Goal: Information Seeking & Learning: Learn about a topic

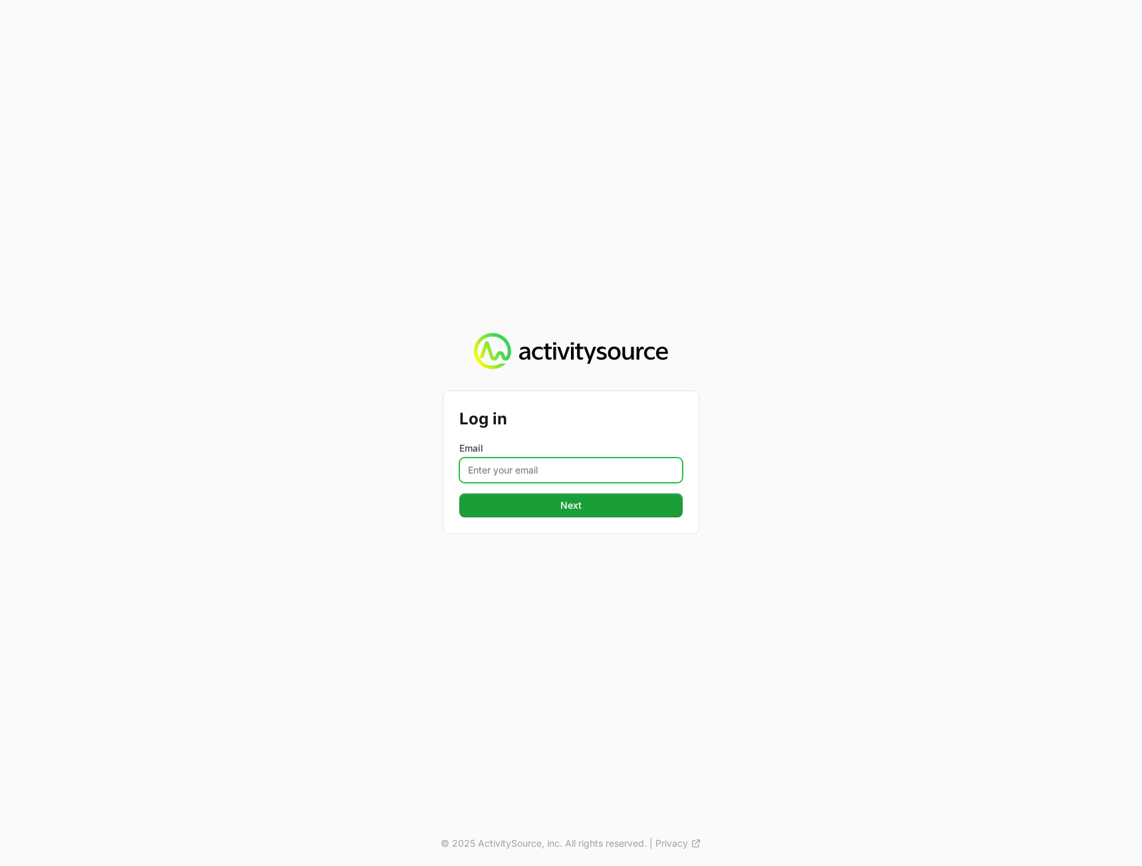
click at [507, 476] on input "Email" at bounding box center [570, 470] width 223 height 25
click at [270, 467] on div "Log in Email [PERSON_NAME] Next Next © 2025 ActivitySource, inc. All rights res…" at bounding box center [571, 433] width 1142 height 866
click at [566, 469] on input "[PERSON_NAME]" at bounding box center [570, 470] width 223 height 25
type input "[PERSON_NAME][EMAIL_ADDRESS][DOMAIN_NAME]"
click at [459, 494] on button "Next Next" at bounding box center [570, 506] width 223 height 24
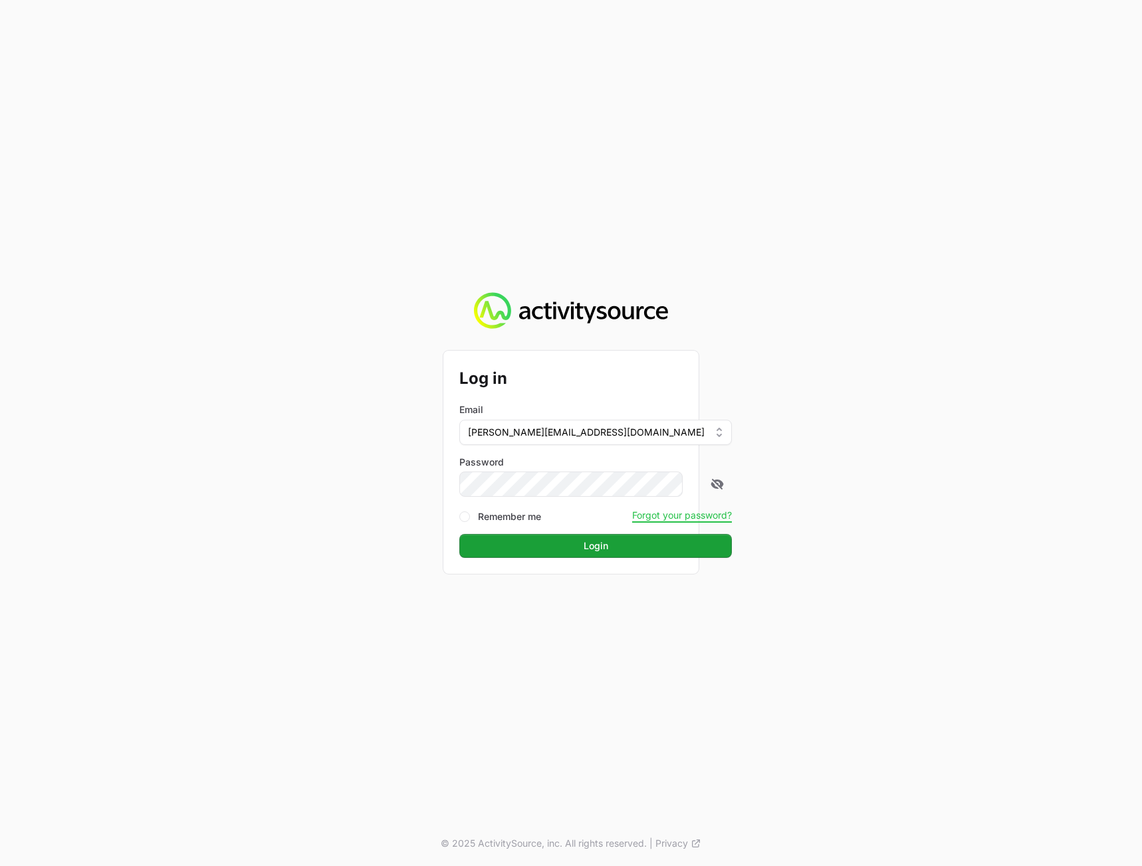
drag, startPoint x: 1004, startPoint y: 474, endPoint x: 805, endPoint y: 524, distance: 204.8
click at [1001, 472] on div "Log in Email [PERSON_NAME][EMAIL_ADDRESS][DOMAIN_NAME] Password Remember me For…" at bounding box center [571, 433] width 1142 height 866
click at [622, 545] on span "Login" at bounding box center [595, 546] width 256 height 16
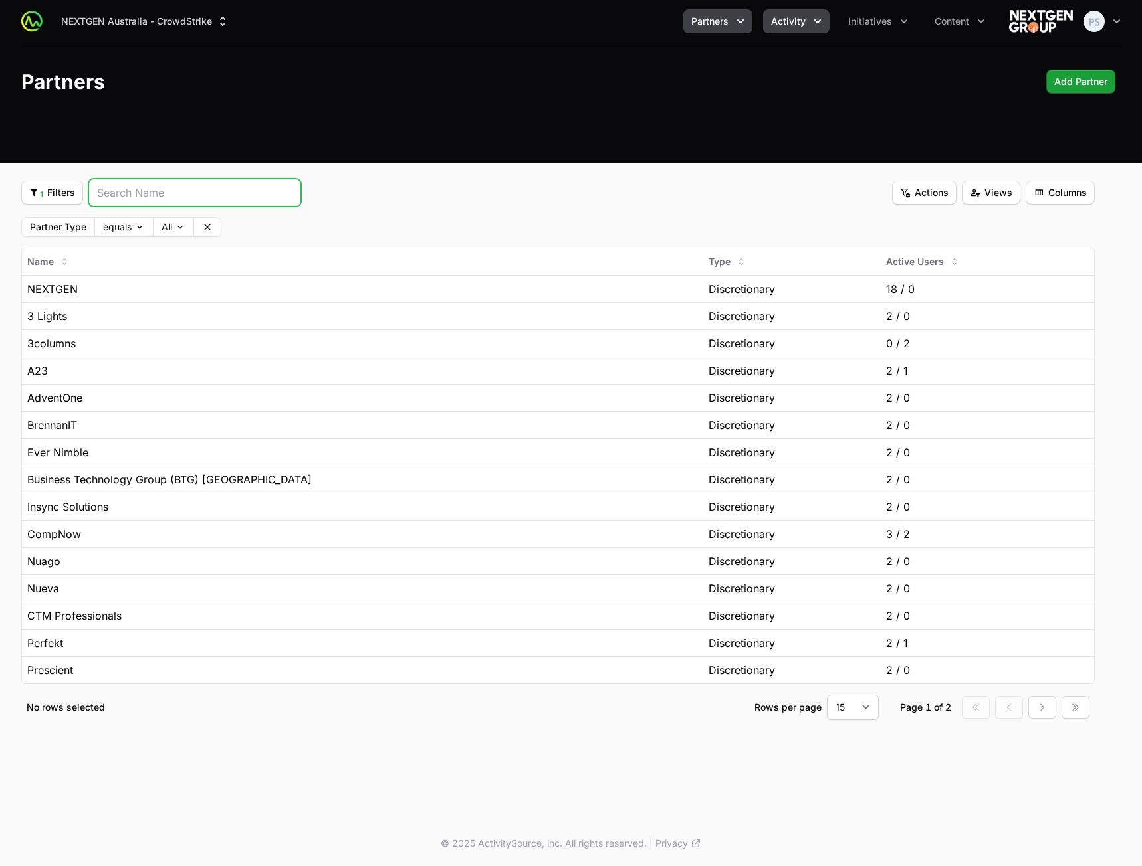
click at [795, 22] on span "Activity" at bounding box center [788, 21] width 35 height 13
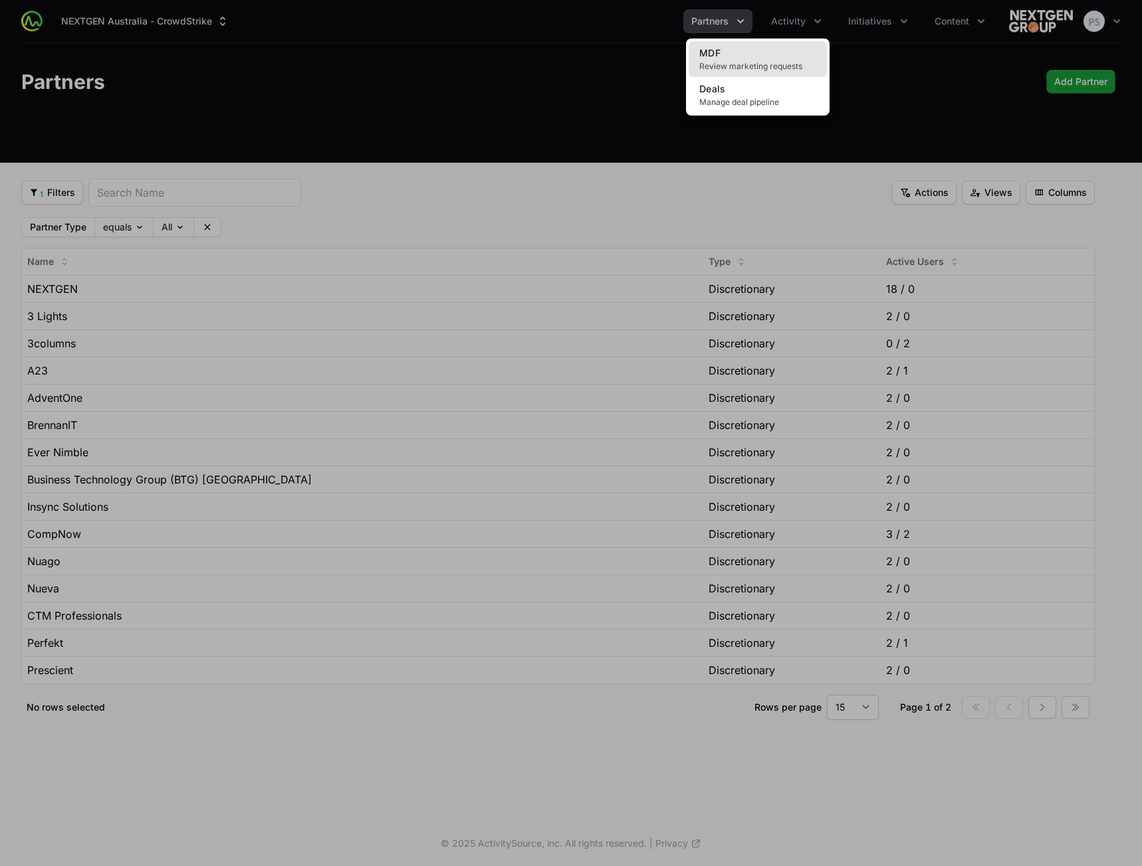
click at [754, 49] on link "MDF Review marketing requests" at bounding box center [757, 59] width 138 height 36
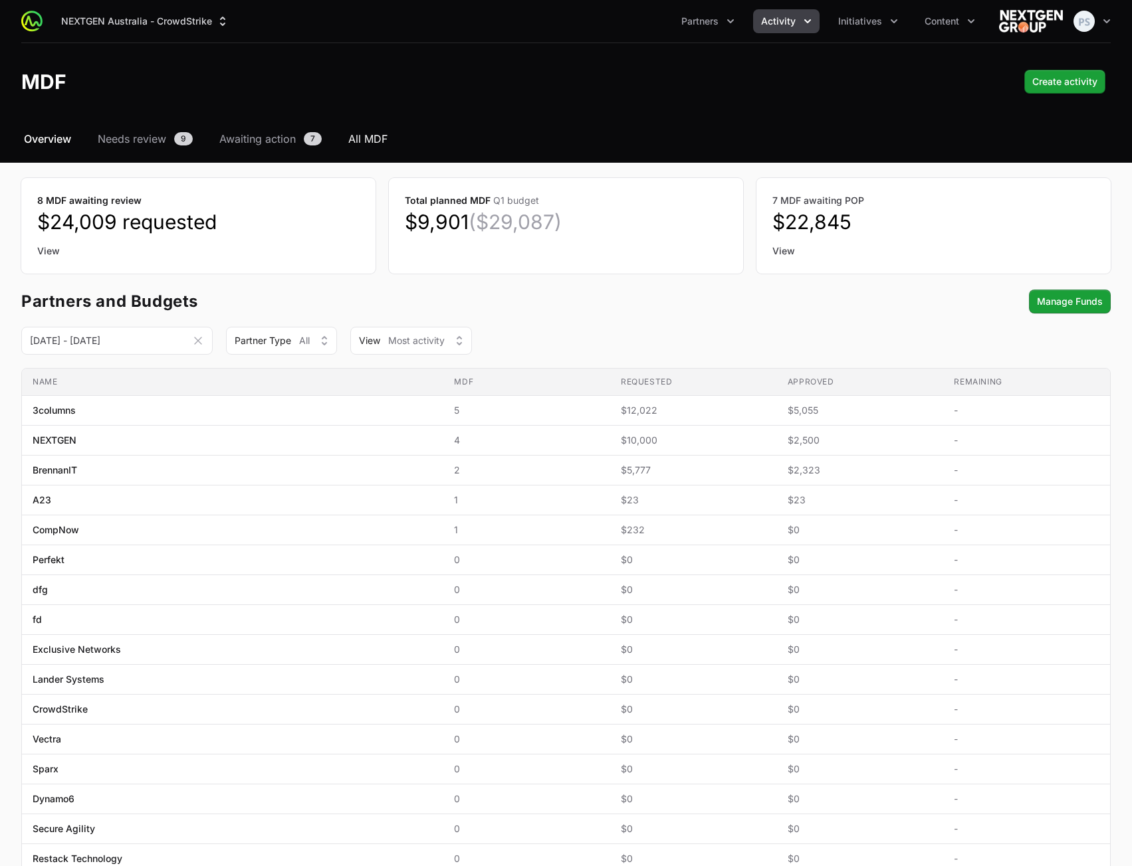
click at [362, 138] on span "All MDF" at bounding box center [367, 139] width 39 height 16
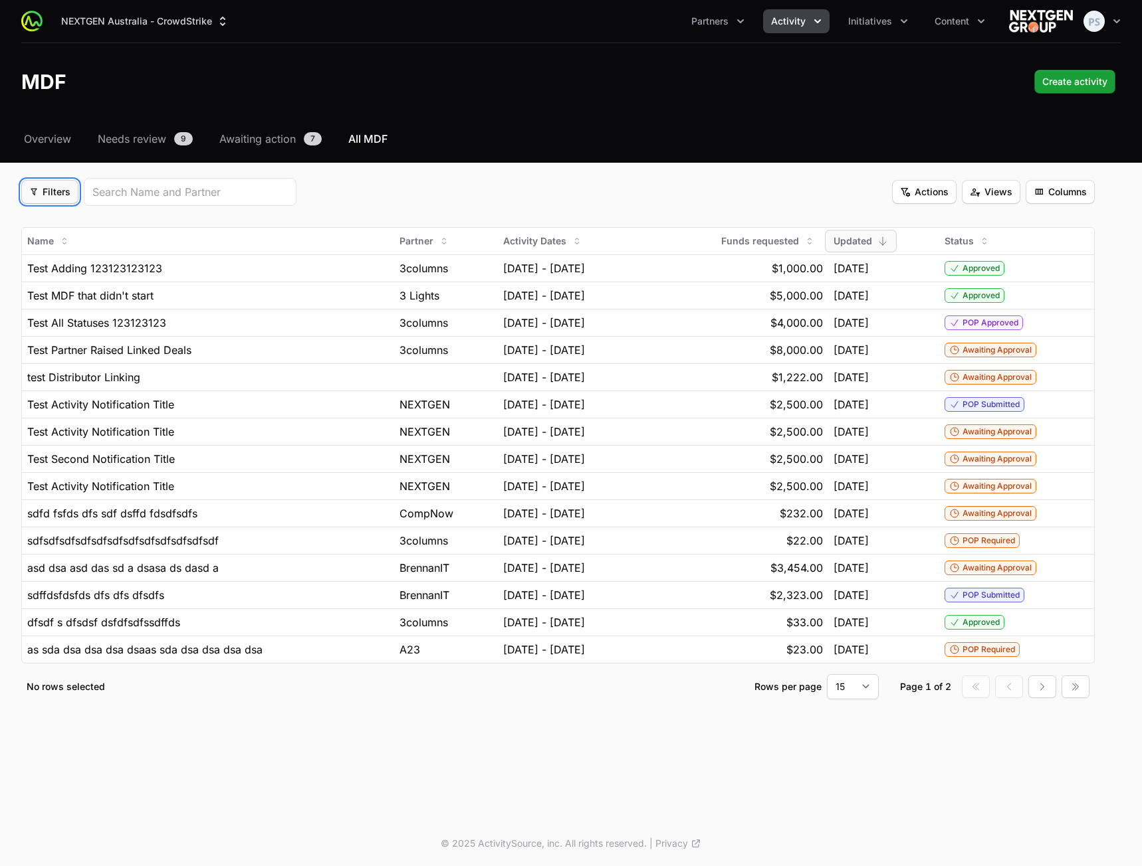
click at [40, 199] on span "Filters" at bounding box center [49, 192] width 41 height 16
click at [77, 224] on div "Activity Type" at bounding box center [73, 224] width 140 height 20
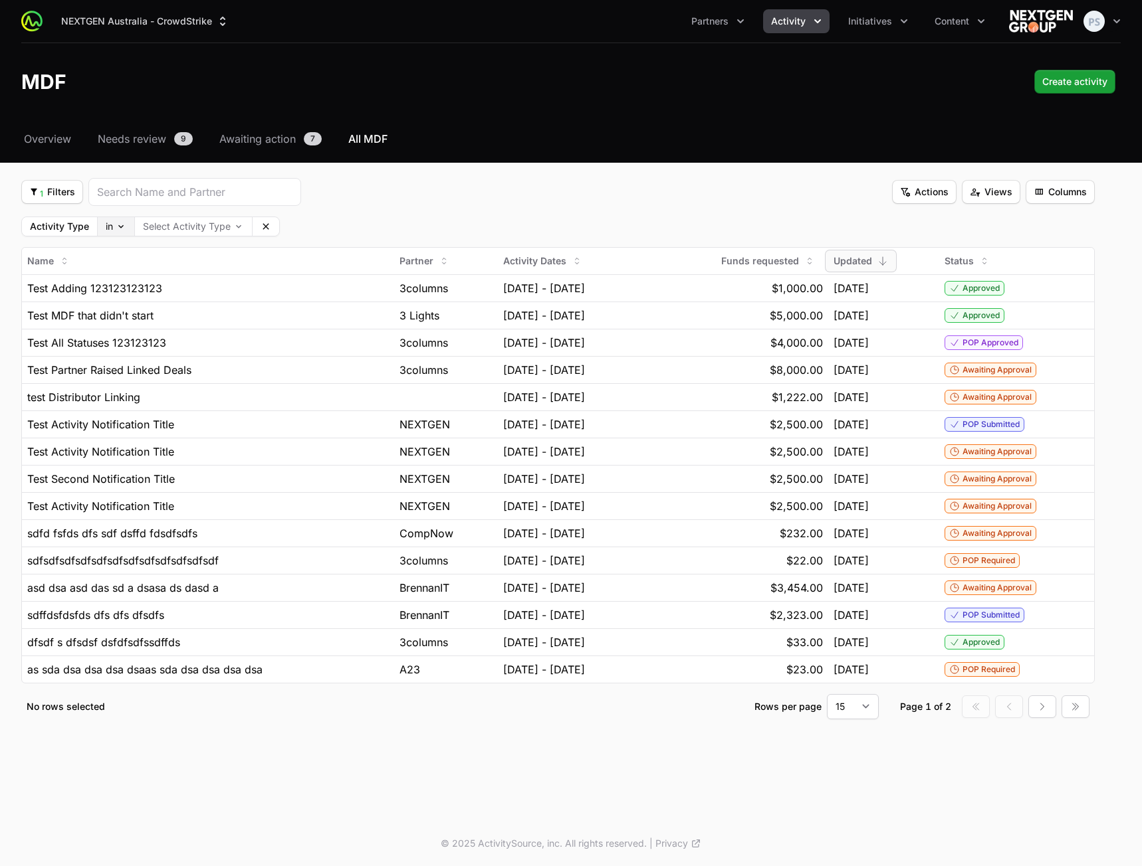
click at [113, 224] on body "NEXTGEN Australia - CrowdStrike Partners Activity Initiatives Content Open user…" at bounding box center [571, 433] width 1142 height 866
click at [452, 206] on fieldset "1 Filters 1 Filters Actions Actions Views Views Columns Columns Activity Type i…" at bounding box center [557, 449] width 1073 height 542
click at [219, 225] on body "NEXTGEN Australia - CrowdStrike Partners Activity Initiatives Content Open user…" at bounding box center [571, 433] width 1142 height 866
click at [483, 210] on html "NEXTGEN Australia - CrowdStrike Partners Activity Initiatives Content Open user…" at bounding box center [571, 433] width 1142 height 866
click at [56, 191] on span "1 Filters" at bounding box center [52, 192] width 46 height 16
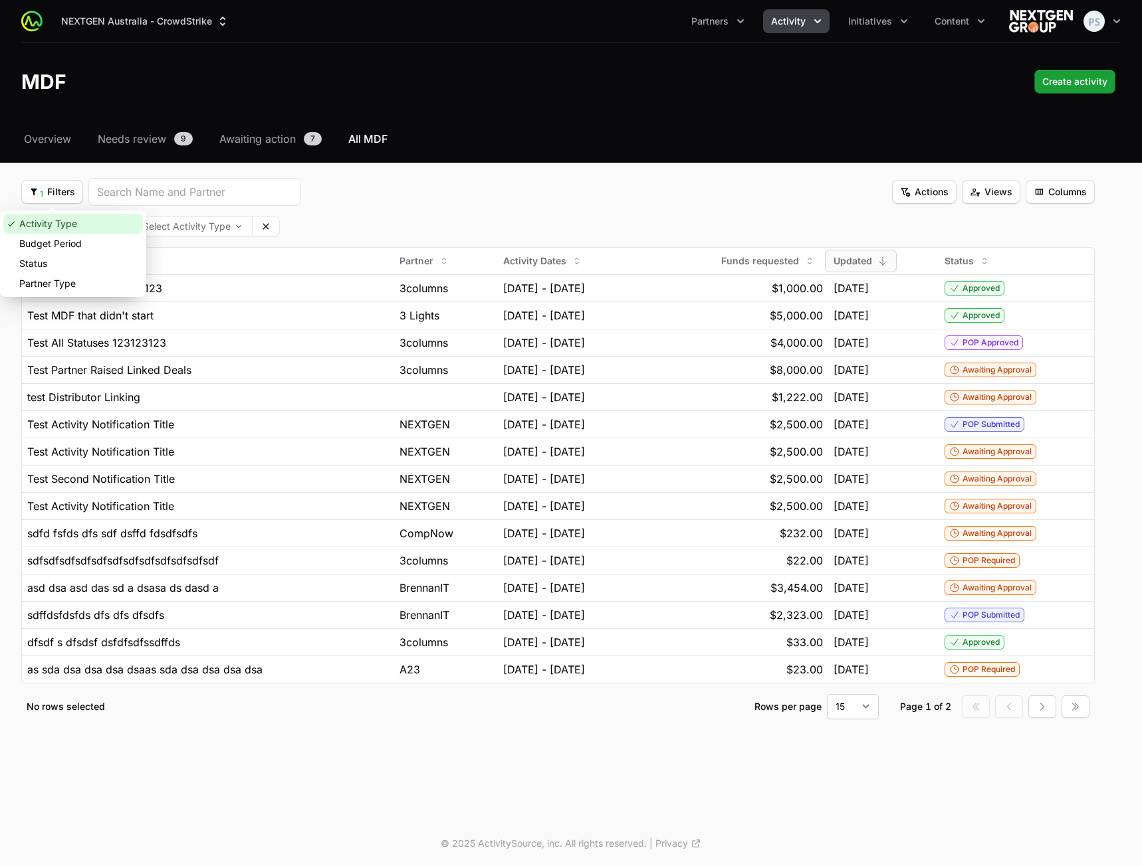
click at [58, 224] on div "Activity Type" at bounding box center [73, 224] width 140 height 20
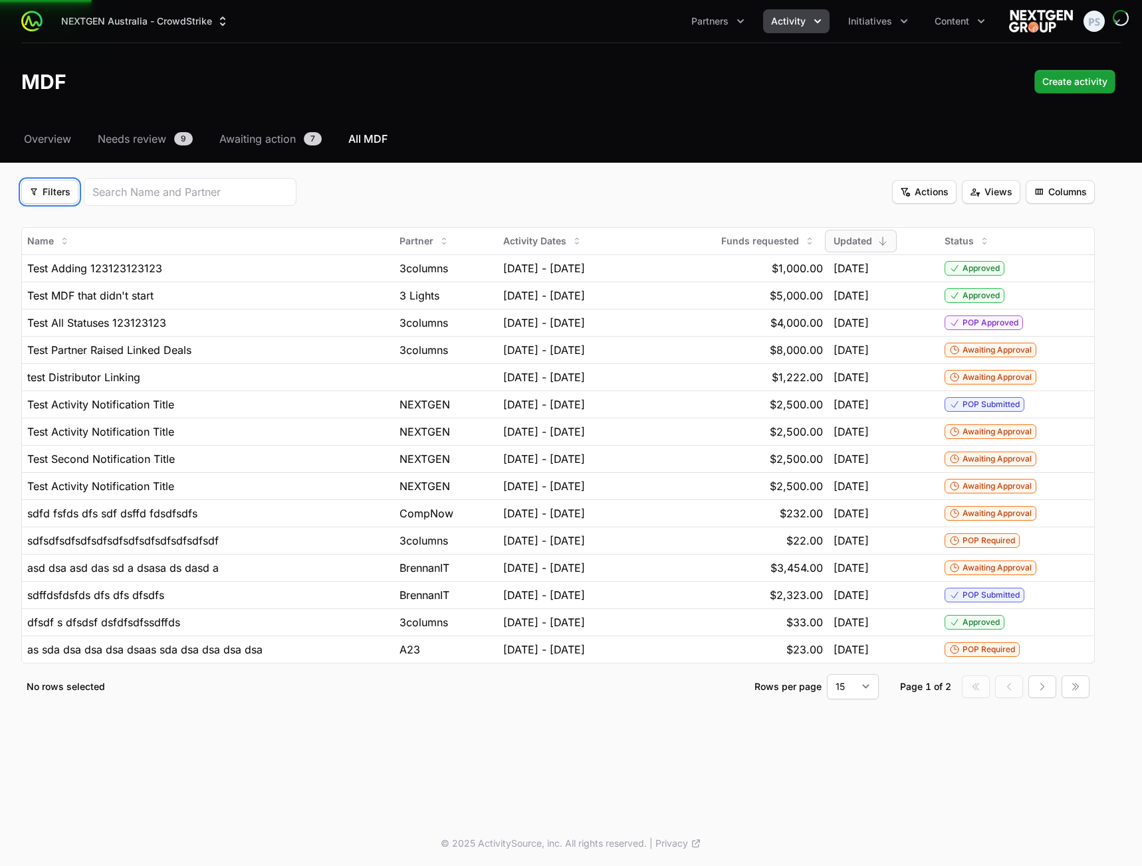
click at [56, 195] on span "Filters" at bounding box center [49, 192] width 41 height 16
click at [64, 279] on div "Partner Type" at bounding box center [73, 284] width 140 height 20
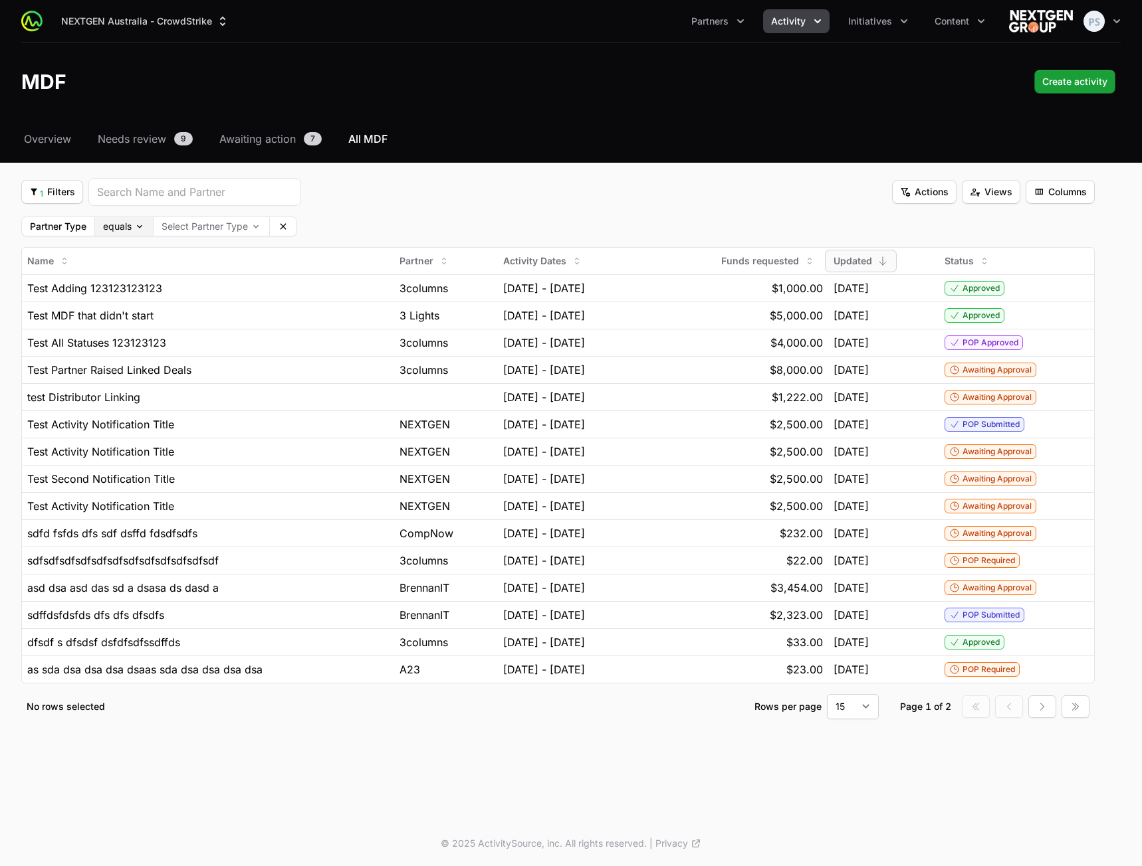
click at [116, 236] on fieldset "1 Filters 1 Filters Actions Actions Views Views Columns Columns Partner Type eq…" at bounding box center [557, 449] width 1073 height 542
click at [122, 226] on body "NEXTGEN Australia - CrowdStrike Partners Activity Initiatives Content Open user…" at bounding box center [571, 433] width 1142 height 866
click at [75, 197] on button "1 Filters 1 Filters" at bounding box center [52, 192] width 62 height 24
click at [62, 281] on div "Partner Type" at bounding box center [73, 284] width 140 height 20
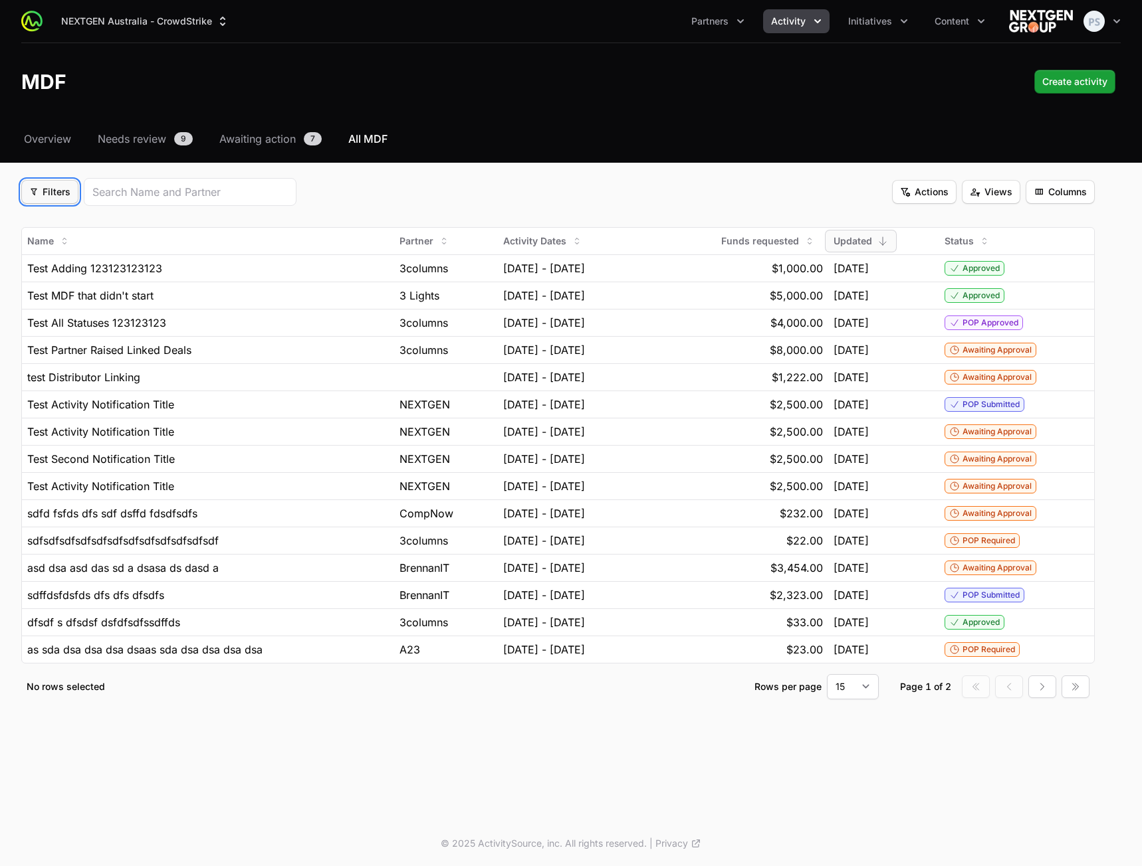
click at [64, 193] on span "Filters" at bounding box center [49, 192] width 41 height 16
click at [53, 259] on div "Status" at bounding box center [73, 264] width 140 height 20
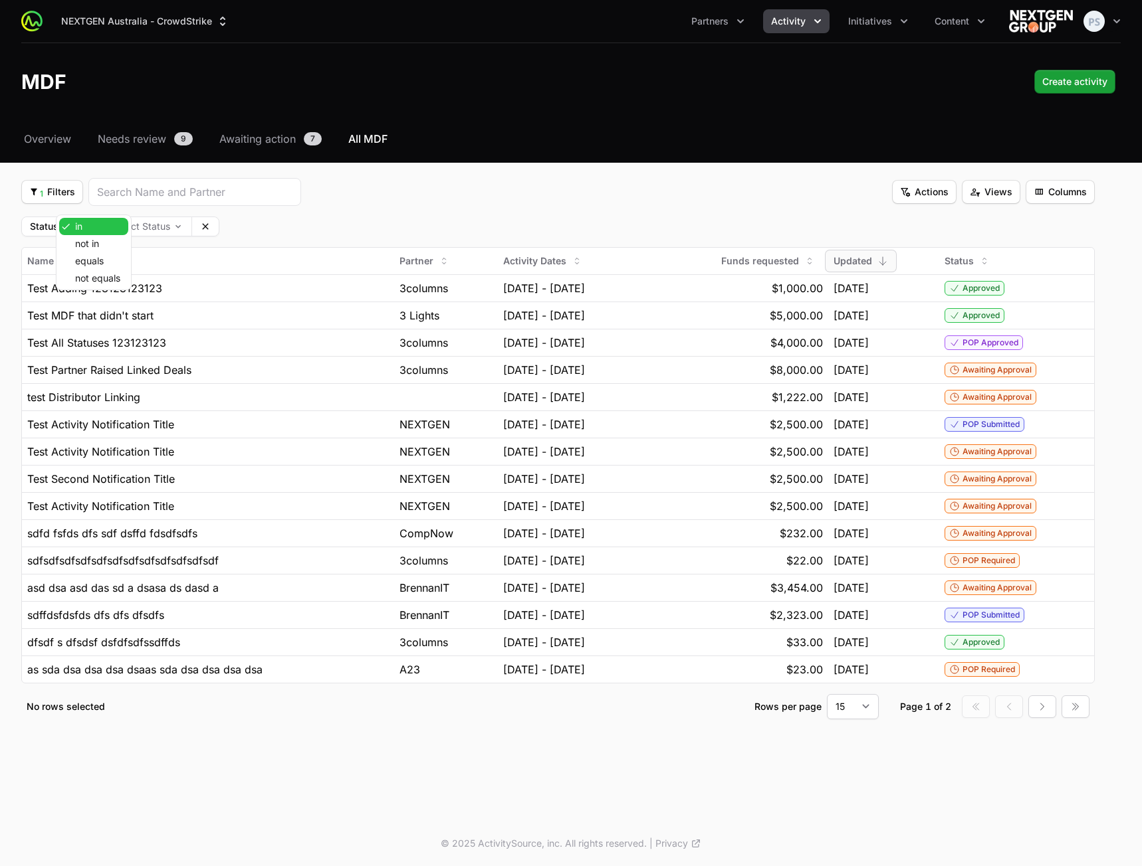
click at [82, 227] on body "NEXTGEN Australia - CrowdStrike Partners Activity Initiatives Content Open user…" at bounding box center [571, 433] width 1142 height 866
drag, startPoint x: 300, startPoint y: 217, endPoint x: 186, endPoint y: 223, distance: 113.8
click at [300, 217] on html "NEXTGEN Australia - CrowdStrike Partners Activity Initiatives Content Open user…" at bounding box center [571, 433] width 1142 height 866
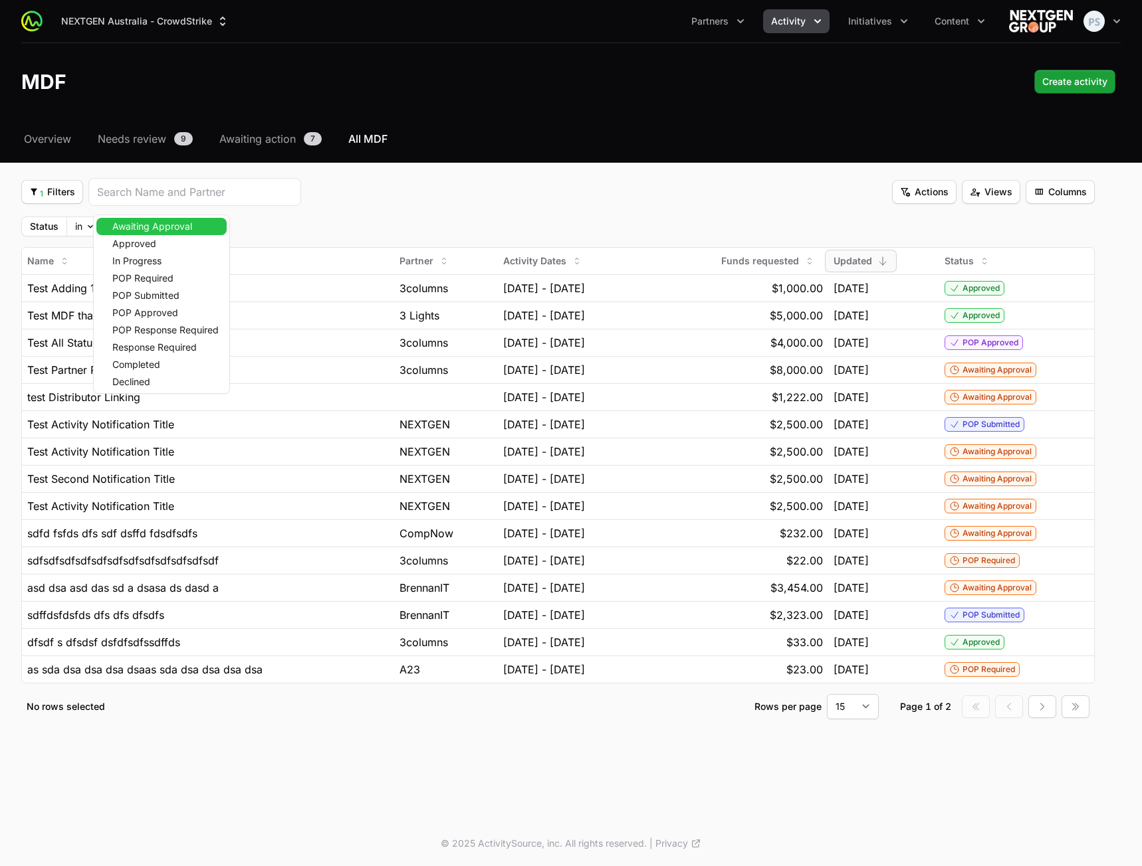
click at [138, 228] on body "NEXTGEN Australia - CrowdStrike Partners Activity Initiatives Content Open user…" at bounding box center [571, 433] width 1142 height 866
click at [341, 212] on html "NEXTGEN Australia - CrowdStrike Partners Activity Initiatives Content Open user…" at bounding box center [571, 433] width 1142 height 866
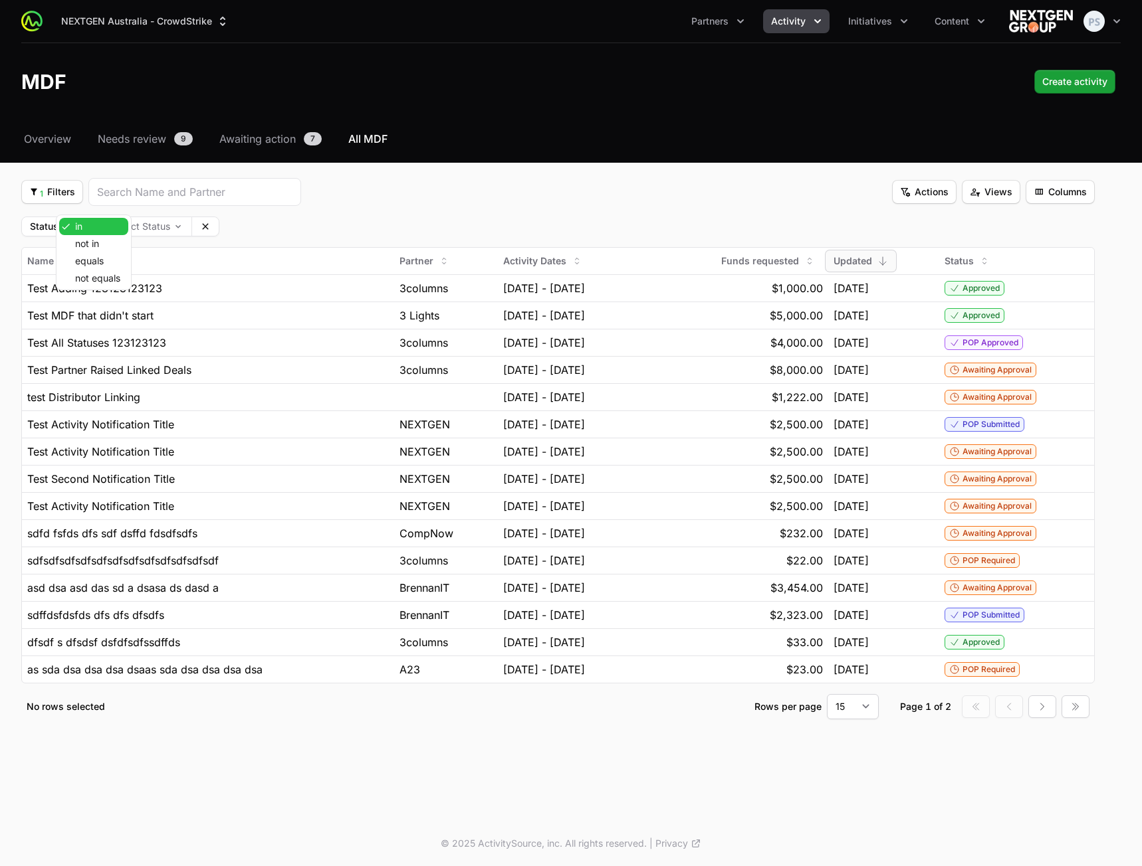
click at [82, 225] on body "NEXTGEN Australia - CrowdStrike Partners Activity Initiatives Content Open user…" at bounding box center [571, 433] width 1142 height 866
click at [366, 209] on html "NEXTGEN Australia - CrowdStrike Partners Activity Initiatives Content Open user…" at bounding box center [571, 433] width 1142 height 866
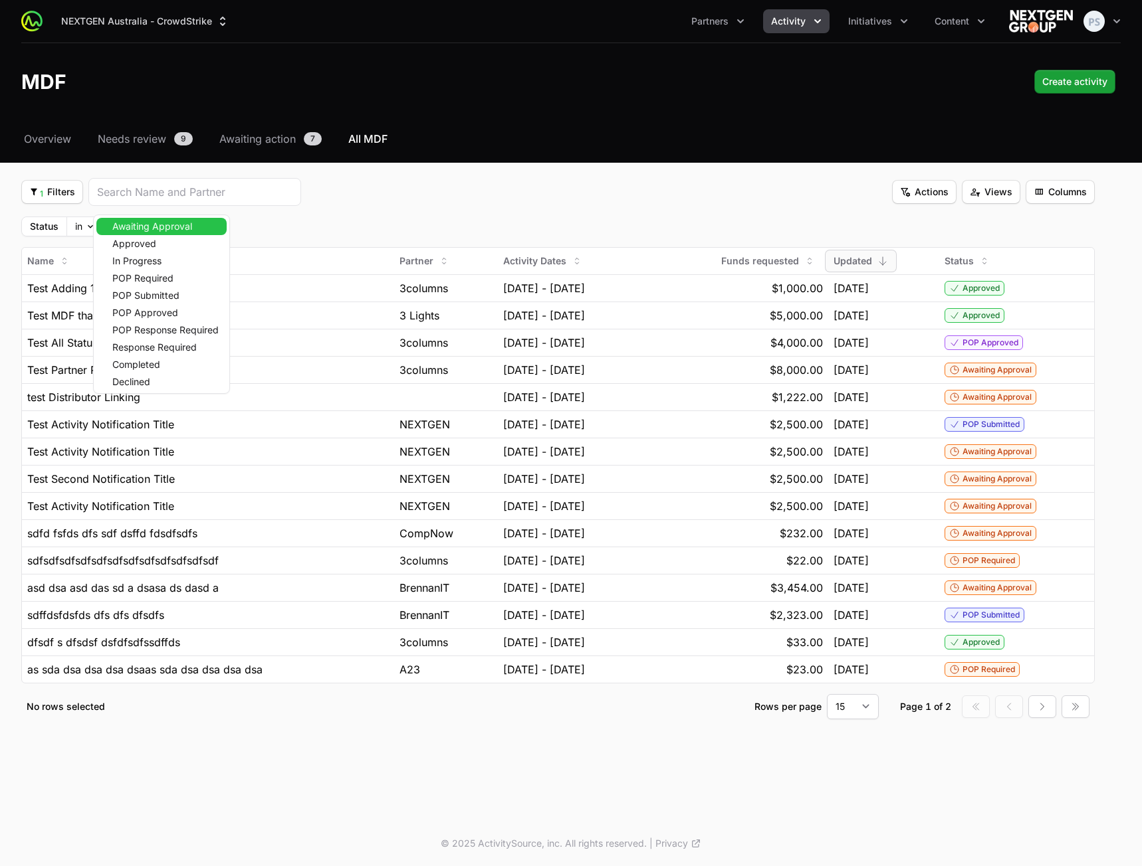
click at [152, 233] on body "NEXTGEN Australia - CrowdStrike Partners Activity Initiatives Content Open user…" at bounding box center [571, 433] width 1142 height 866
click at [144, 244] on span "Approved" at bounding box center [134, 243] width 44 height 9
click at [137, 258] on span "In Progress" at bounding box center [136, 260] width 49 height 9
click at [139, 274] on span "POP Required" at bounding box center [142, 278] width 61 height 9
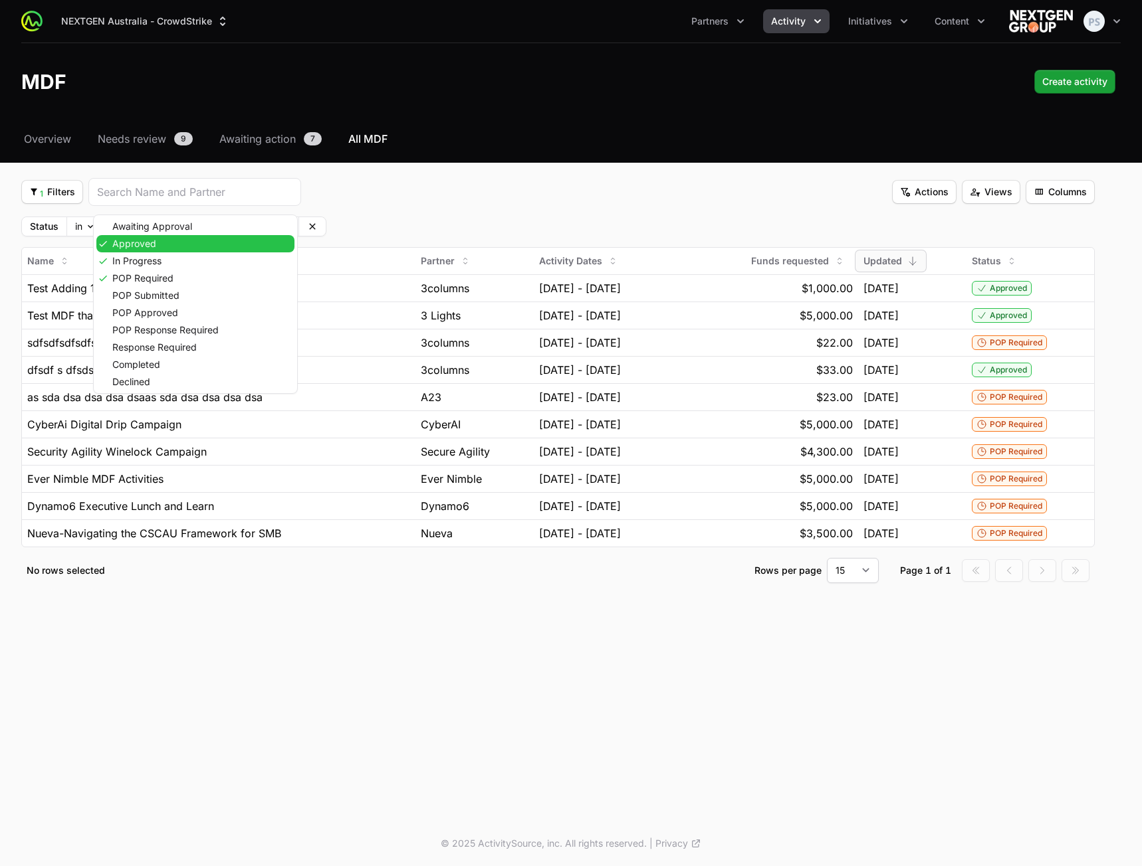
click at [115, 247] on span "Approved" at bounding box center [134, 243] width 44 height 9
click at [116, 259] on span "In Progress" at bounding box center [136, 260] width 49 height 9
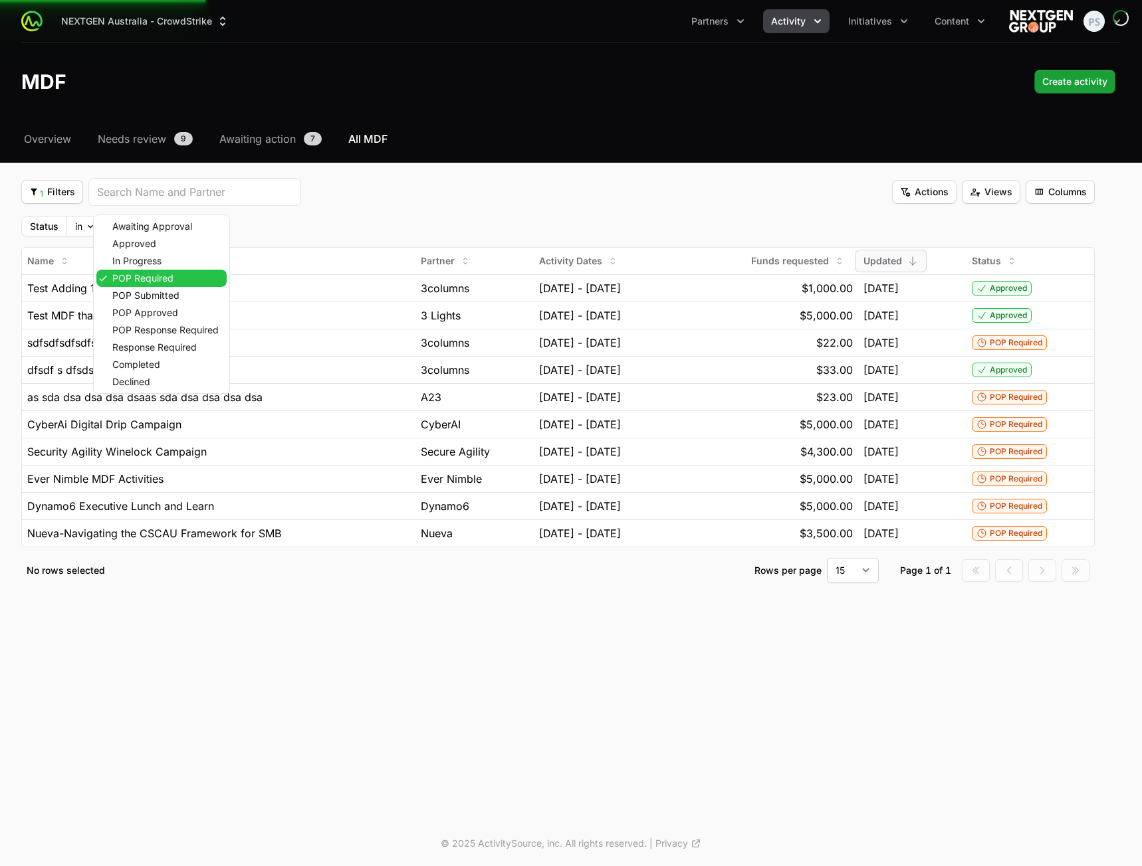
click at [122, 274] on span "POP Required" at bounding box center [142, 278] width 61 height 9
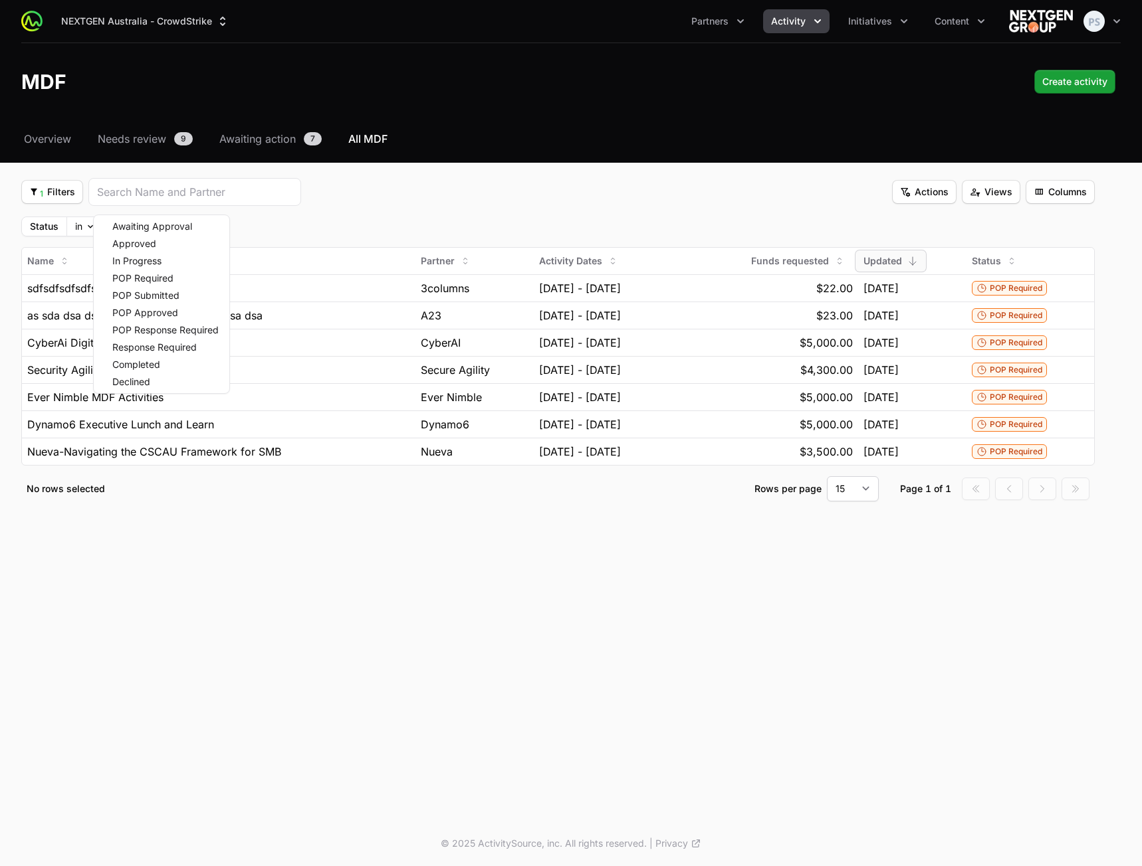
click at [438, 191] on html "NEXTGEN Australia - CrowdStrike Partners Activity Initiatives Content Open user…" at bounding box center [571, 433] width 1142 height 866
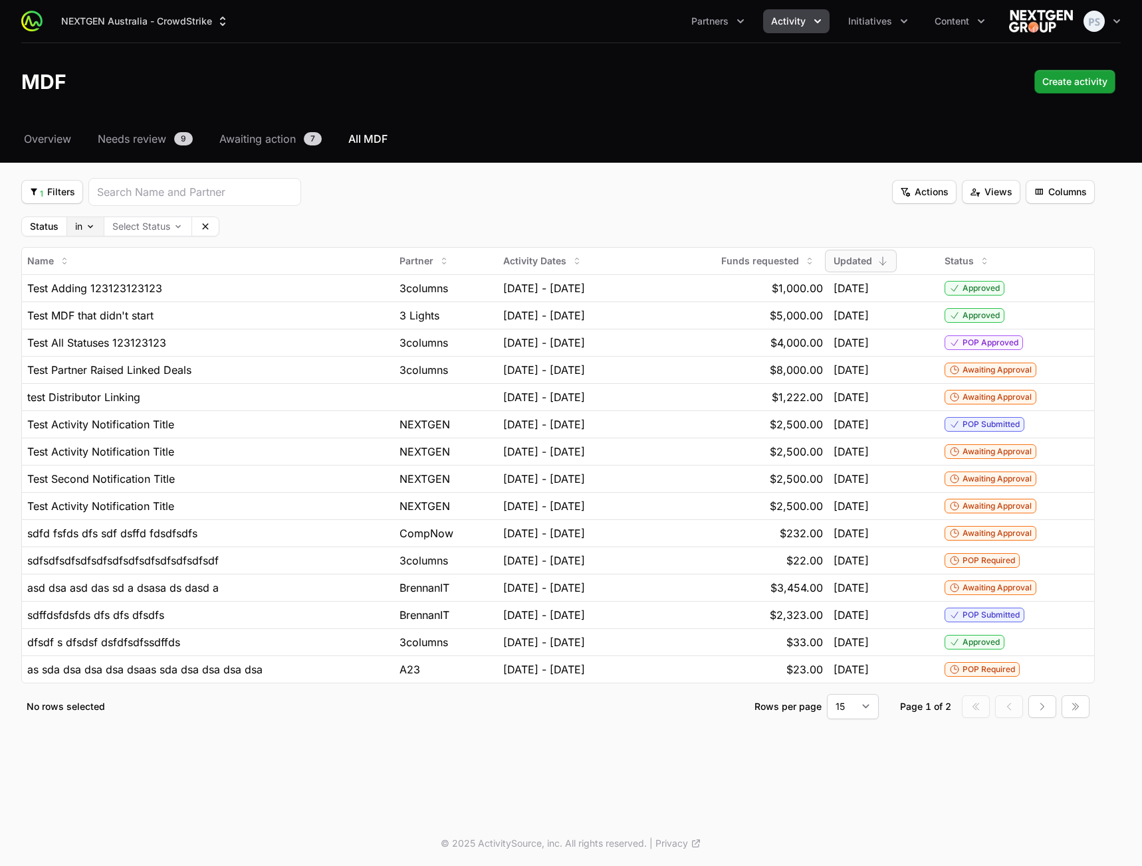
click at [79, 232] on body "NEXTGEN Australia - CrowdStrike Partners Activity Initiatives Content Open user…" at bounding box center [571, 433] width 1142 height 866
click at [359, 205] on html "NEXTGEN Australia - CrowdStrike Partners Activity Initiatives Content Open user…" at bounding box center [571, 433] width 1142 height 866
click at [205, 221] on icon at bounding box center [205, 226] width 11 height 11
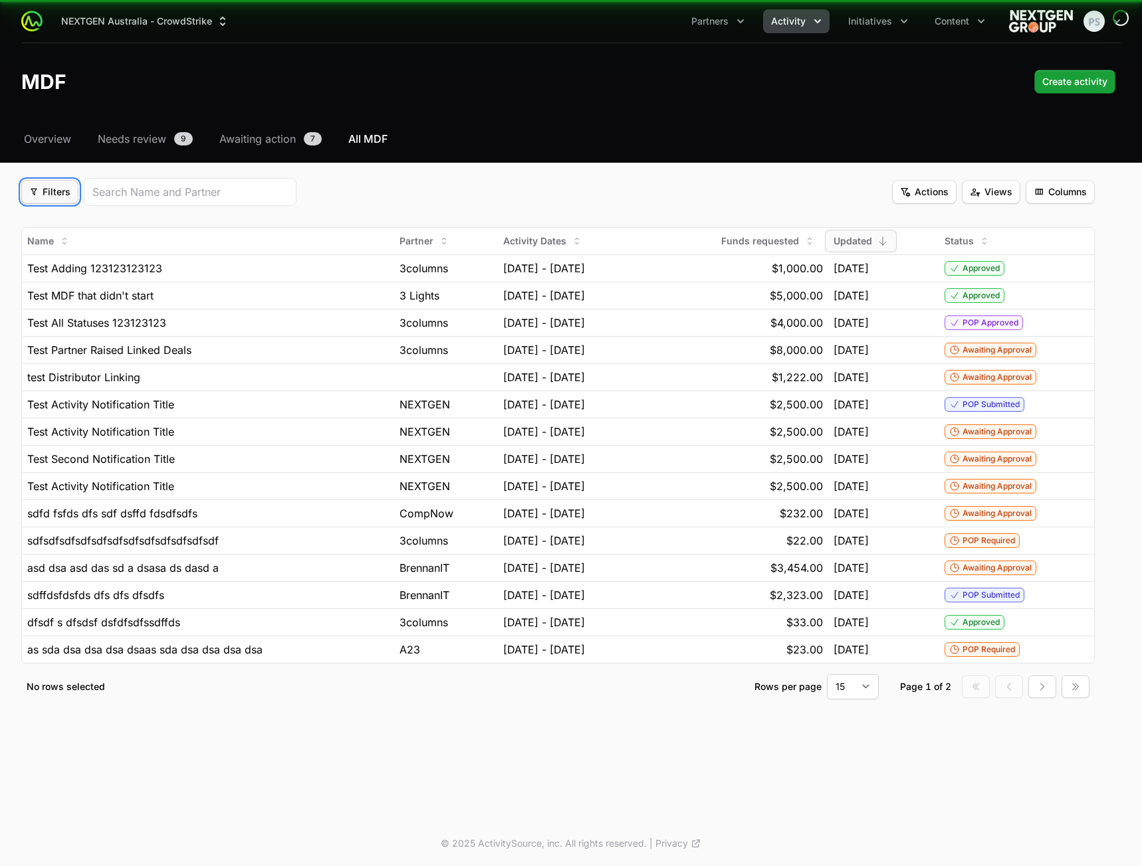
click at [58, 196] on span "Filters" at bounding box center [49, 192] width 41 height 16
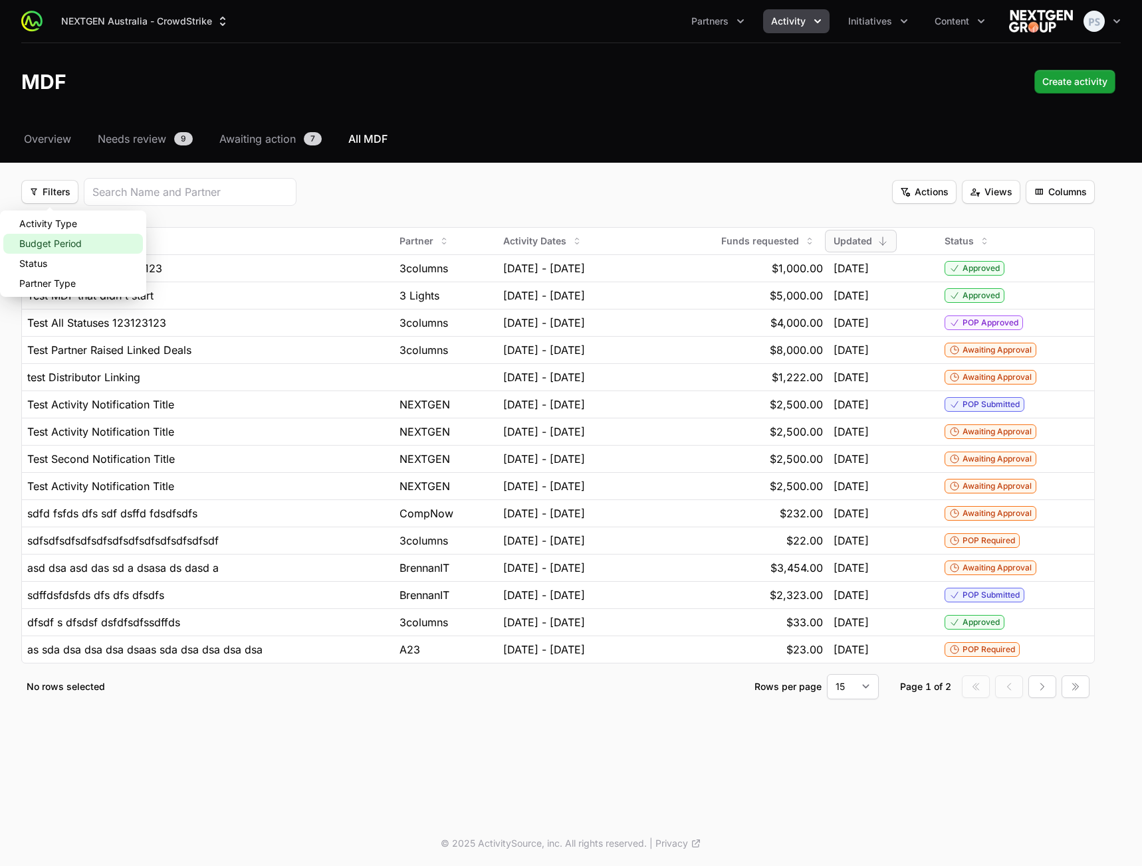
click at [64, 243] on div "Budget Period" at bounding box center [73, 244] width 140 height 20
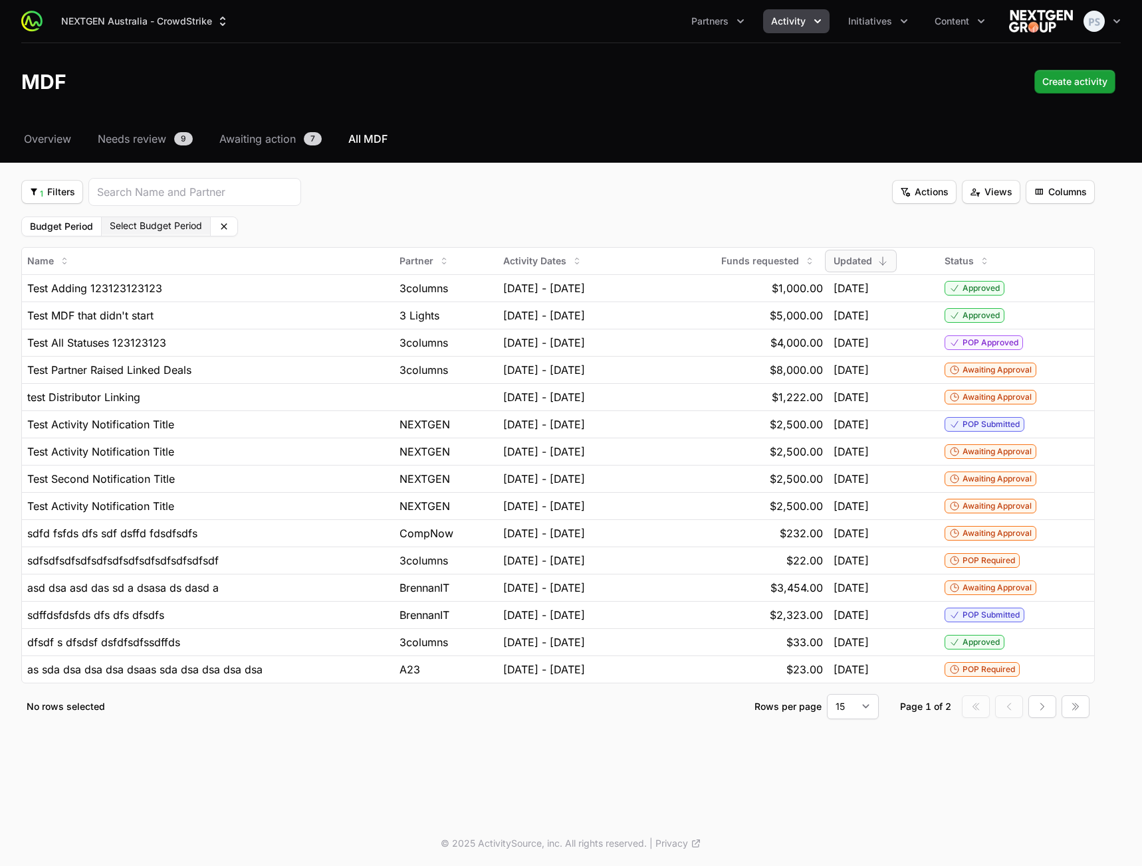
click at [190, 226] on button "Select Budget Period" at bounding box center [156, 225] width 108 height 17
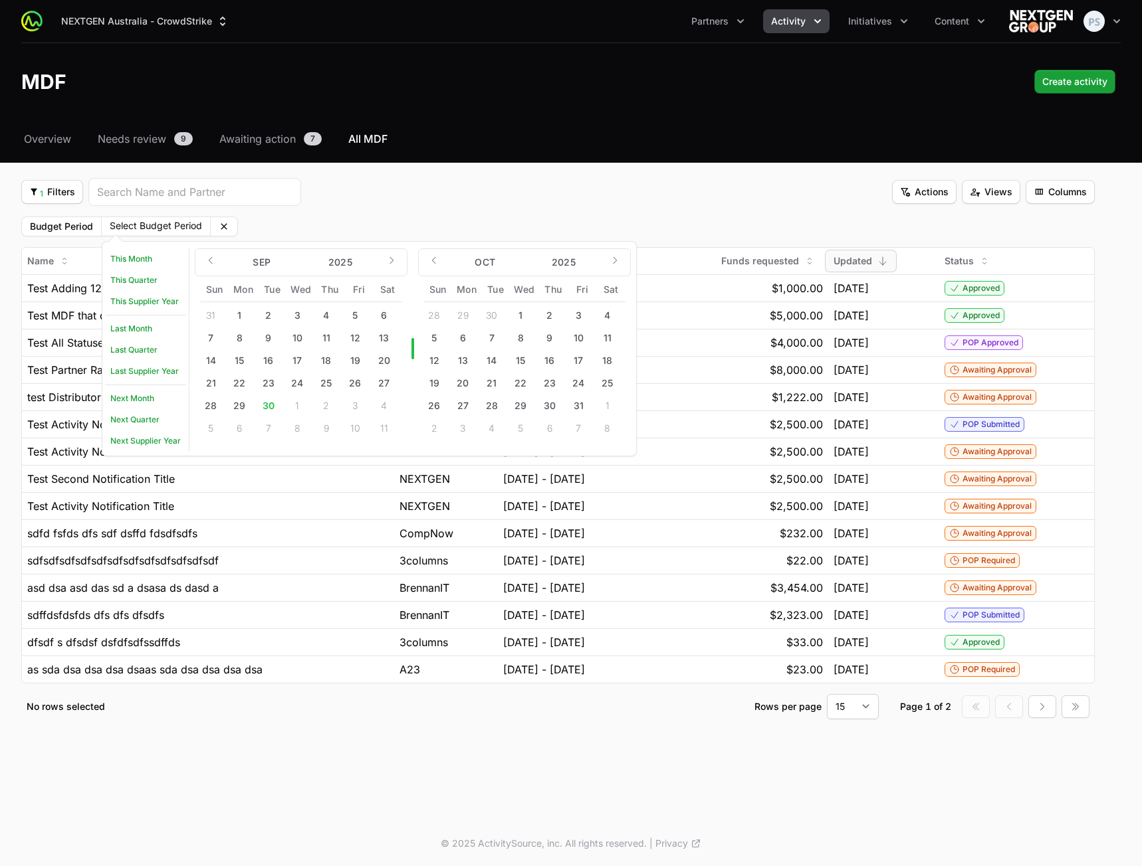
drag, startPoint x: 590, startPoint y: 210, endPoint x: 573, endPoint y: 211, distance: 17.3
click at [581, 210] on fieldset "1 Filters 1 Filters Actions Actions Views Views Columns Columns Budget Period S…" at bounding box center [557, 449] width 1073 height 542
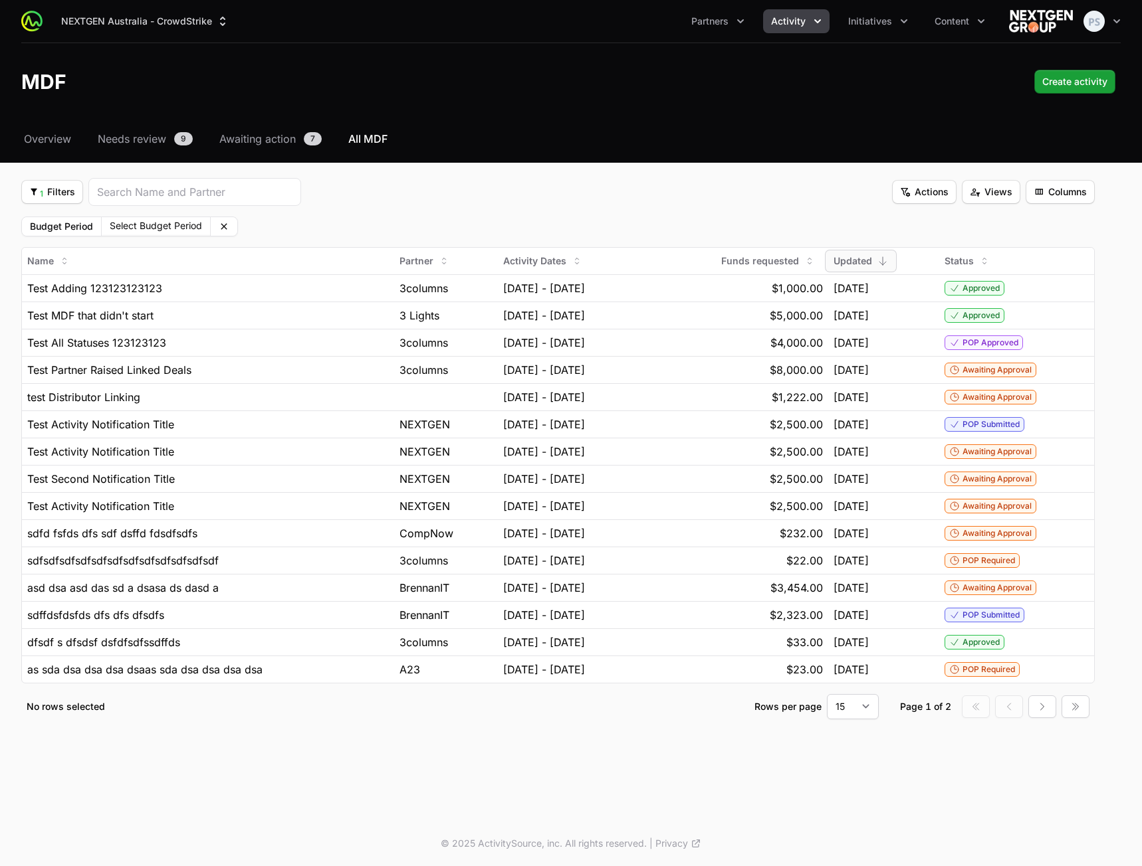
click at [232, 226] on button "Clear" at bounding box center [224, 226] width 27 height 19
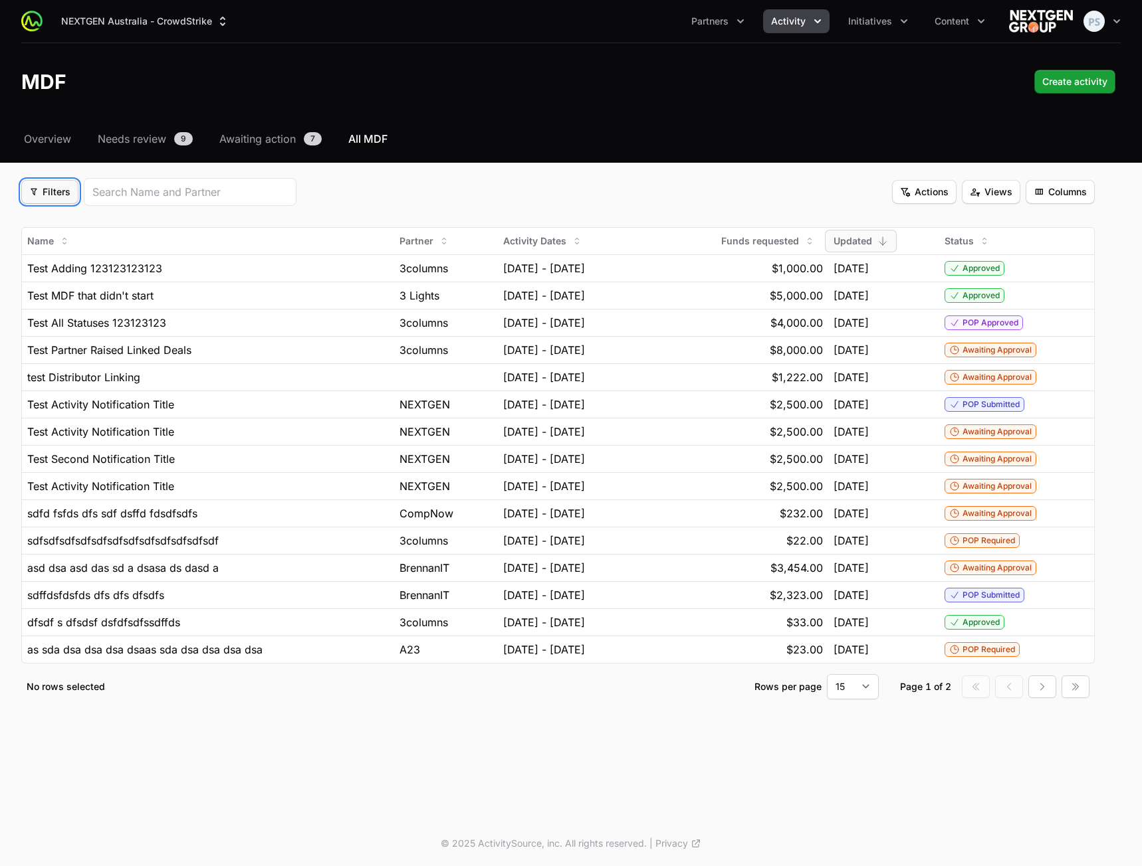
click at [48, 193] on span "Filters" at bounding box center [49, 192] width 41 height 16
click at [58, 222] on div "Activity Type" at bounding box center [73, 224] width 140 height 20
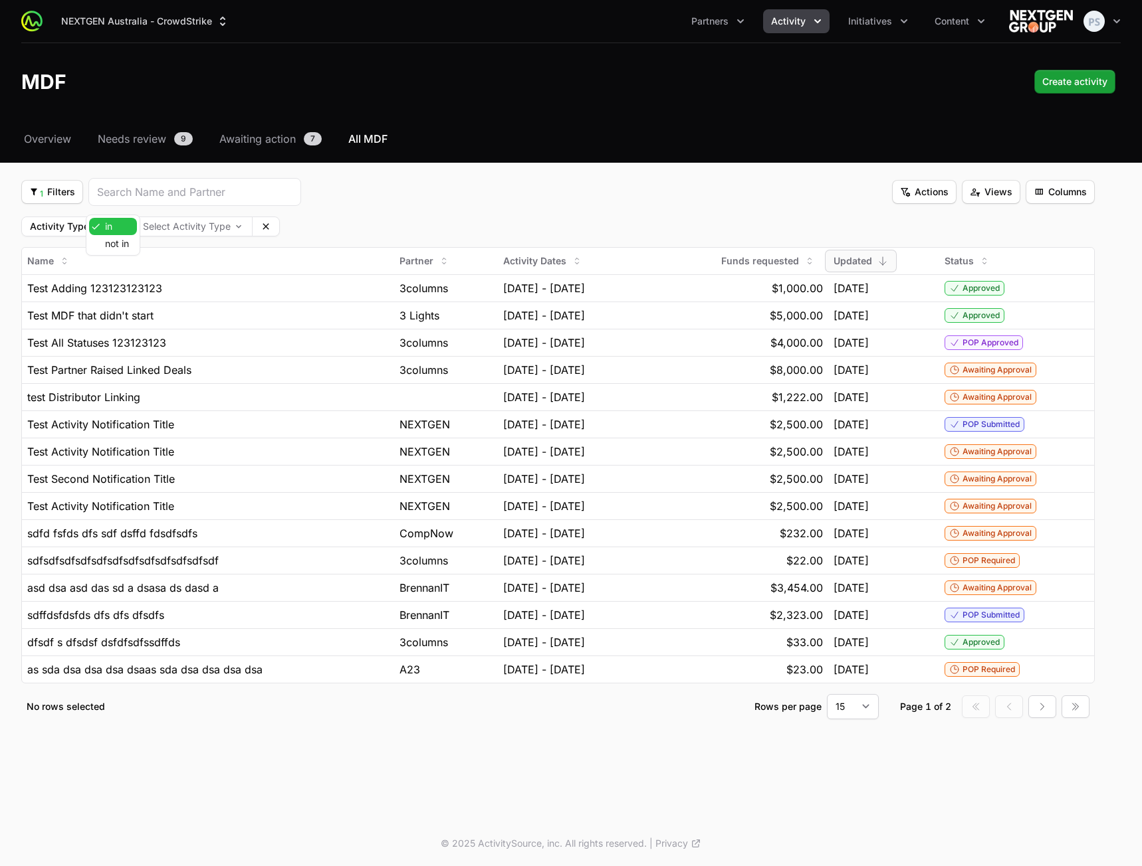
click at [124, 225] on body "NEXTGEN Australia - CrowdStrike Partners Activity Initiatives Content Open user…" at bounding box center [571, 433] width 1142 height 866
click at [378, 209] on html "NEXTGEN Australia - CrowdStrike Partners Activity Initiatives Content Open user…" at bounding box center [571, 433] width 1142 height 866
click at [265, 224] on icon at bounding box center [265, 226] width 11 height 11
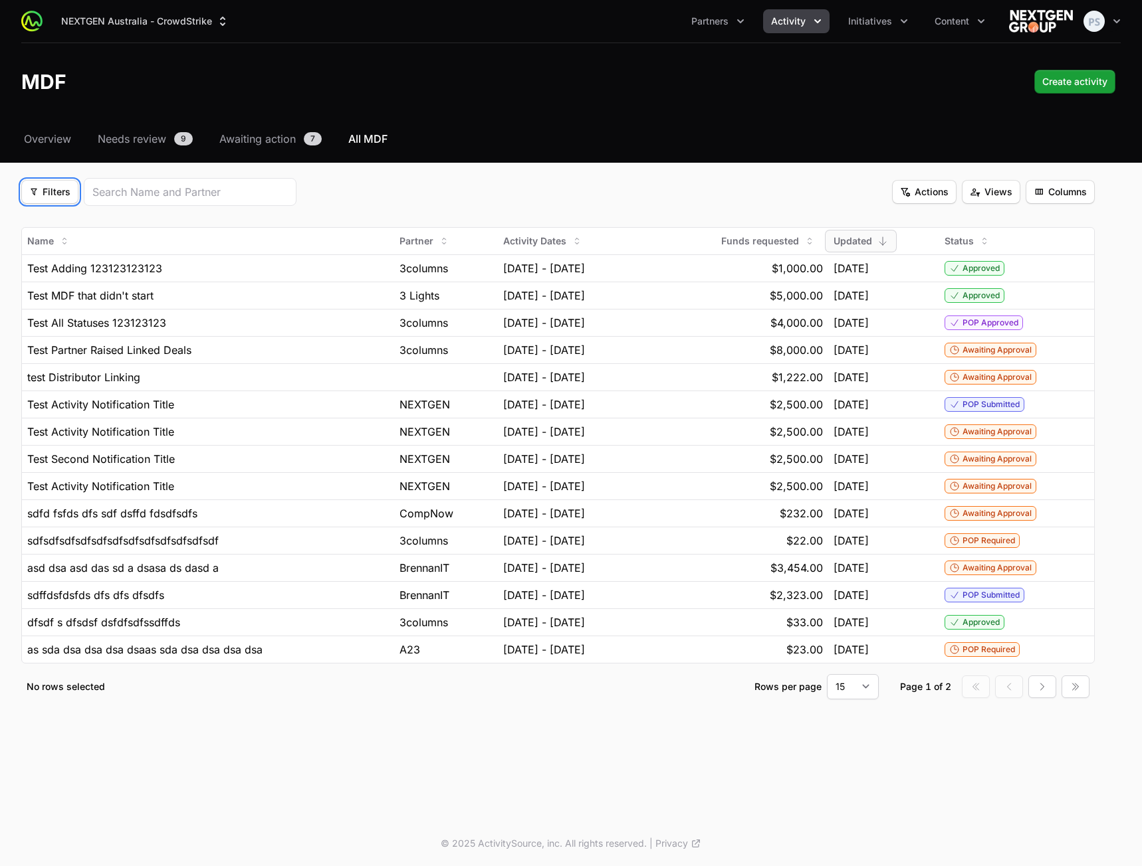
click at [56, 198] on span "Filters" at bounding box center [49, 192] width 41 height 16
click at [319, 201] on html "NEXTGEN Australia - CrowdStrike Partners Activity Initiatives Content Open user…" at bounding box center [571, 433] width 1142 height 866
click at [65, 193] on span "Filters" at bounding box center [49, 192] width 41 height 16
click at [65, 193] on html "NEXTGEN Australia - CrowdStrike Partners Activity Initiatives Content Open user…" at bounding box center [571, 433] width 1142 height 866
click at [668, 125] on div "NEXTGEN Australia - CrowdStrike Partners Activity Initiatives Content Open user…" at bounding box center [571, 81] width 1142 height 163
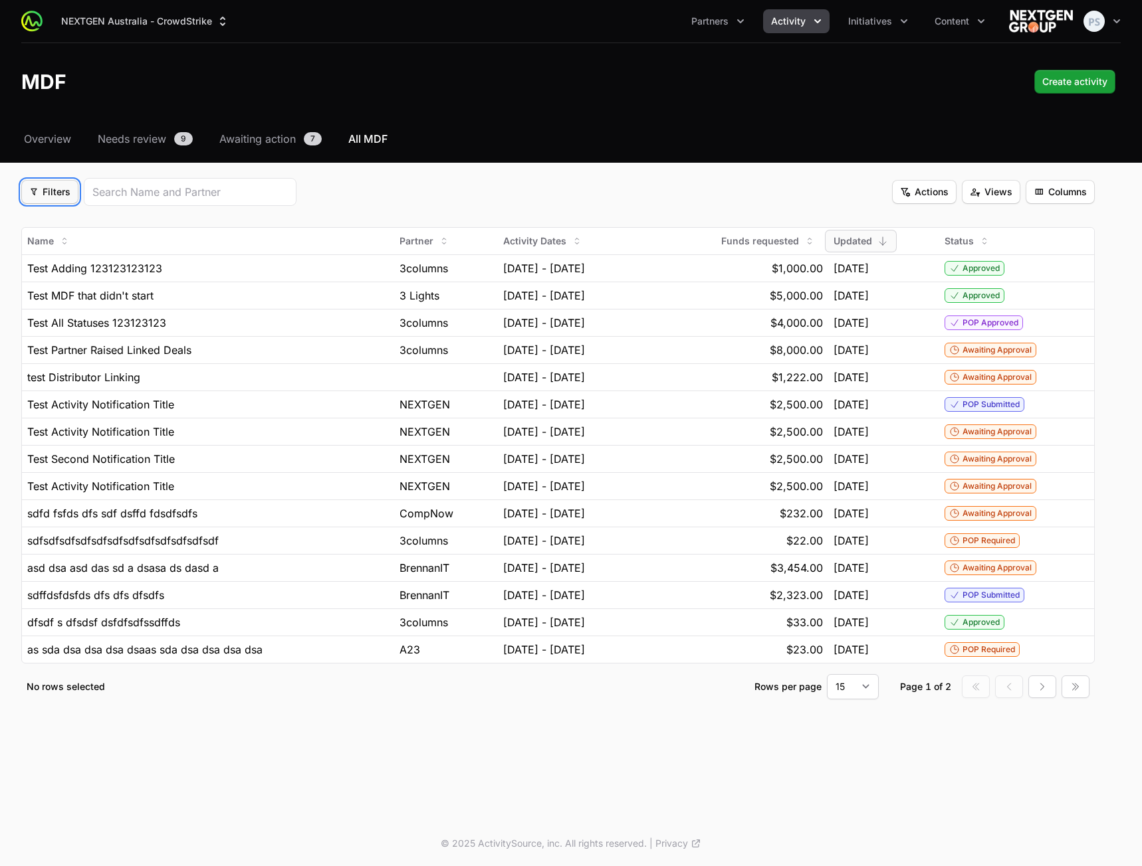
click at [36, 192] on icon "Filter options" at bounding box center [33, 191] width 9 height 9
click at [81, 241] on div "Budget Period" at bounding box center [73, 244] width 140 height 20
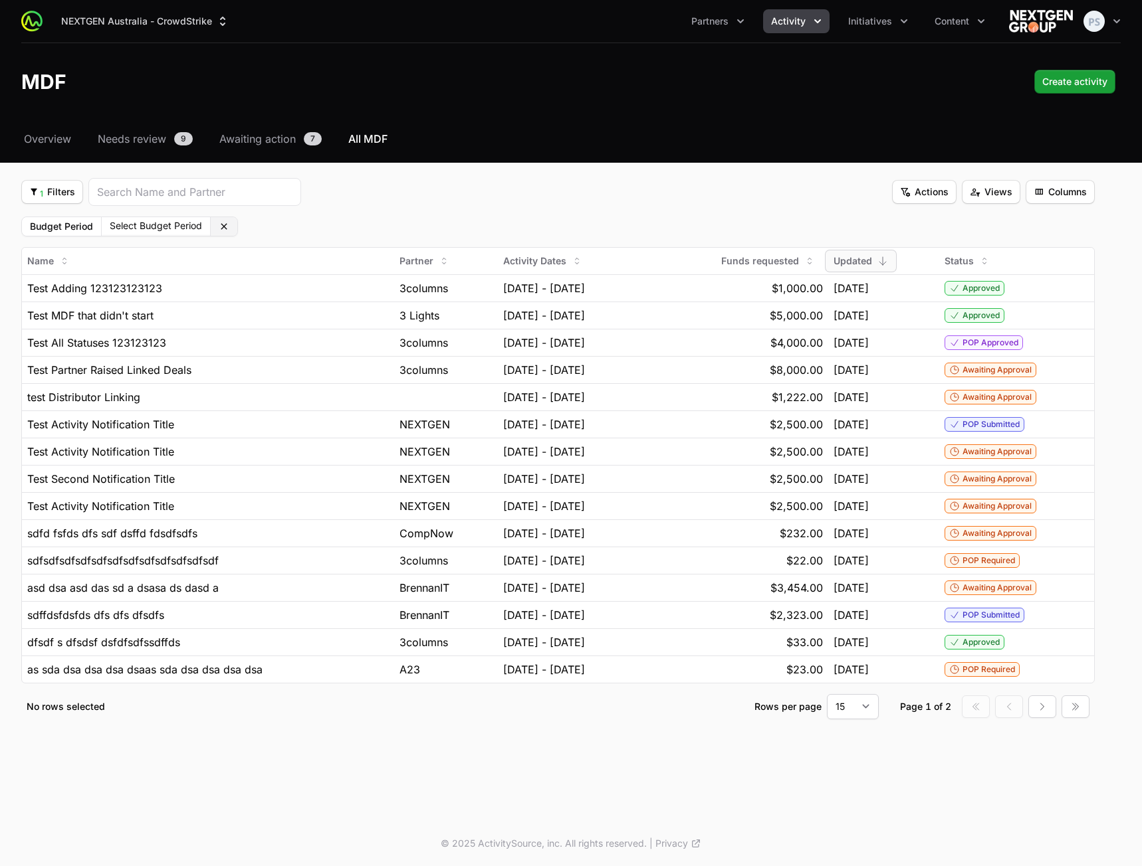
click at [223, 225] on icon at bounding box center [224, 226] width 6 height 6
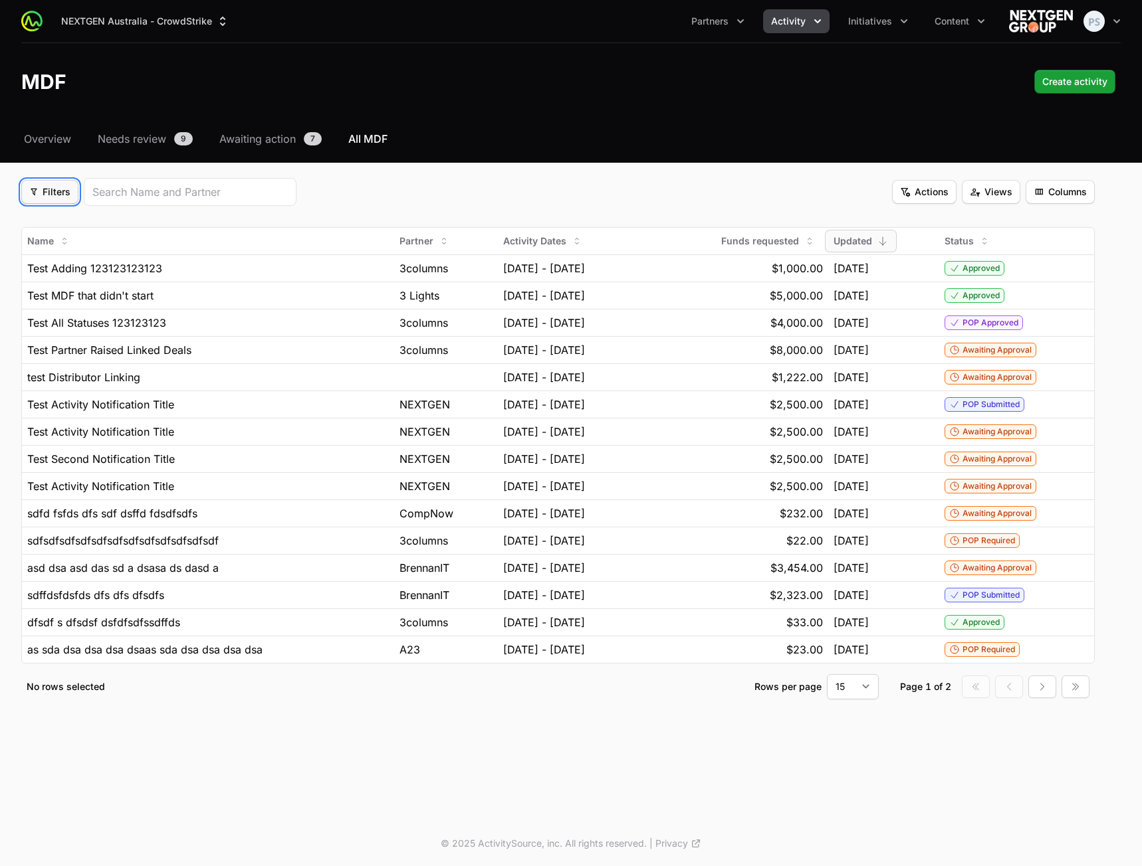
click at [29, 184] on button "Filters Filters" at bounding box center [49, 192] width 57 height 24
click at [72, 217] on div "Activity Type" at bounding box center [73, 224] width 140 height 20
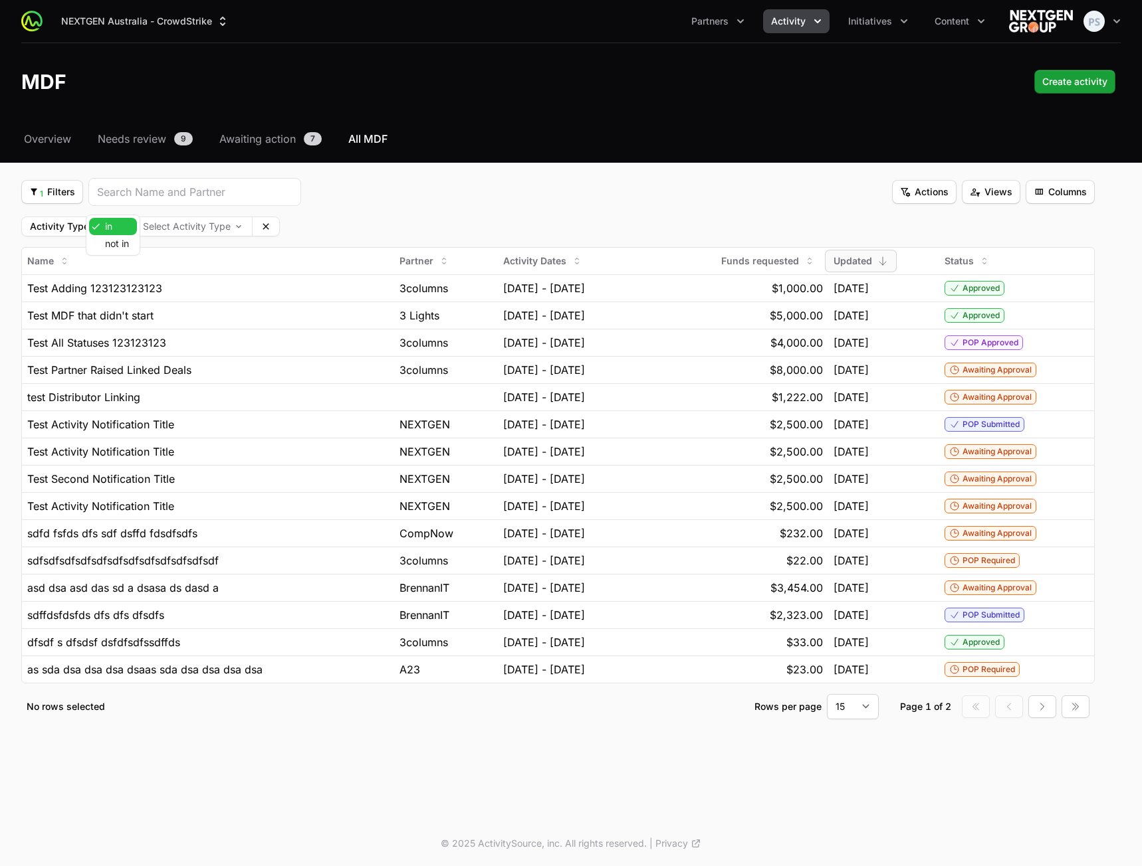
click at [116, 223] on body "NEXTGEN Australia - CrowdStrike Partners Activity Initiatives Content Open user…" at bounding box center [571, 433] width 1142 height 866
drag, startPoint x: 468, startPoint y: 179, endPoint x: 200, endPoint y: 203, distance: 269.5
click at [466, 179] on html "NEXTGEN Australia - CrowdStrike Partners Activity Initiatives Content Open user…" at bounding box center [571, 433] width 1142 height 866
click at [269, 226] on icon at bounding box center [265, 226] width 11 height 11
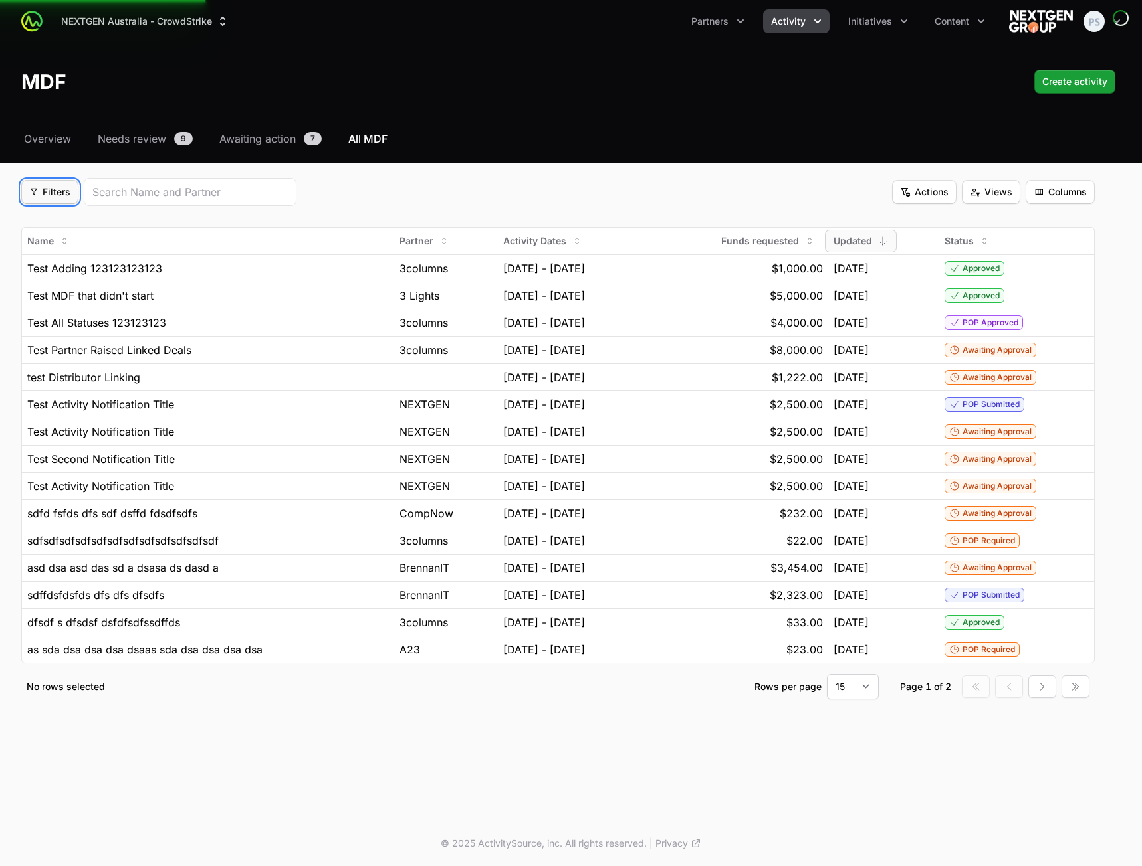
click at [43, 196] on span "Filters" at bounding box center [49, 192] width 41 height 16
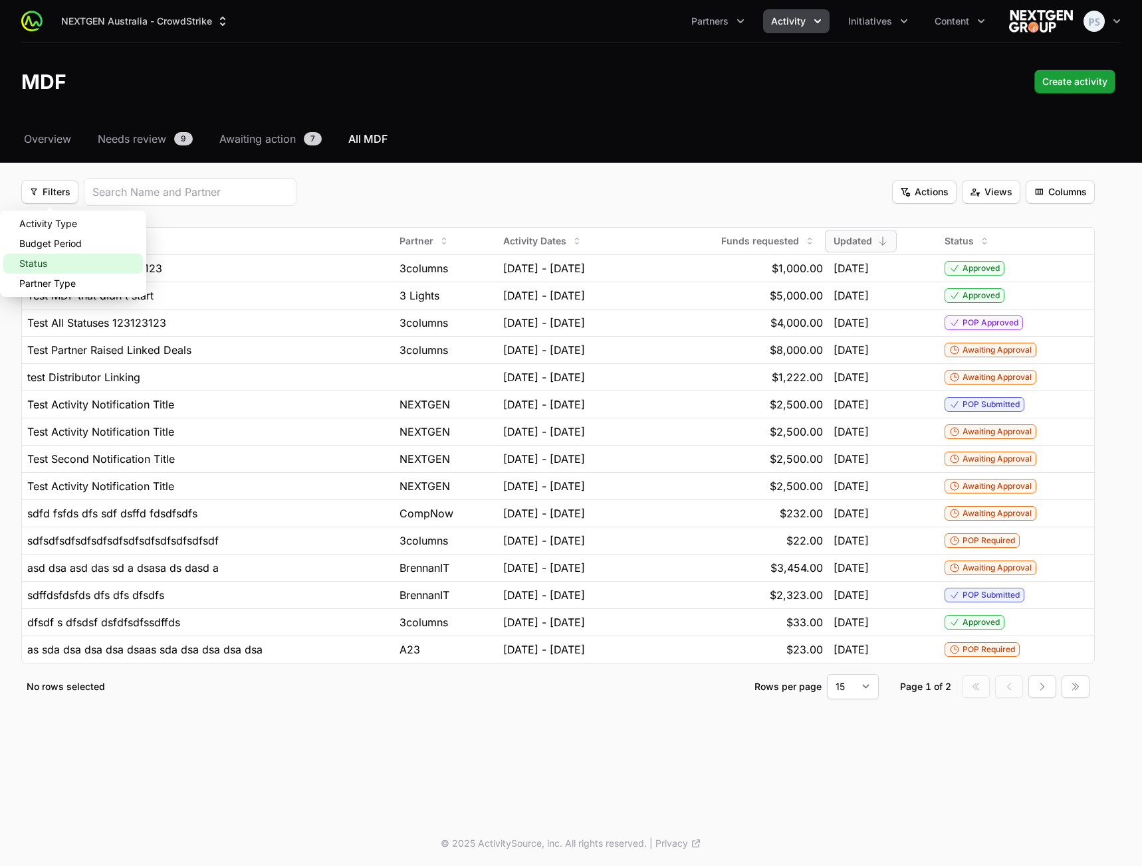
click at [61, 263] on div "Status" at bounding box center [73, 264] width 140 height 20
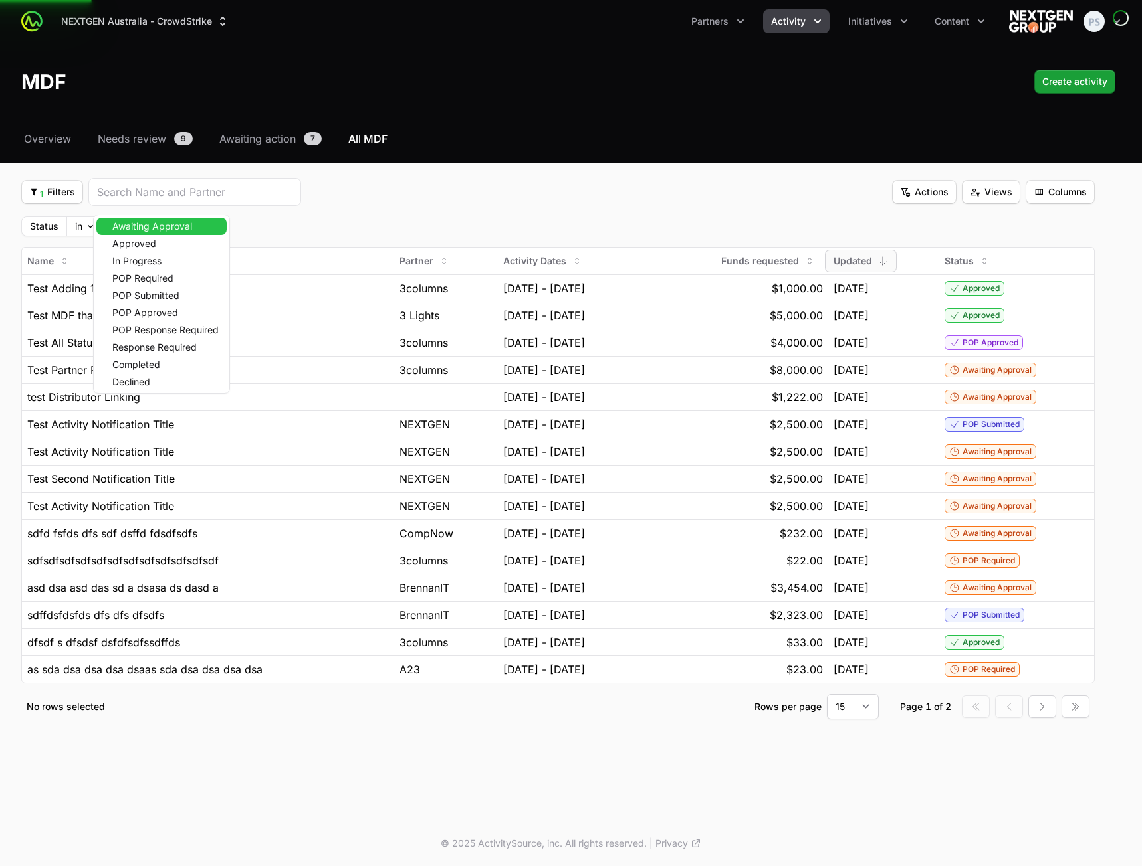
click at [158, 228] on body "NEXTGEN Australia - CrowdStrike Partners Activity Initiatives Content Open user…" at bounding box center [571, 433] width 1142 height 866
click at [364, 208] on html "NEXTGEN Australia - CrowdStrike Partners Activity Initiatives Content Open user…" at bounding box center [571, 433] width 1142 height 866
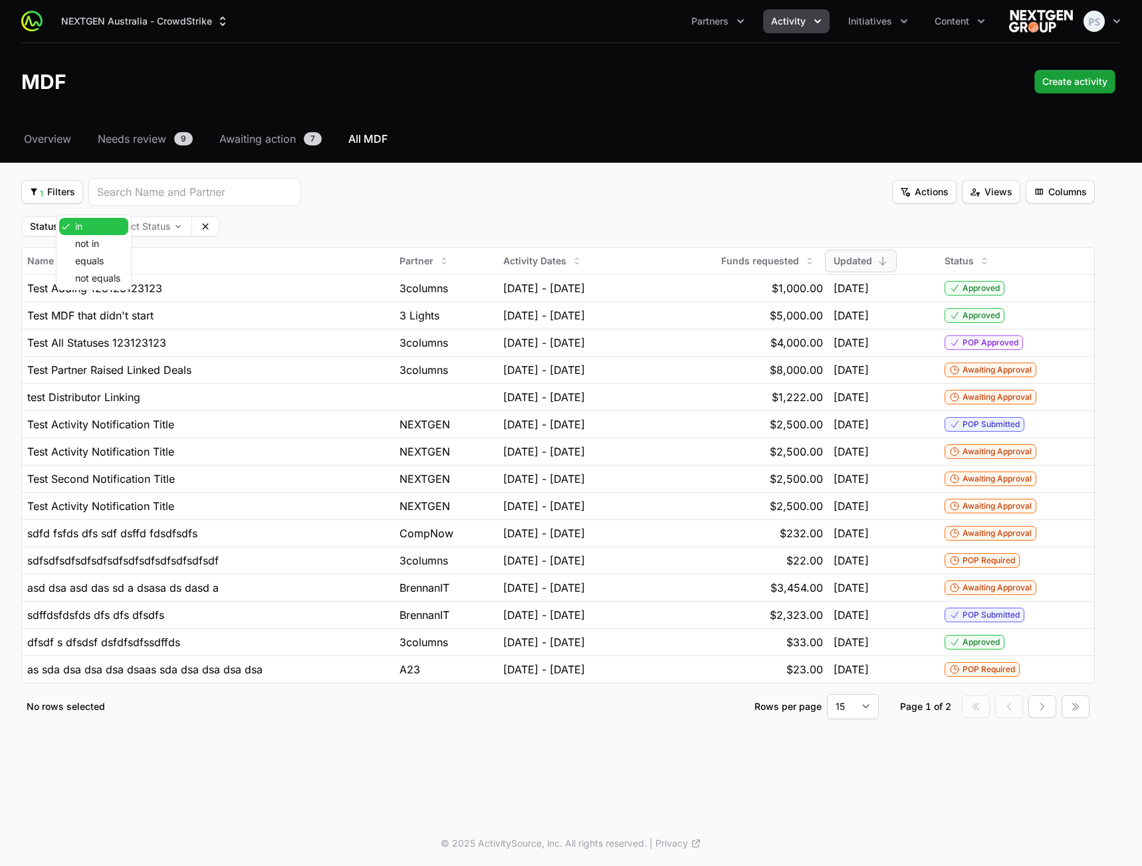
click at [88, 223] on body "NEXTGEN Australia - CrowdStrike Partners Activity Initiatives Content Open user…" at bounding box center [571, 433] width 1142 height 866
click at [335, 212] on html "NEXTGEN Australia - CrowdStrike Partners Activity Initiatives Content Open user…" at bounding box center [571, 433] width 1142 height 866
click at [215, 223] on button "Clear" at bounding box center [205, 226] width 27 height 19
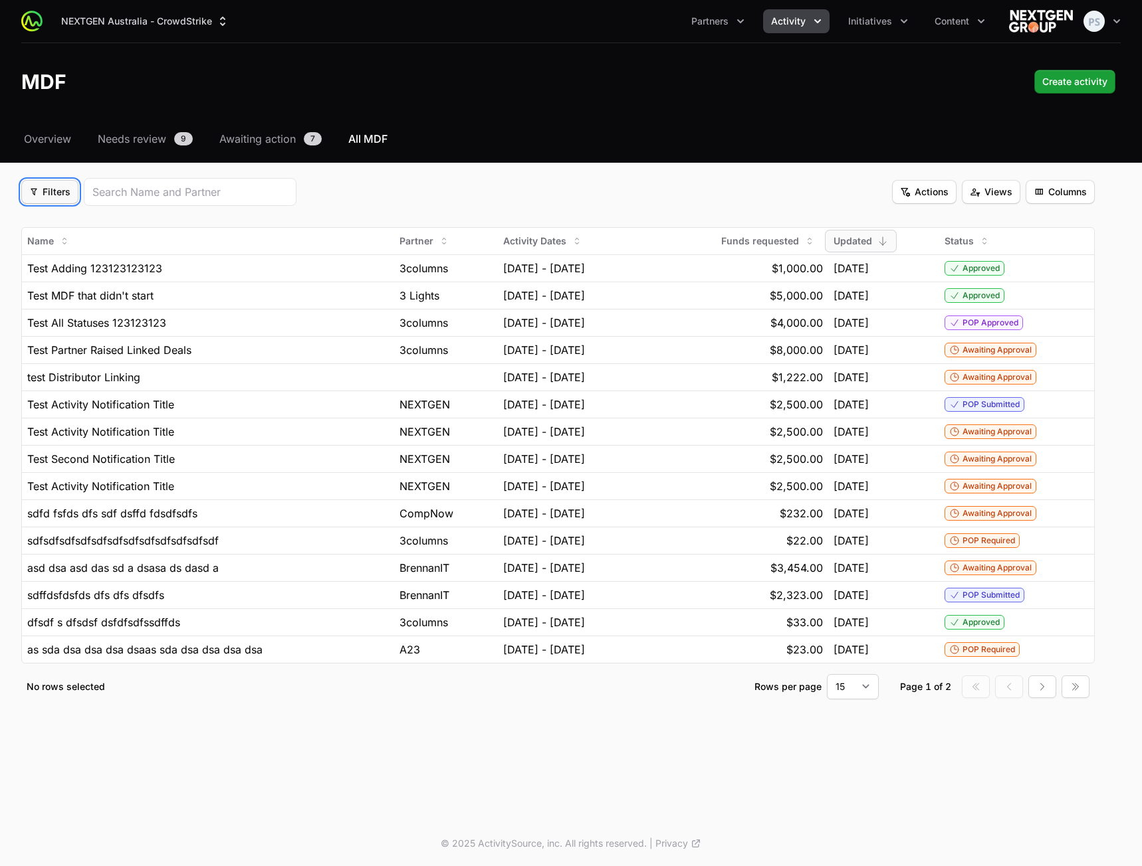
click at [50, 194] on span "Filters" at bounding box center [49, 192] width 41 height 16
click at [62, 278] on div "Partner Type" at bounding box center [73, 284] width 140 height 20
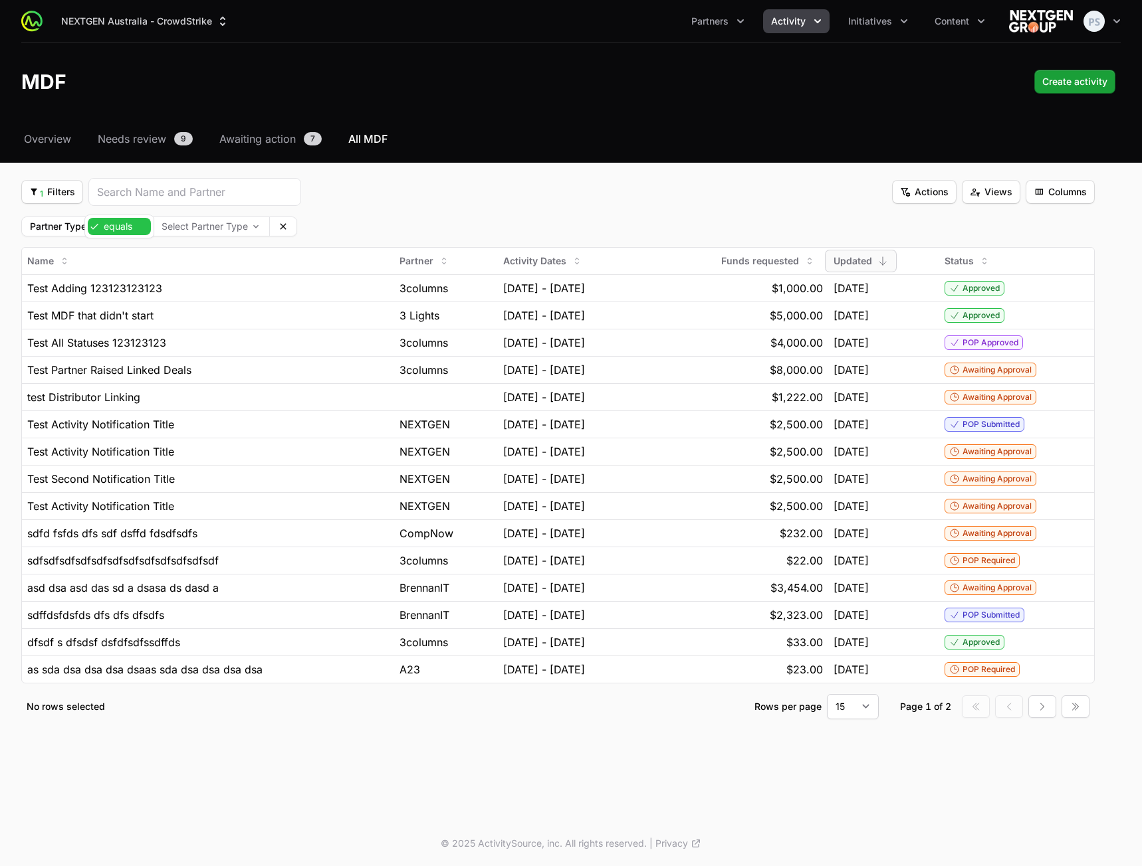
click at [126, 225] on body "NEXTGEN Australia - CrowdStrike Partners Activity Initiatives Content Open user…" at bounding box center [571, 433] width 1142 height 866
click at [294, 220] on button "Clear" at bounding box center [283, 226] width 27 height 19
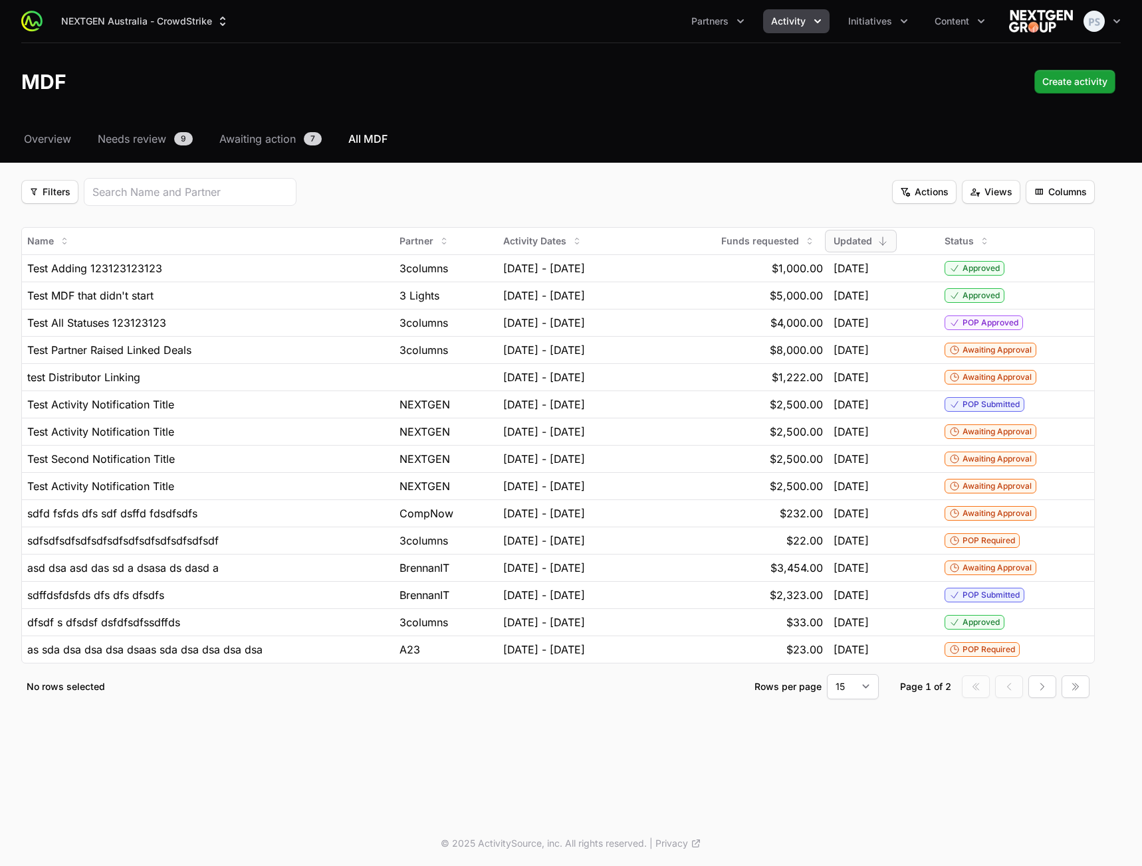
click at [401, 209] on fieldset "Filters Filters Actions Actions Views Views Columns Columns Name Partner Activi…" at bounding box center [557, 439] width 1073 height 522
click at [60, 199] on span "Filters" at bounding box center [49, 192] width 41 height 16
click at [72, 221] on div "Activity Type" at bounding box center [73, 224] width 140 height 20
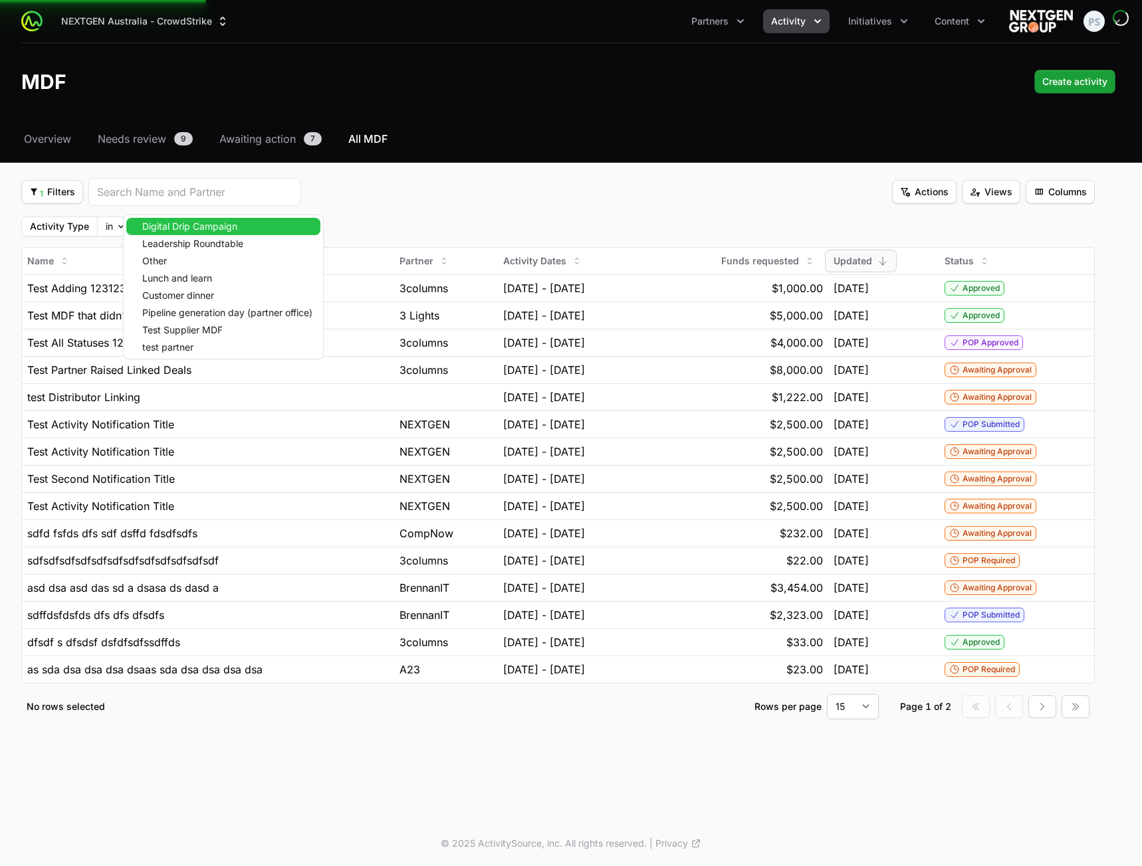
click at [197, 228] on body "NEXTGEN Australia - CrowdStrike Partners Activity Initiatives Content Open user…" at bounding box center [571, 433] width 1142 height 866
drag, startPoint x: 211, startPoint y: 259, endPoint x: 211, endPoint y: 276, distance: 16.6
click at [211, 261] on div "Other" at bounding box center [223, 260] width 194 height 17
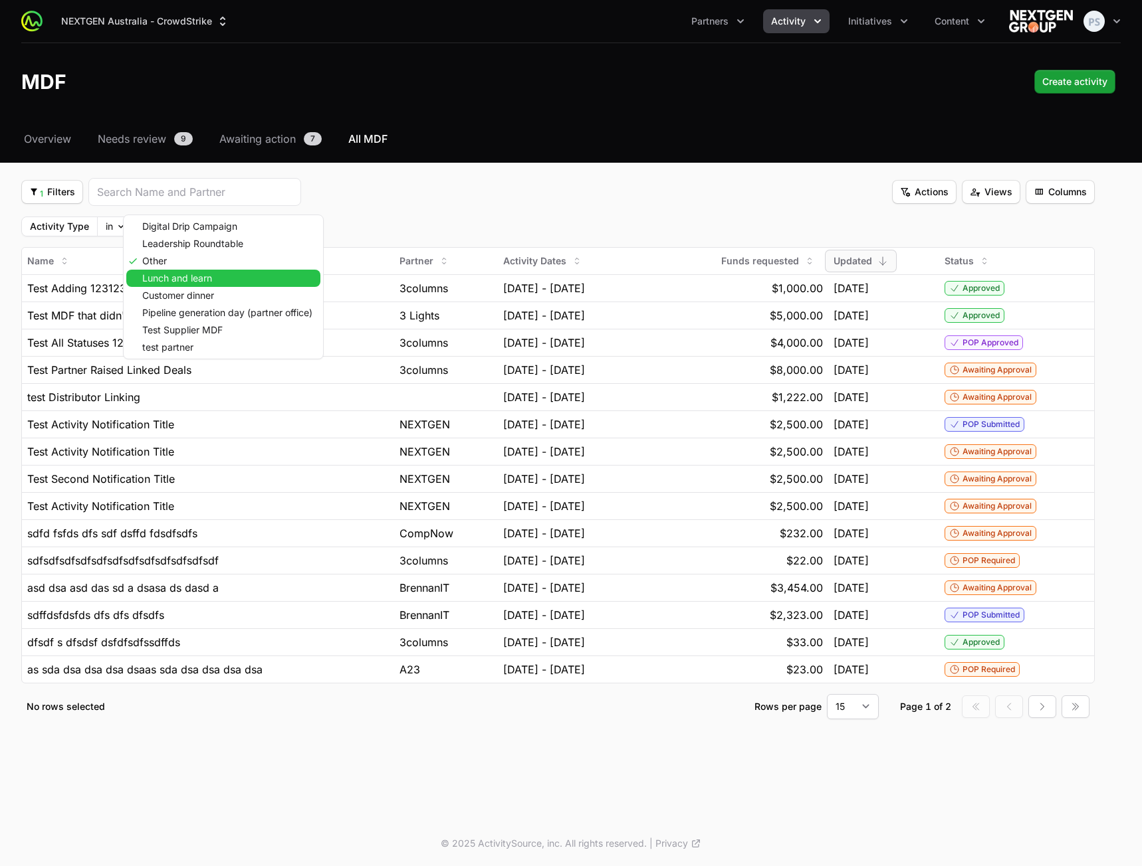
drag, startPoint x: 211, startPoint y: 280, endPoint x: 207, endPoint y: 290, distance: 11.0
click at [211, 281] on span "Lunch and learn" at bounding box center [177, 278] width 70 height 9
click at [201, 302] on div "Customer dinner" at bounding box center [223, 295] width 194 height 17
click at [526, 199] on html "NEXTGEN Australia - CrowdStrike Partners Activity Initiatives Content Open user…" at bounding box center [571, 433] width 1142 height 866
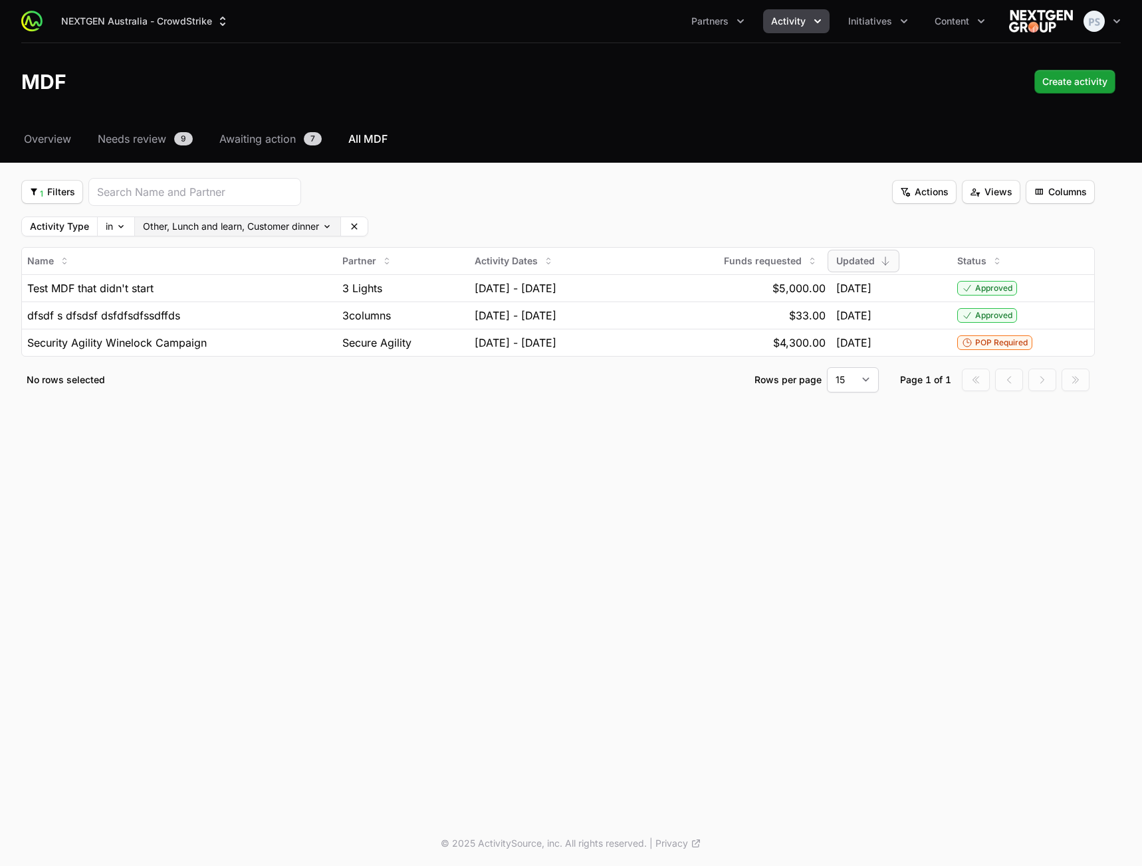
click at [288, 230] on body "NEXTGEN Australia - CrowdStrike Partners Activity Initiatives Content Open user…" at bounding box center [571, 433] width 1142 height 866
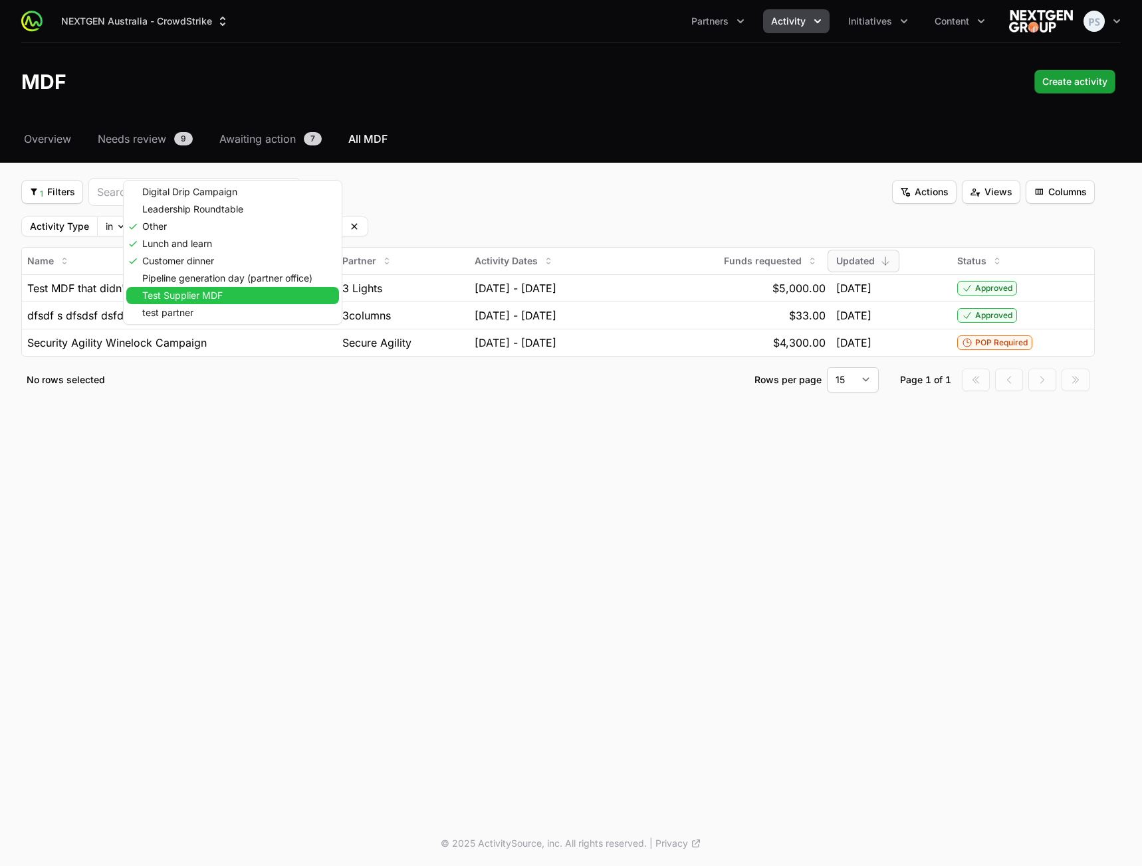
click at [218, 296] on span "Test Supplier MDF" at bounding box center [182, 295] width 80 height 9
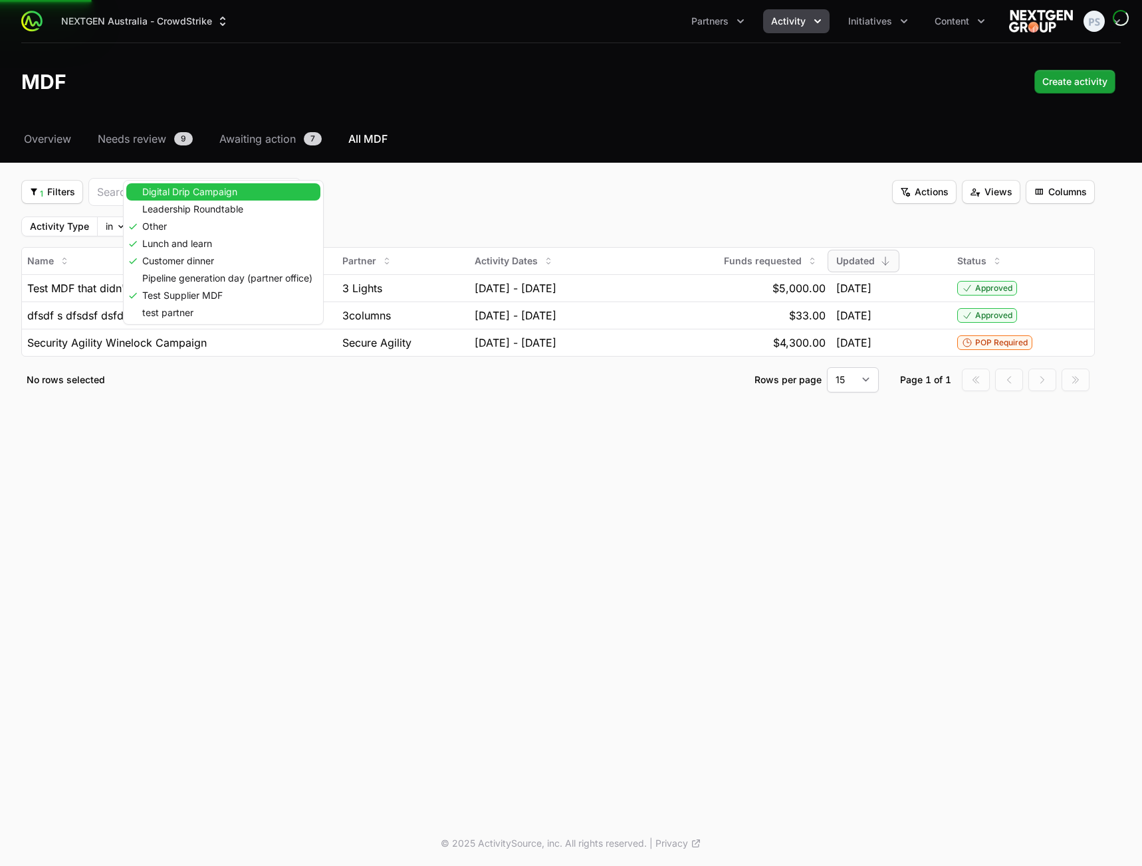
click at [215, 197] on div "Digital Drip Campaign" at bounding box center [223, 191] width 194 height 17
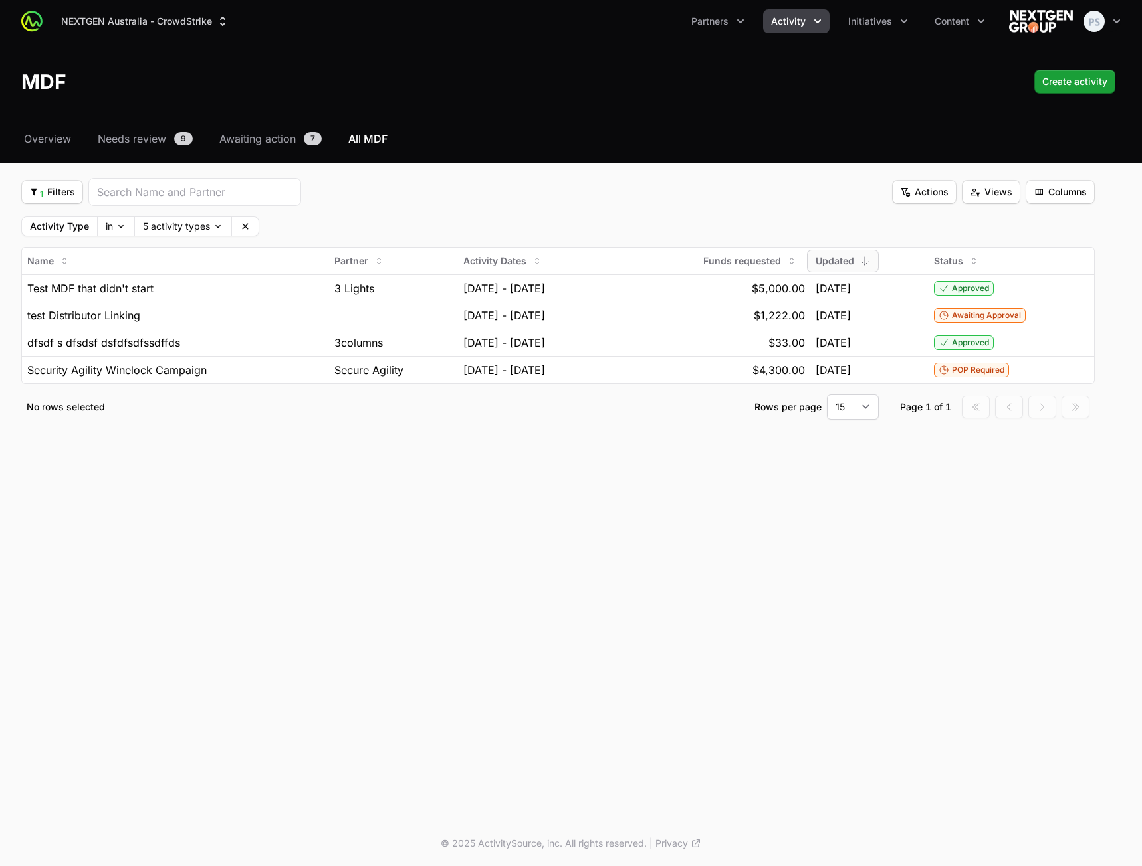
click at [501, 205] on html "NEXTGEN Australia - CrowdStrike Partners Activity Initiatives Content Open user…" at bounding box center [571, 433] width 1142 height 866
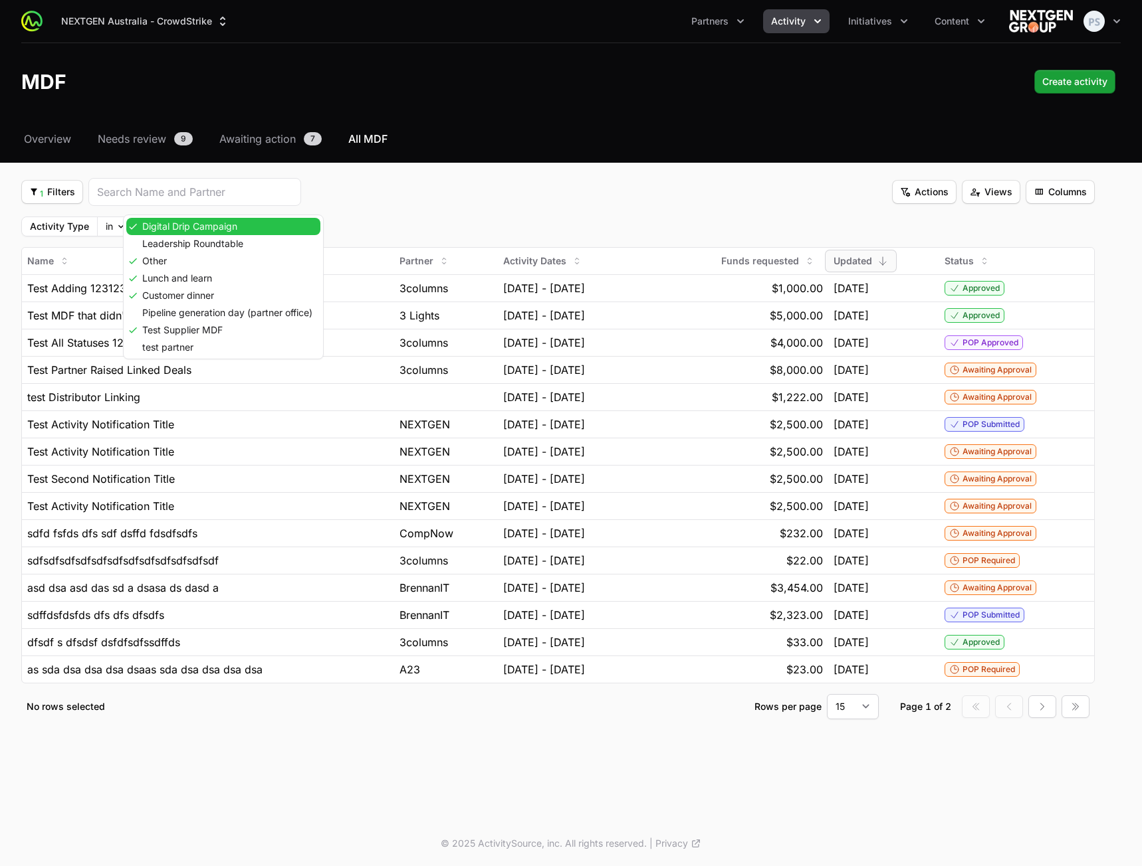
click at [203, 227] on body "NEXTGEN Australia - CrowdStrike Partners Activity Initiatives Content Open user…" at bounding box center [571, 433] width 1142 height 866
click at [206, 225] on span "Digital Drip Campaign" at bounding box center [189, 226] width 95 height 9
drag, startPoint x: 187, startPoint y: 259, endPoint x: 235, endPoint y: 256, distance: 47.2
click at [187, 260] on div "Other" at bounding box center [223, 260] width 194 height 17
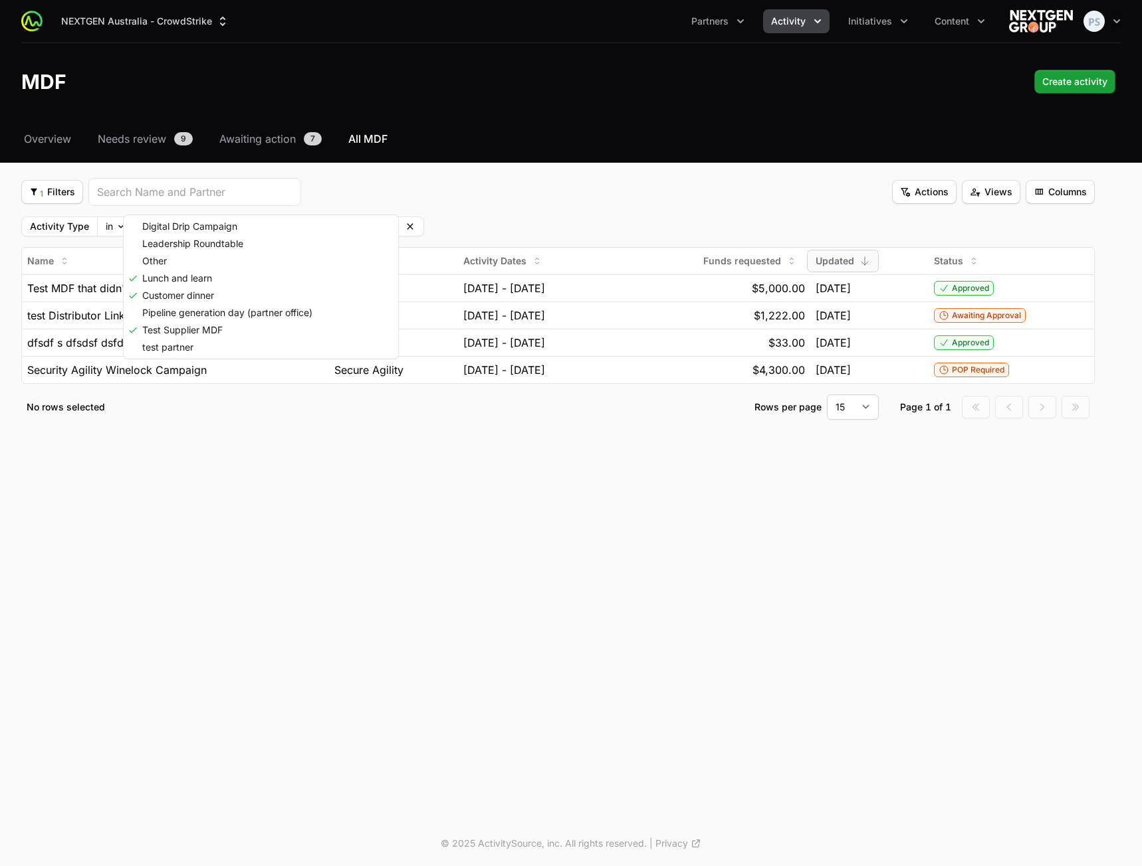
click at [537, 198] on html "NEXTGEN Australia - CrowdStrike Partners Activity Initiatives Content Open user…" at bounding box center [571, 433] width 1142 height 866
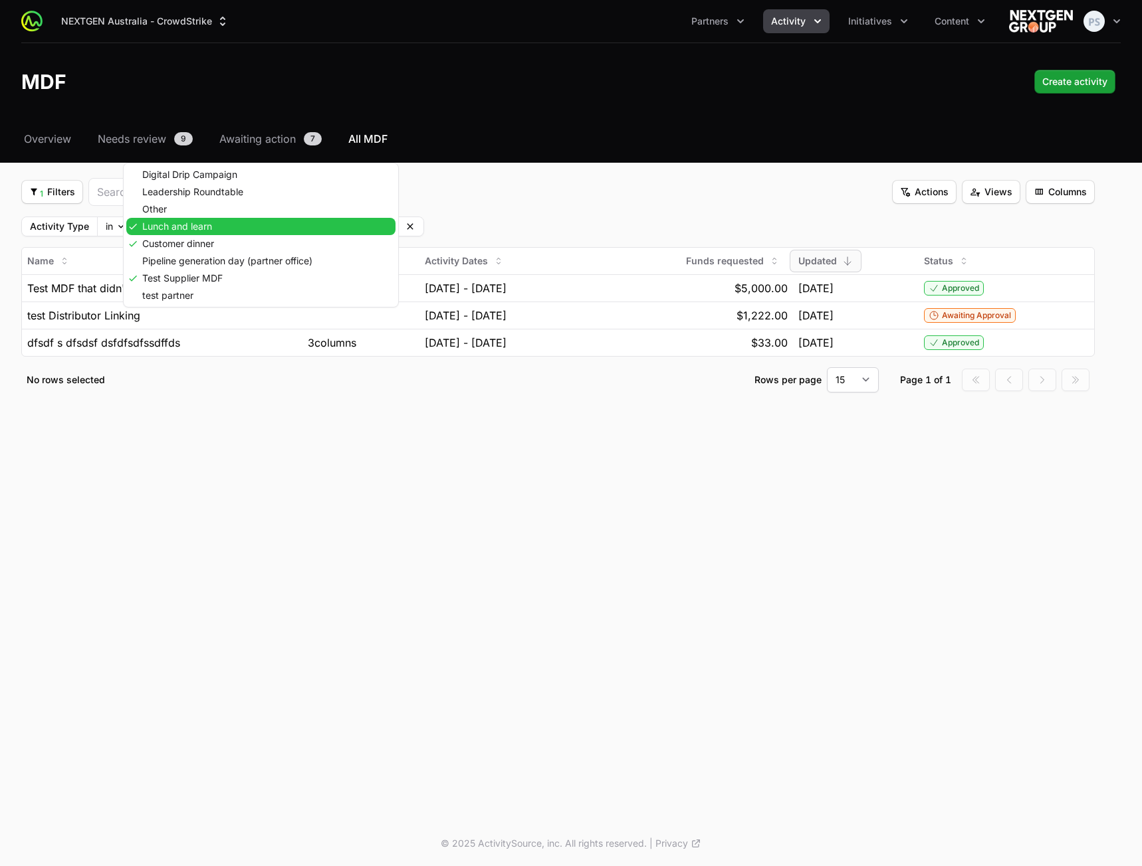
click at [257, 225] on body "NEXTGEN Australia - CrowdStrike Partners Activity Initiatives Content Open user…" at bounding box center [571, 433] width 1142 height 866
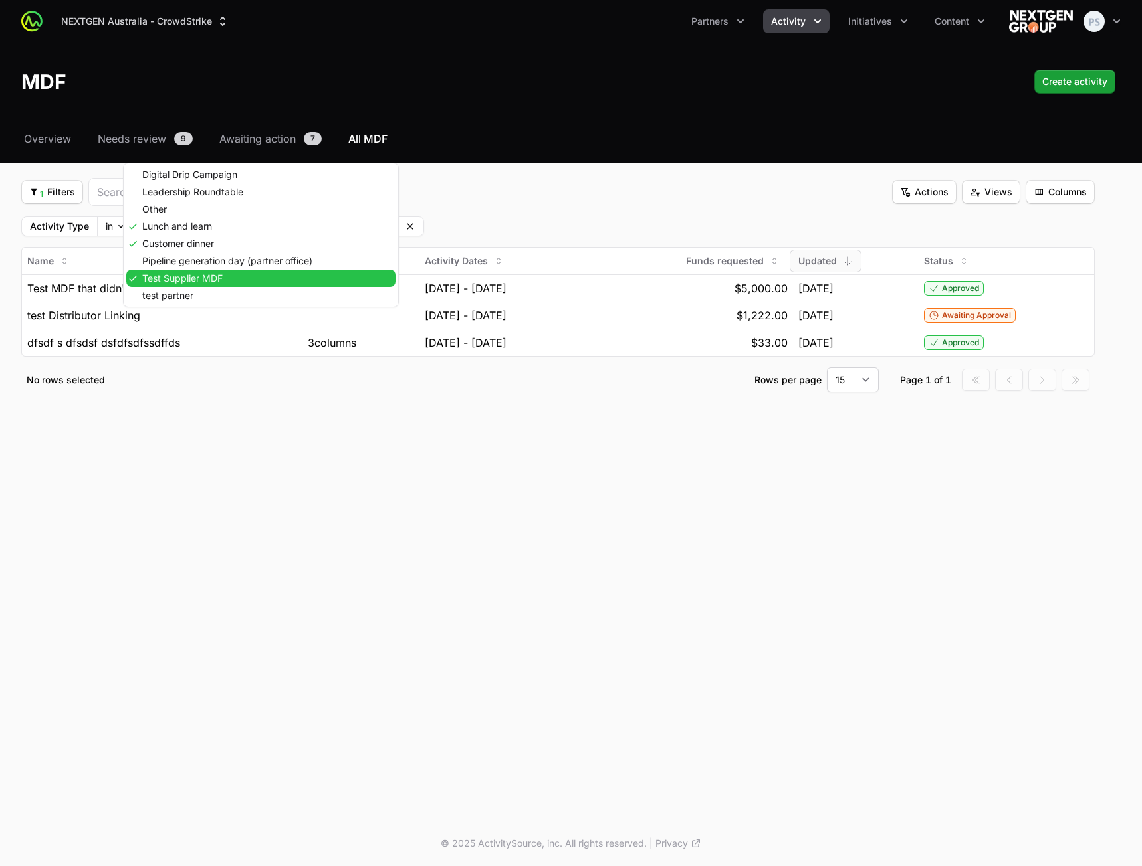
click at [219, 280] on span "Test Supplier MDF" at bounding box center [182, 278] width 80 height 9
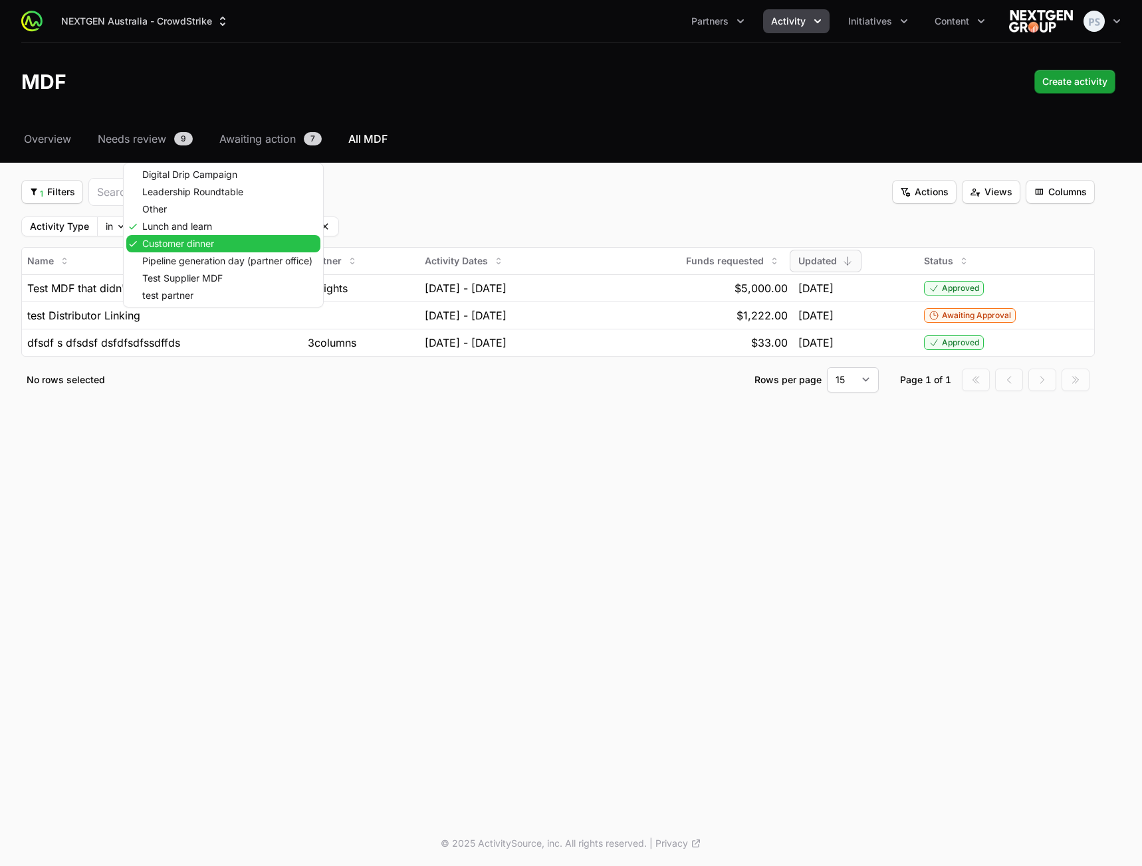
click at [207, 248] on span "Customer dinner" at bounding box center [178, 243] width 72 height 9
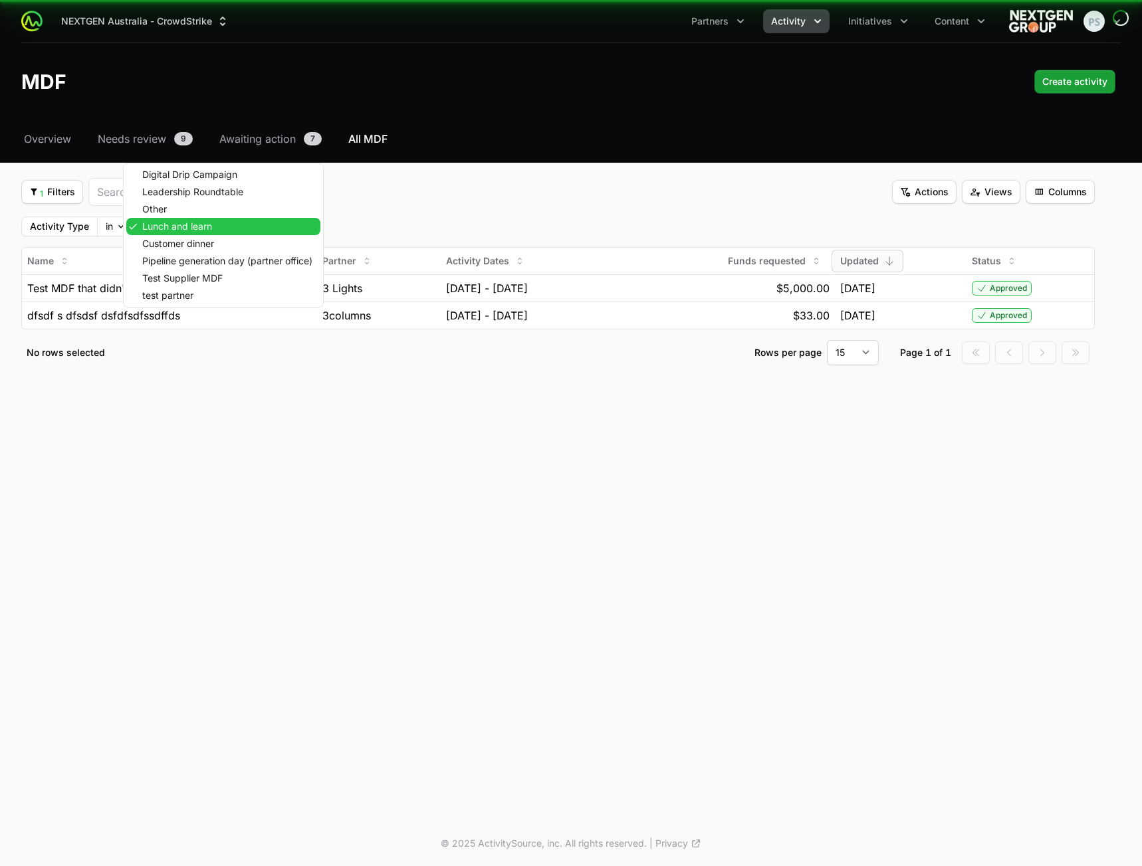
click at [209, 227] on span "Lunch and learn" at bounding box center [177, 226] width 70 height 9
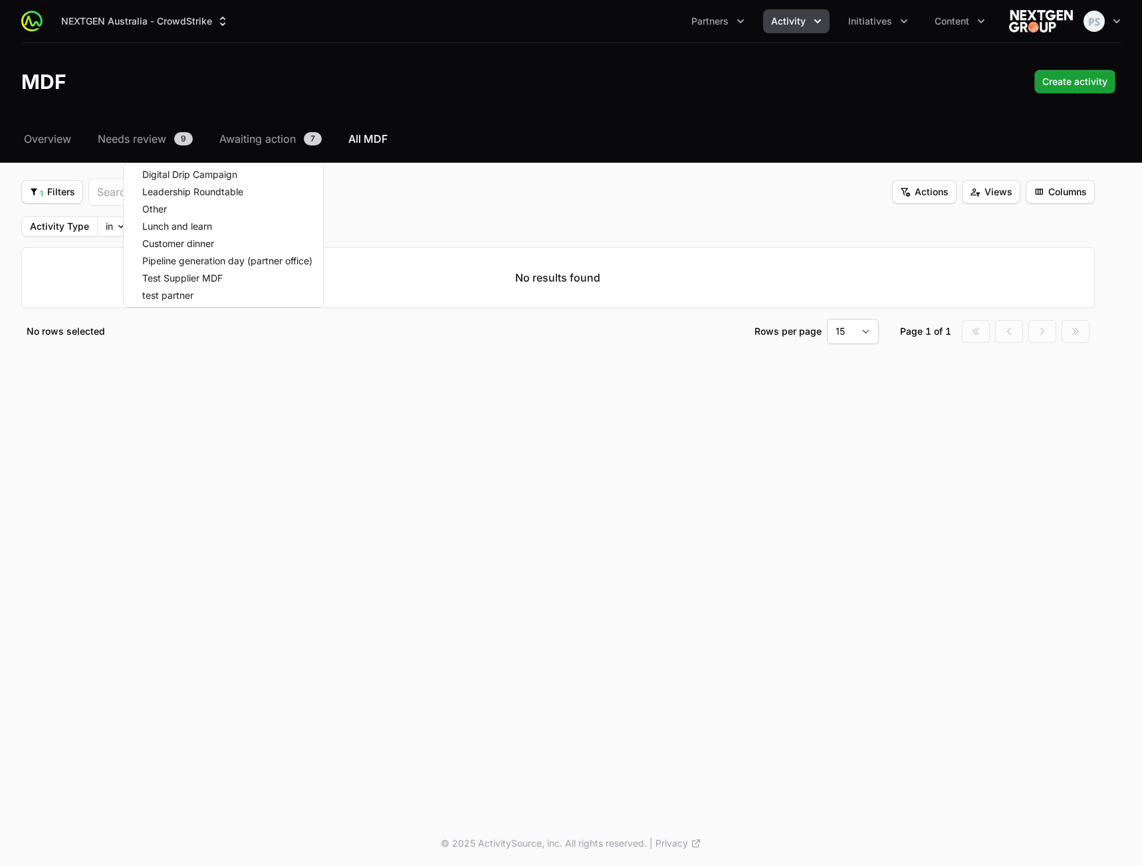
click at [438, 193] on html "NEXTGEN Australia - CrowdStrike Partners Activity Initiatives Content Open user…" at bounding box center [571, 433] width 1142 height 866
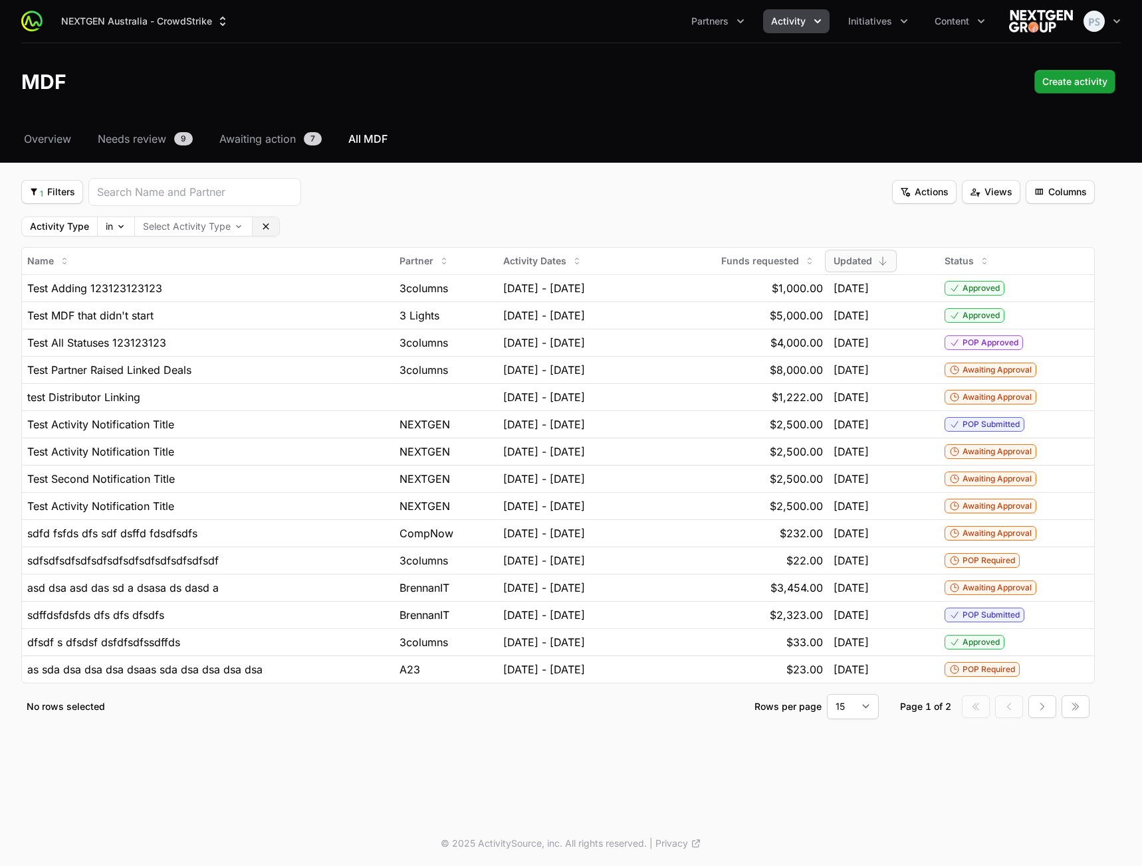
click at [272, 227] on button "Clear" at bounding box center [265, 226] width 27 height 19
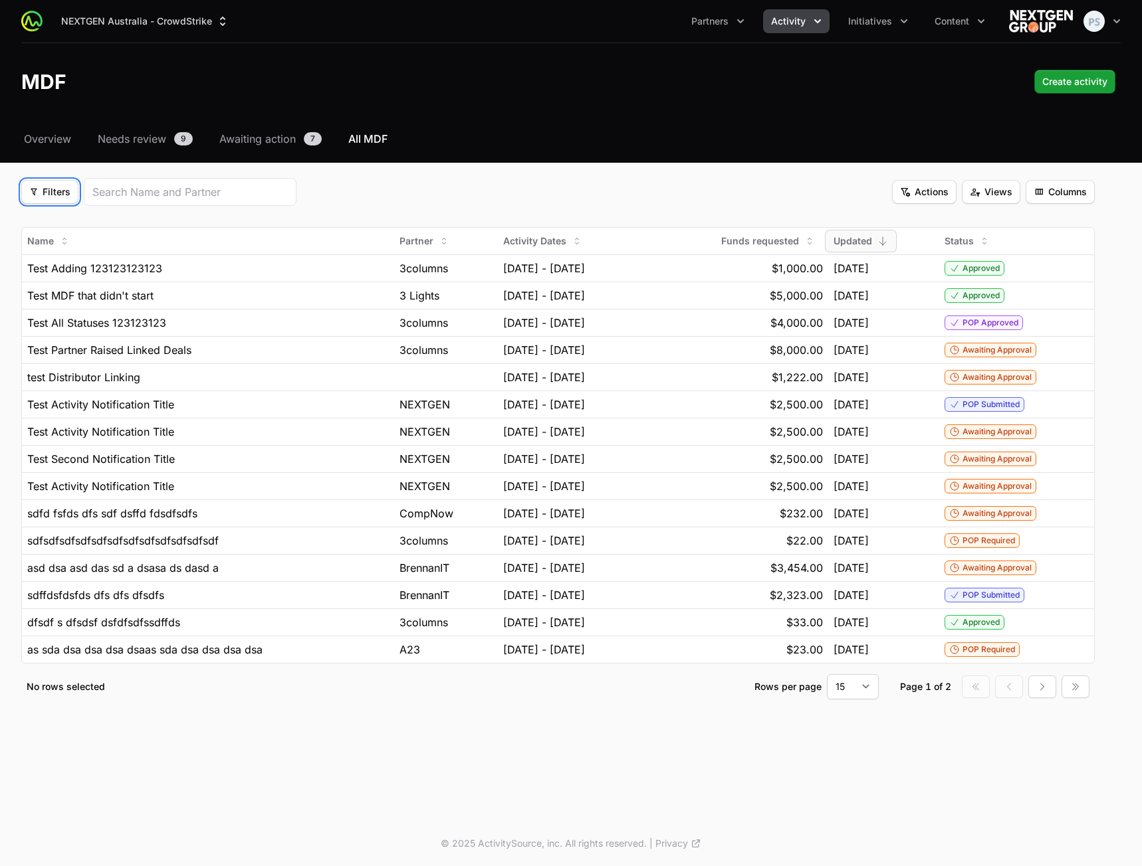
click at [54, 197] on span "Filters" at bounding box center [49, 192] width 41 height 16
click at [73, 282] on div "Partner Type" at bounding box center [73, 284] width 140 height 20
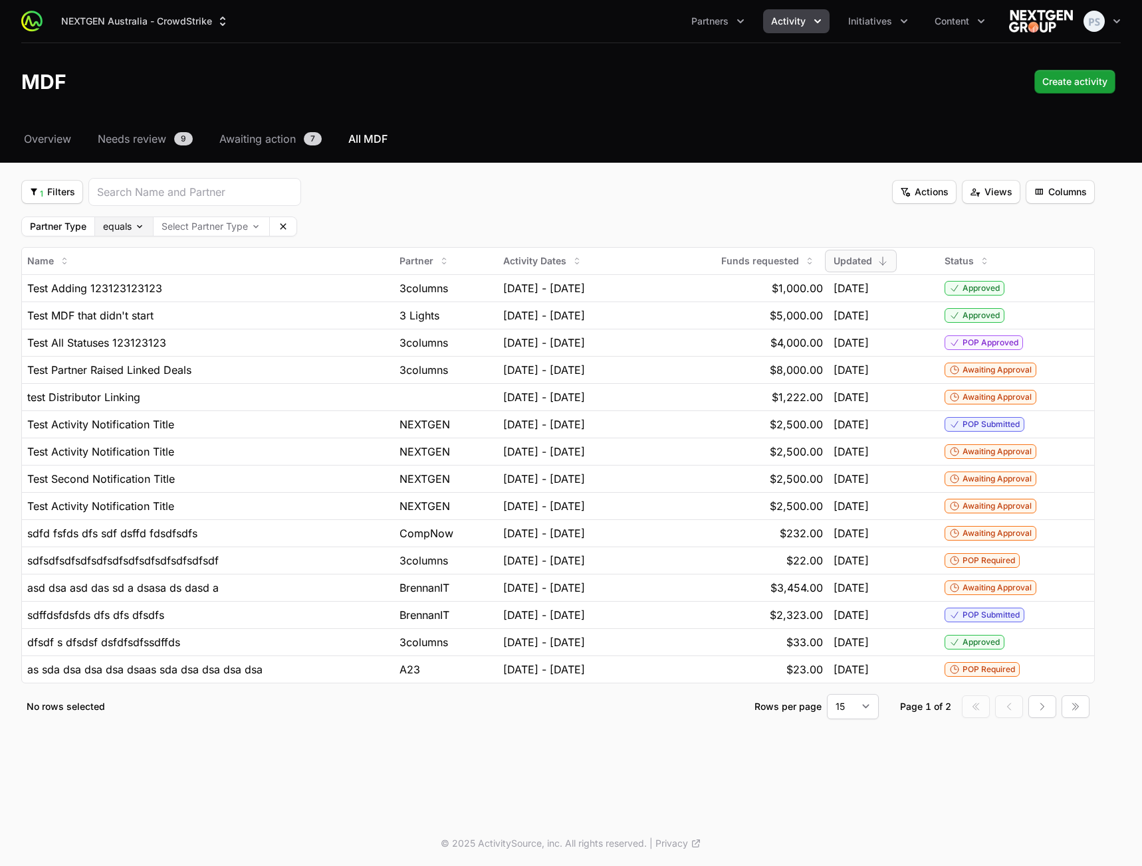
click at [104, 223] on body "NEXTGEN Australia - CrowdStrike Partners Activity Initiatives Content Open user…" at bounding box center [571, 433] width 1142 height 866
click at [394, 216] on html "NEXTGEN Australia - CrowdStrike Partners Activity Initiatives Content Open user…" at bounding box center [571, 433] width 1142 height 866
click at [282, 226] on icon at bounding box center [283, 226] width 11 height 11
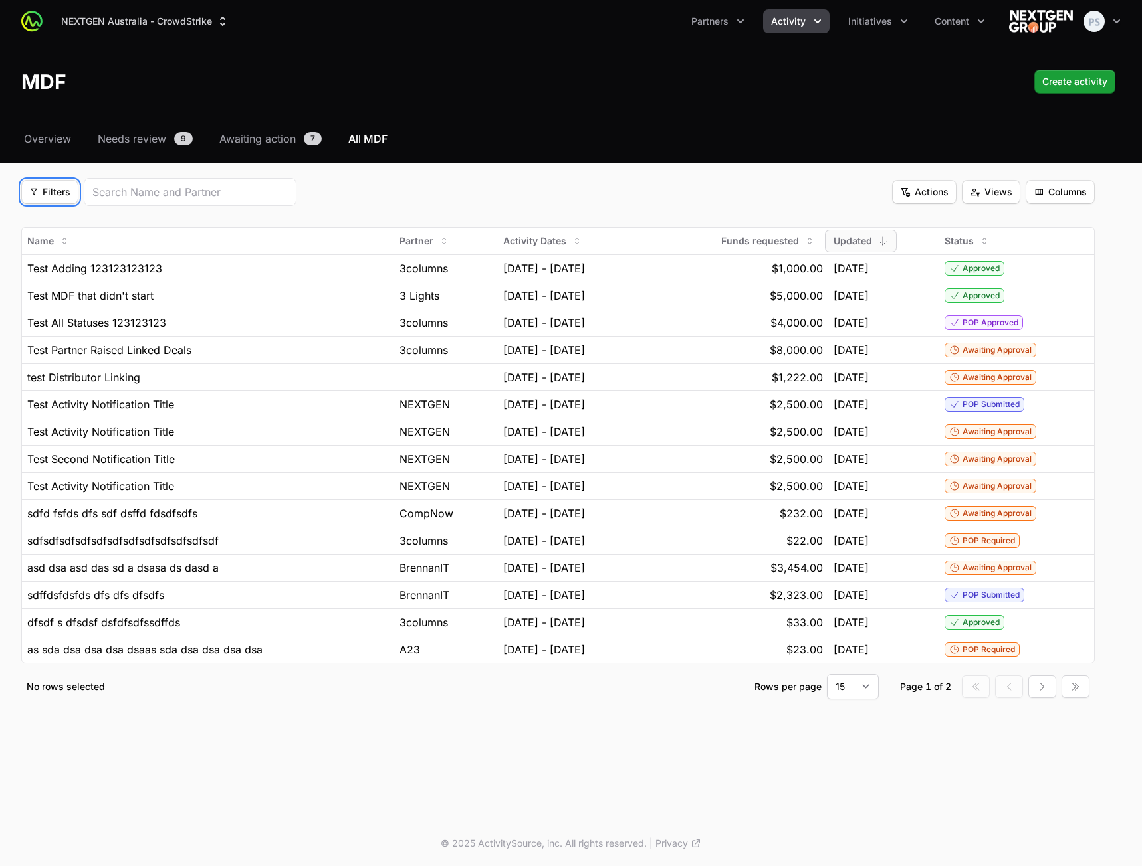
click at [49, 187] on span "Filters" at bounding box center [49, 192] width 41 height 16
click at [76, 283] on div "Partner Type" at bounding box center [73, 284] width 140 height 20
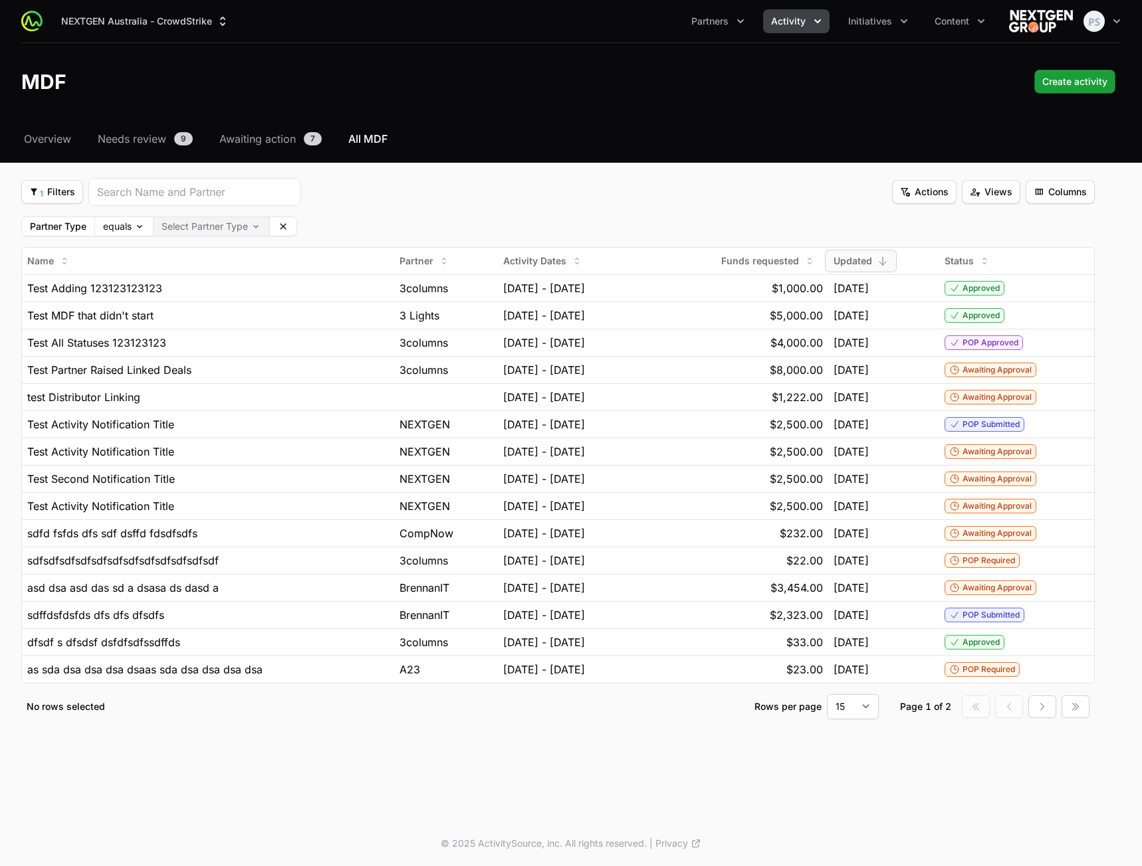
click at [233, 228] on body "NEXTGEN Australia - CrowdStrike Partners Activity Initiatives Content Open user…" at bounding box center [571, 433] width 1142 height 866
click at [67, 194] on html "NEXTGEN Australia - CrowdStrike Partners Activity Initiatives Content Open user…" at bounding box center [571, 433] width 1142 height 866
click at [68, 197] on span "1 Filters" at bounding box center [52, 192] width 46 height 16
click at [55, 260] on div "Status" at bounding box center [73, 264] width 140 height 20
click at [340, 229] on body "NEXTGEN Australia - CrowdStrike Partners Activity Initiatives Content Open user…" at bounding box center [571, 433] width 1142 height 866
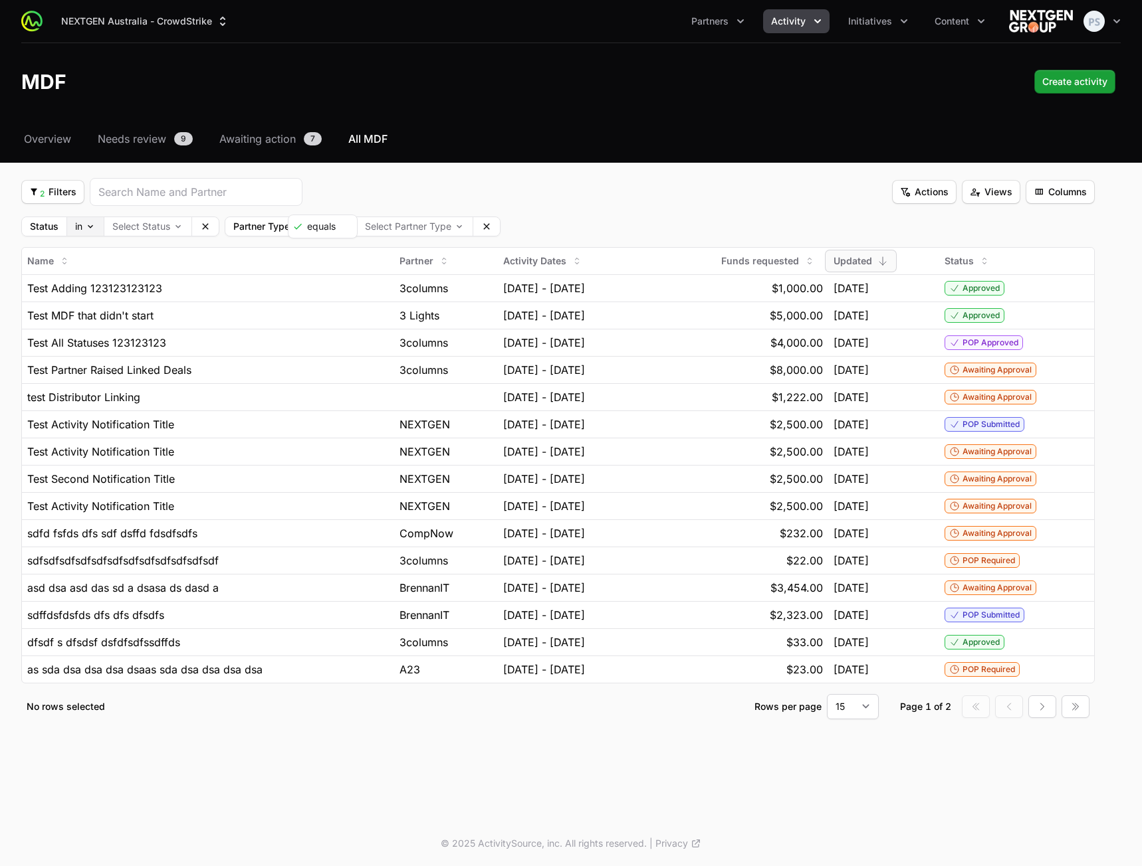
click at [79, 228] on html "NEXTGEN Australia - CrowdStrike Partners Activity Initiatives Content Open user…" at bounding box center [571, 433] width 1142 height 866
click at [88, 231] on body "NEXTGEN Australia - CrowdStrike Partners Activity Initiatives Content Open user…" at bounding box center [571, 433] width 1142 height 866
click at [359, 187] on html "NEXTGEN Australia - CrowdStrike Partners Activity Initiatives Content Open user…" at bounding box center [571, 433] width 1142 height 866
click at [66, 199] on span "2 Filters" at bounding box center [52, 192] width 47 height 16
click at [69, 223] on div "Activity Type" at bounding box center [73, 224] width 140 height 20
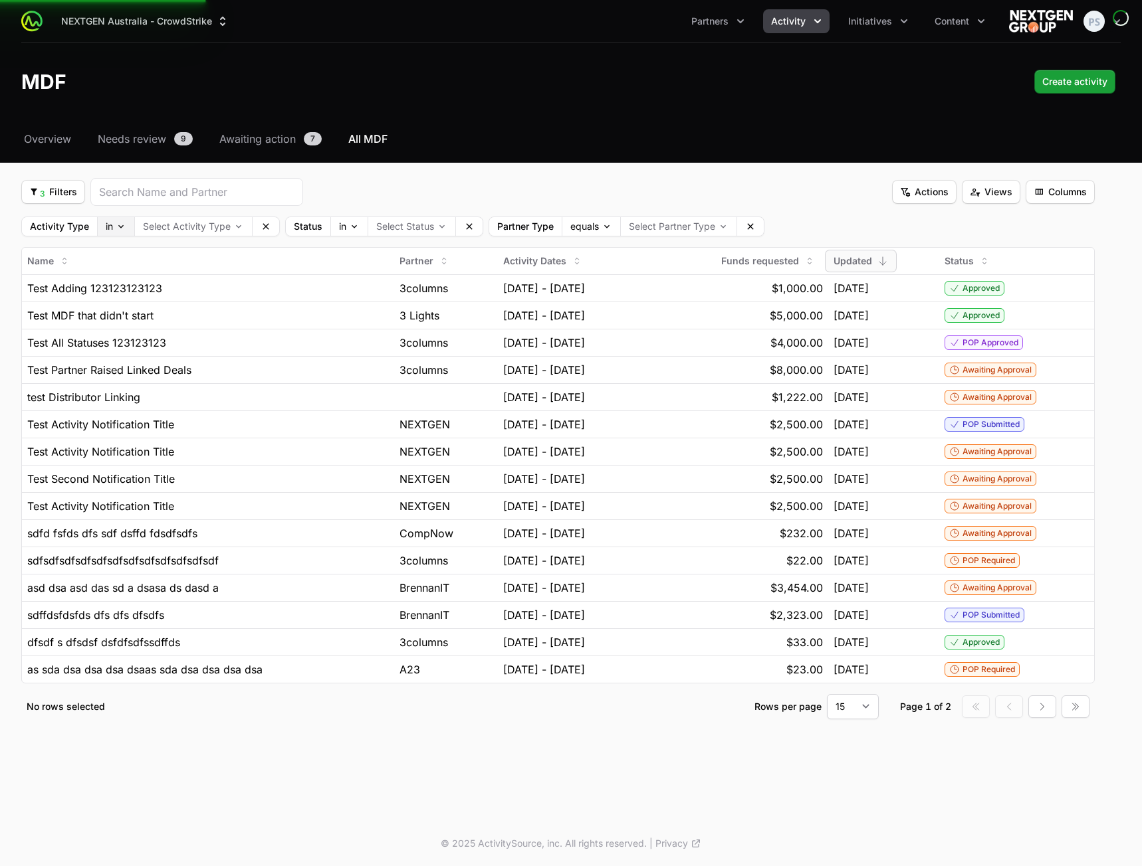
click at [109, 224] on body "NEXTGEN Australia - CrowdStrike Partners Activity Initiatives Content Open user…" at bounding box center [571, 433] width 1142 height 866
drag, startPoint x: 427, startPoint y: 197, endPoint x: 403, endPoint y: 199, distance: 23.3
click at [426, 200] on div "3 Filters 3 Filters Actions Actions Views Views Columns Columns" at bounding box center [557, 192] width 1073 height 28
click at [336, 225] on body "NEXTGEN Australia - CrowdStrike Partners Activity Initiatives Content Open user…" at bounding box center [571, 433] width 1142 height 866
click at [386, 192] on html "NEXTGEN Australia - CrowdStrike Partners Activity Initiatives Content Open user…" at bounding box center [571, 433] width 1142 height 866
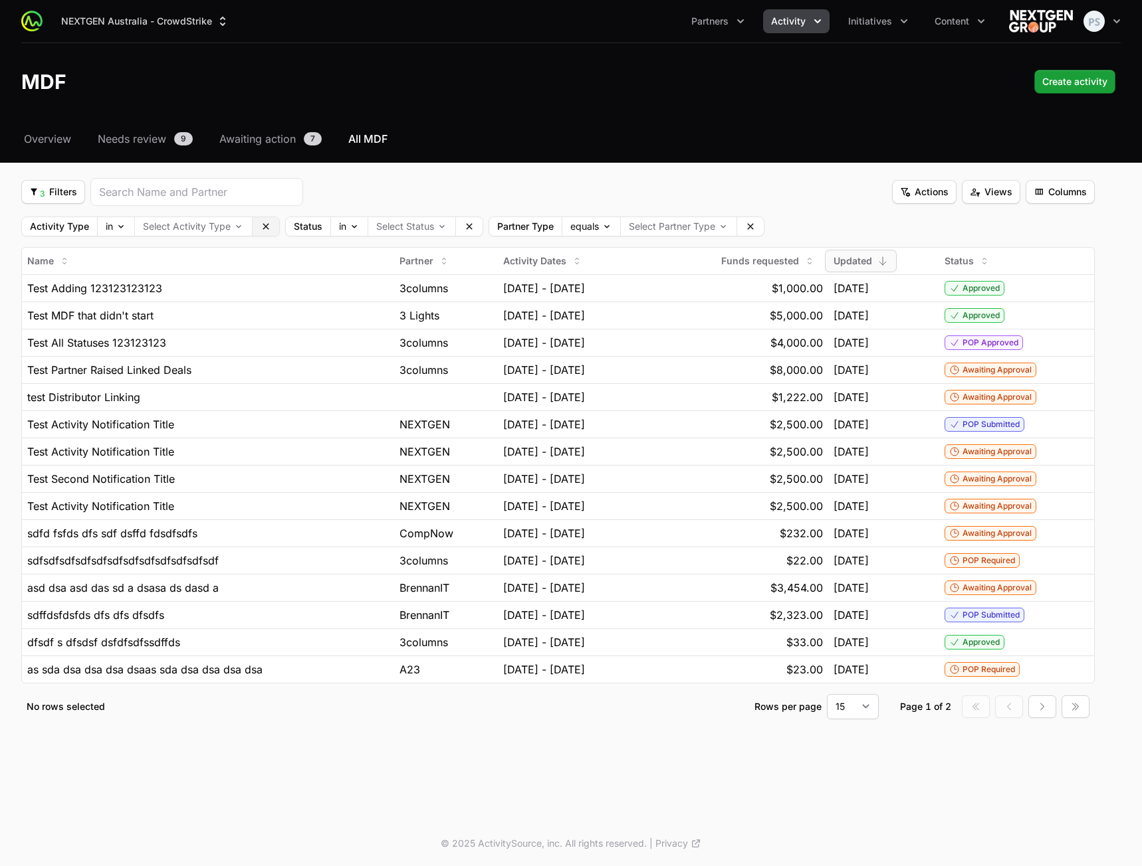
click at [264, 223] on icon at bounding box center [265, 226] width 11 height 11
click at [207, 225] on icon at bounding box center [205, 226] width 6 height 6
click at [290, 223] on button "Clear" at bounding box center [283, 226] width 27 height 19
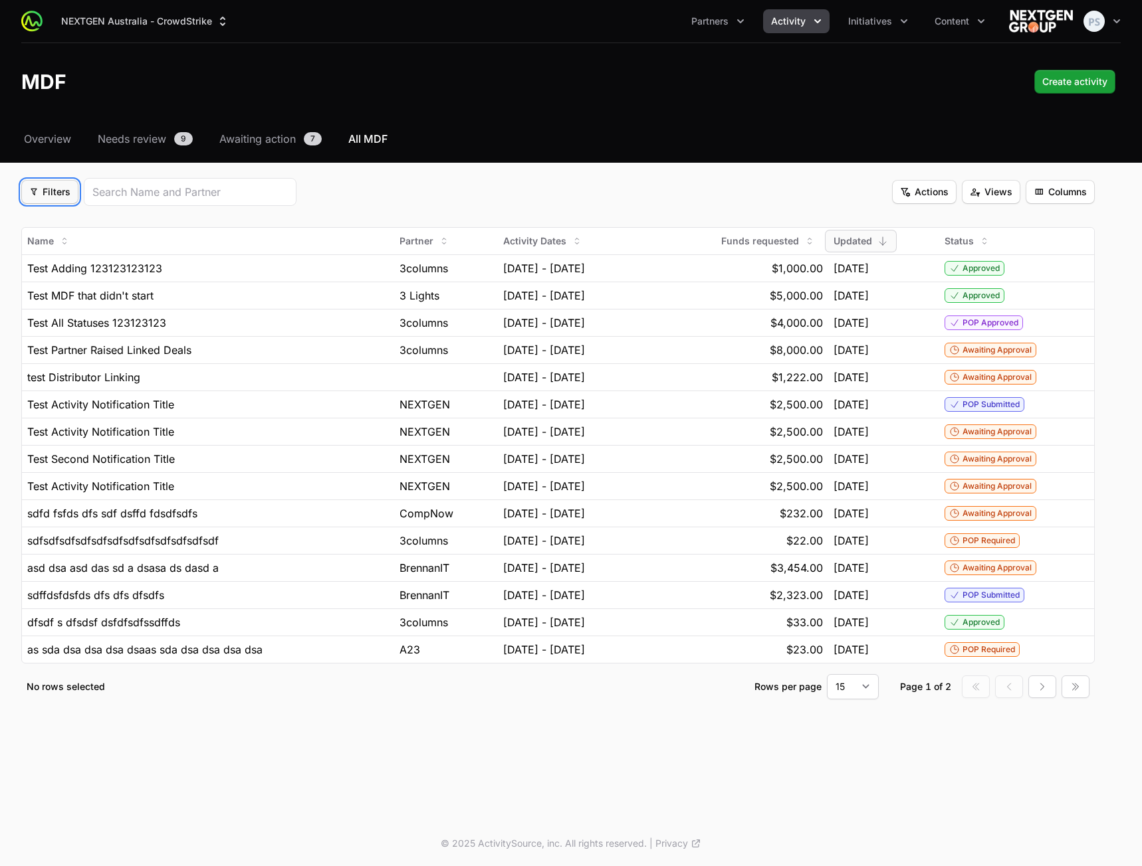
click at [58, 193] on span "Filters" at bounding box center [49, 192] width 41 height 16
click at [112, 228] on div "Activity Type" at bounding box center [73, 224] width 140 height 20
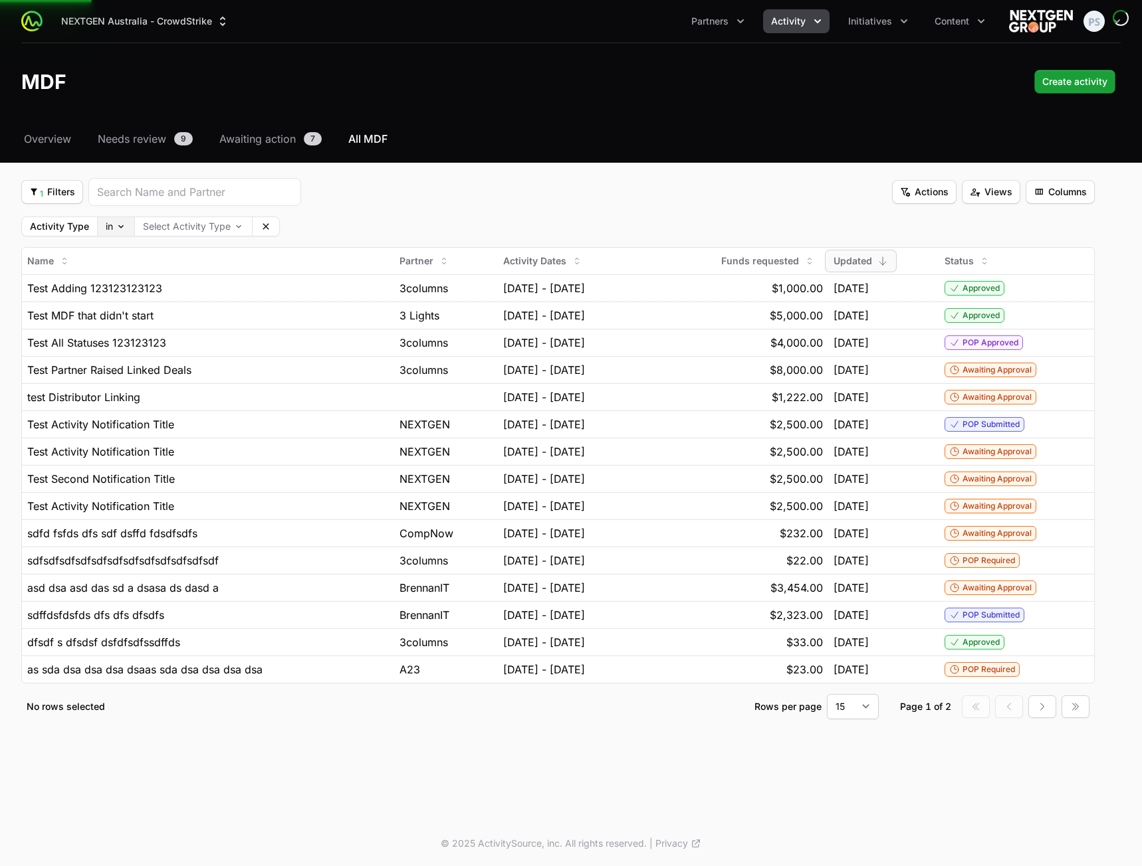
click at [103, 229] on body "NEXTGEN Australia - CrowdStrike Partners Activity Initiatives Content Open user…" at bounding box center [571, 433] width 1142 height 866
click at [393, 207] on html "NEXTGEN Australia - CrowdStrike Partners Activity Initiatives Content Open user…" at bounding box center [571, 433] width 1142 height 866
click at [201, 225] on body "NEXTGEN Australia - CrowdStrike Partners Activity Initiatives Content Open user…" at bounding box center [571, 433] width 1142 height 866
click at [382, 212] on html "NEXTGEN Australia - CrowdStrike Partners Activity Initiatives Content Open user…" at bounding box center [571, 433] width 1142 height 866
drag, startPoint x: 261, startPoint y: 227, endPoint x: 180, endPoint y: 221, distance: 81.3
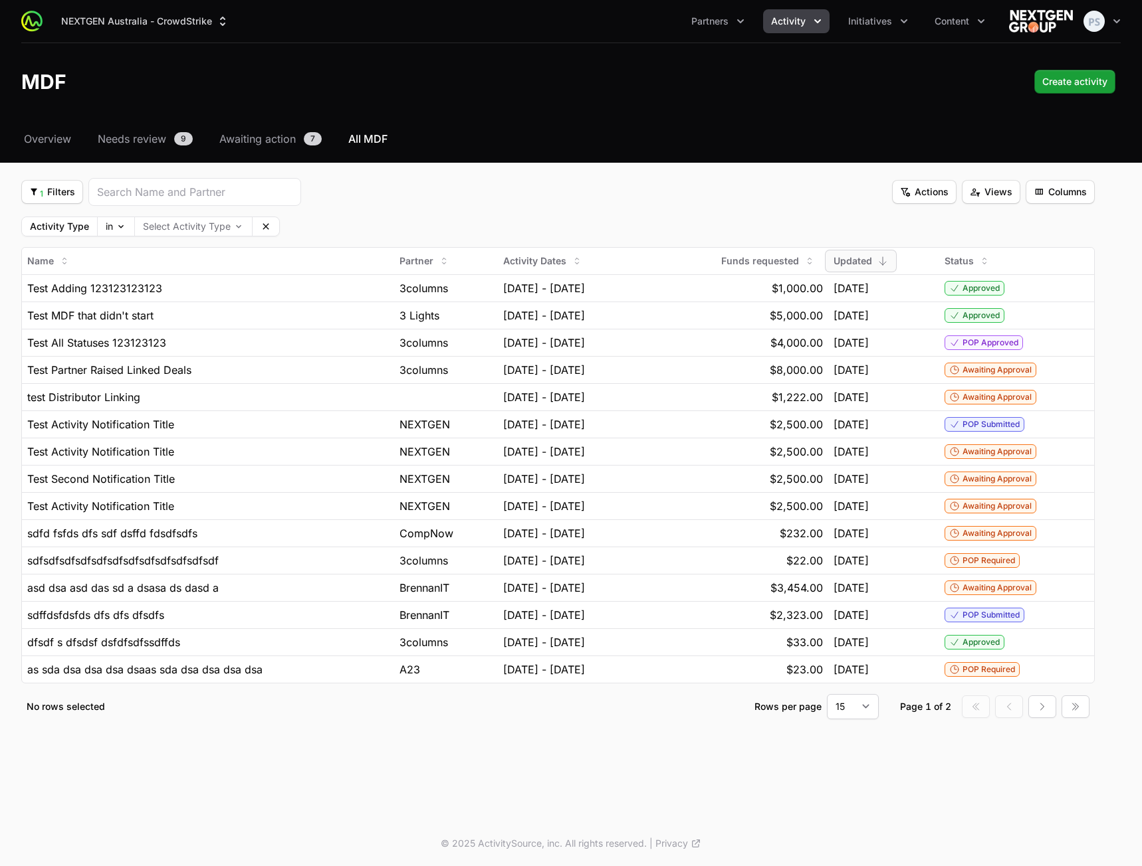
click at [260, 227] on icon at bounding box center [265, 226] width 11 height 11
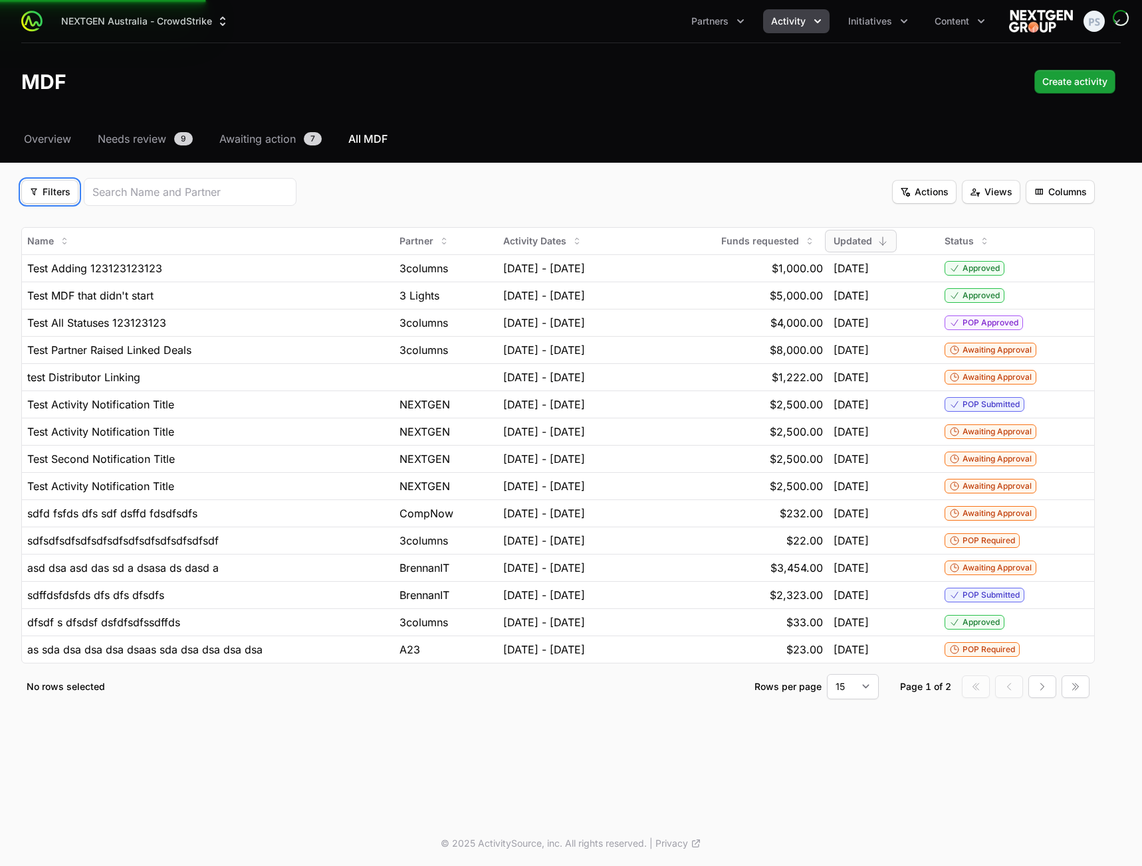
click at [59, 200] on button "Filters Filters" at bounding box center [49, 192] width 57 height 24
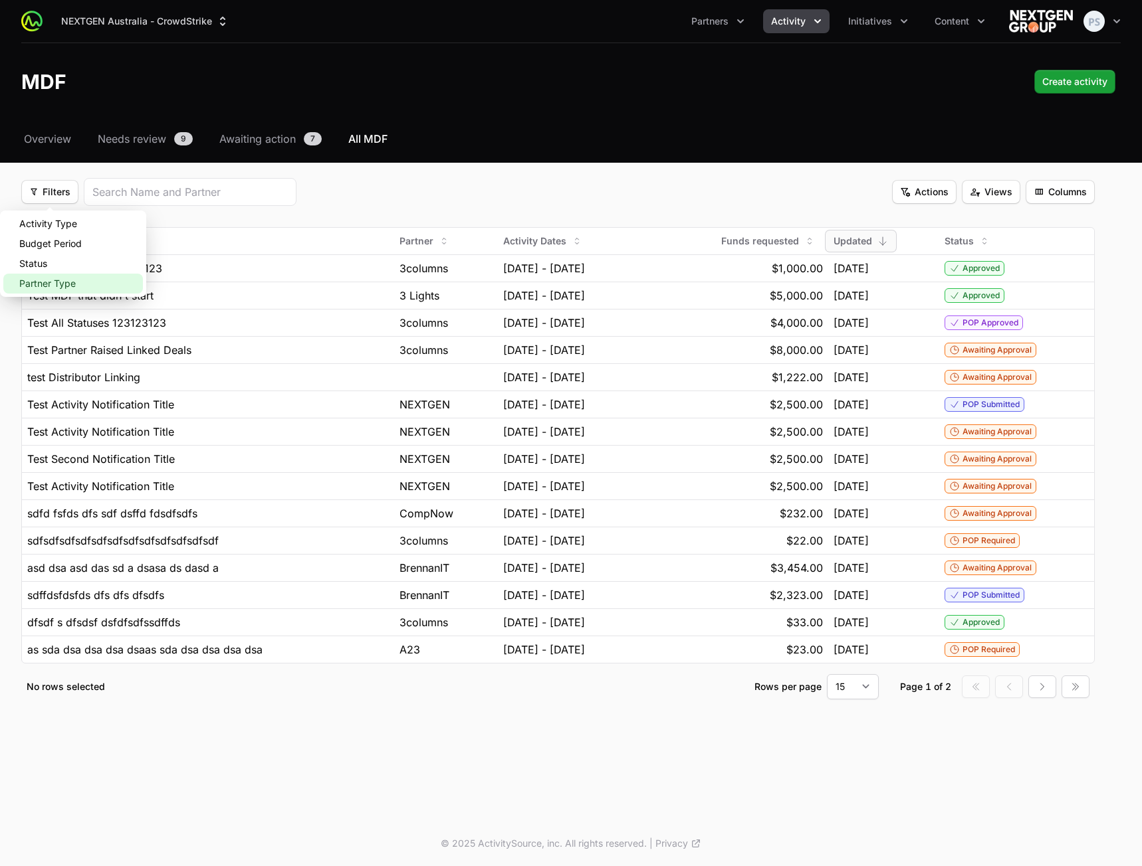
click at [64, 288] on div "Partner Type" at bounding box center [73, 284] width 140 height 20
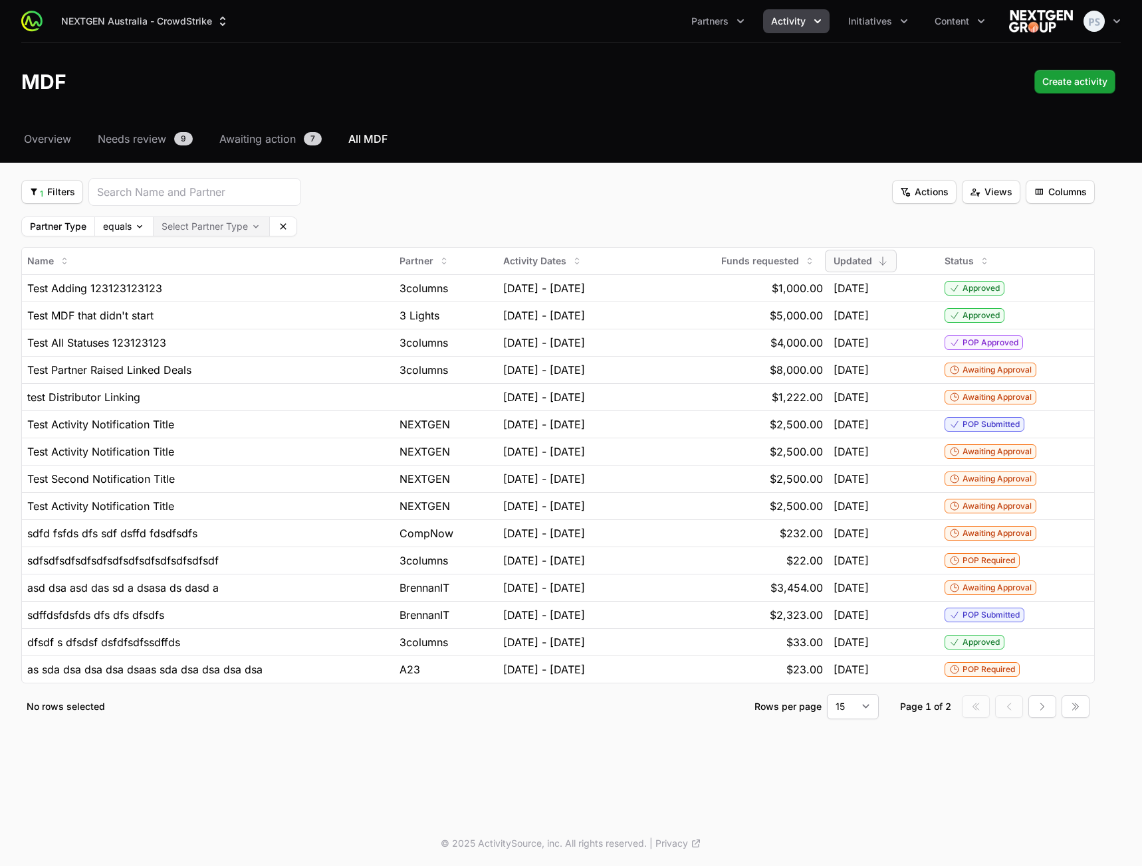
click at [216, 231] on body "NEXTGEN Australia - CrowdStrike Partners Activity Initiatives Content Open user…" at bounding box center [571, 433] width 1142 height 866
drag, startPoint x: 213, startPoint y: 251, endPoint x: 209, endPoint y: 270, distance: 19.7
click at [250, 224] on icon at bounding box center [247, 226] width 6 height 6
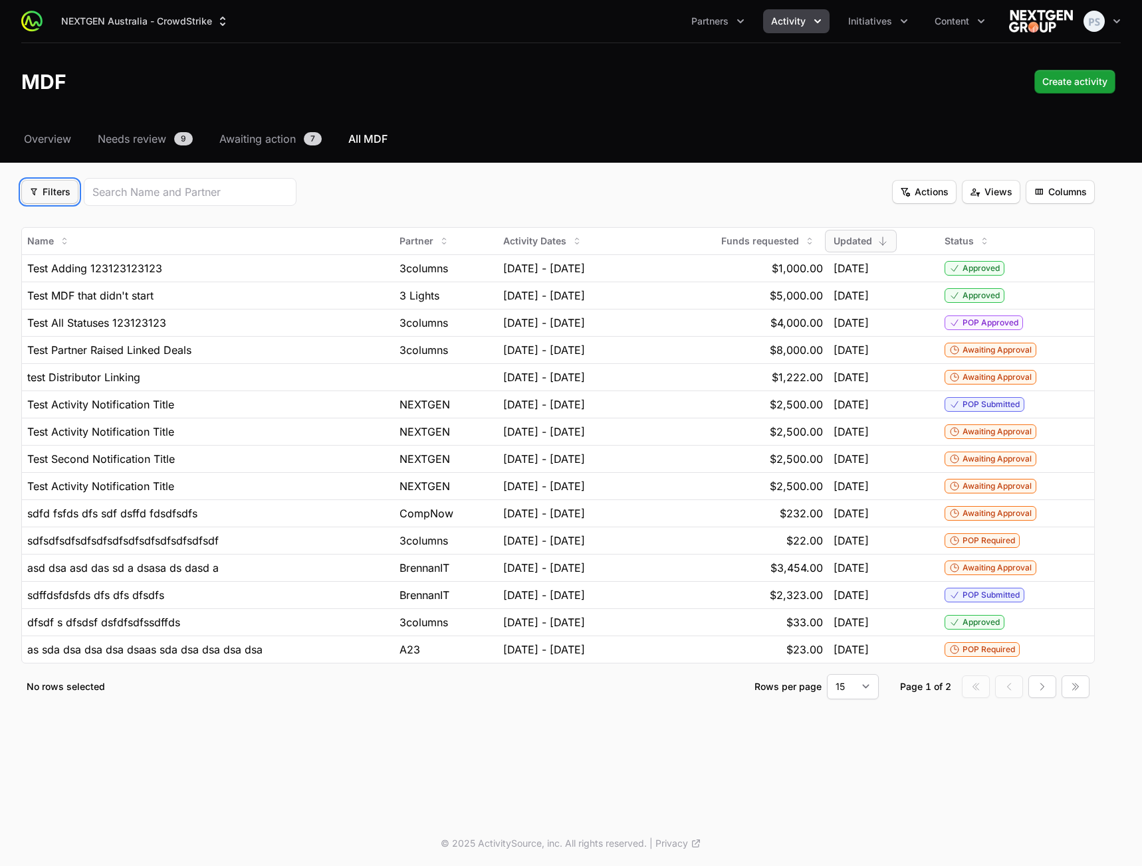
click at [71, 196] on button "Filters Filters" at bounding box center [49, 192] width 57 height 24
click at [104, 258] on div "Status" at bounding box center [73, 264] width 140 height 20
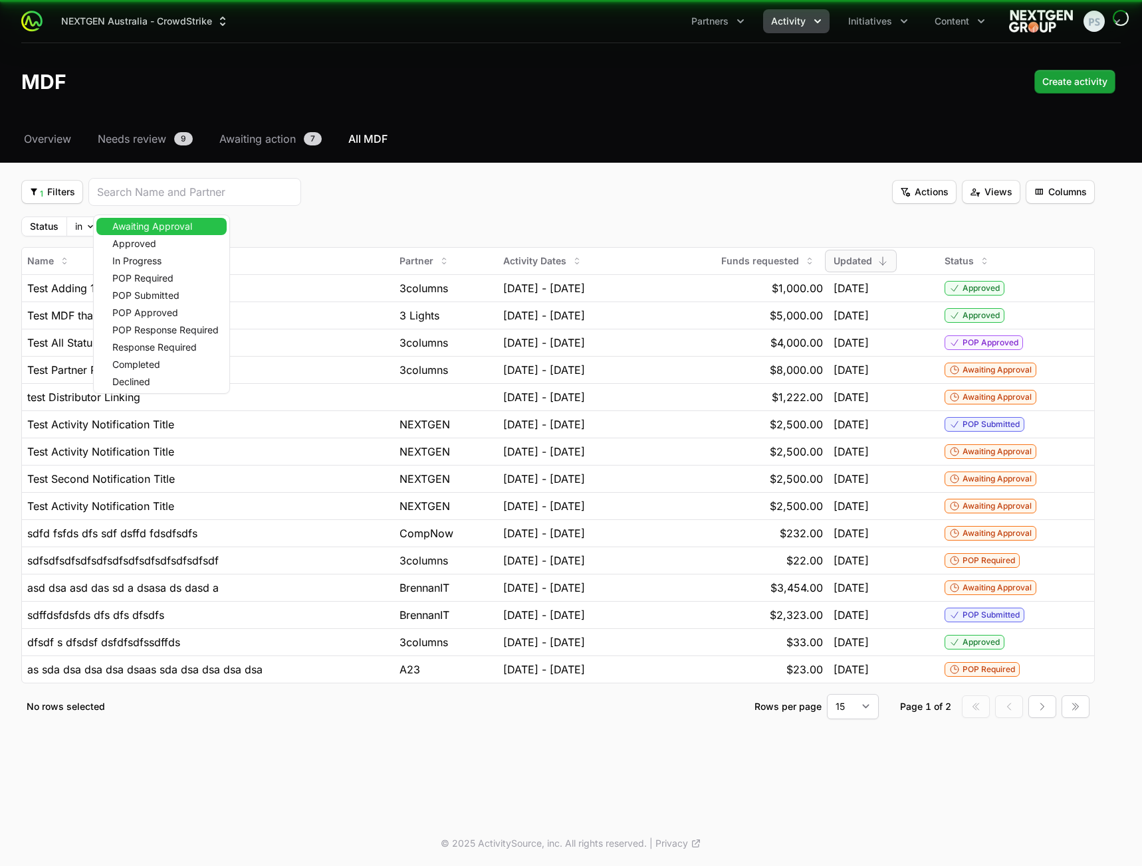
click at [130, 233] on body "NEXTGEN Australia - CrowdStrike Partners Activity Initiatives Content Open user…" at bounding box center [571, 433] width 1142 height 866
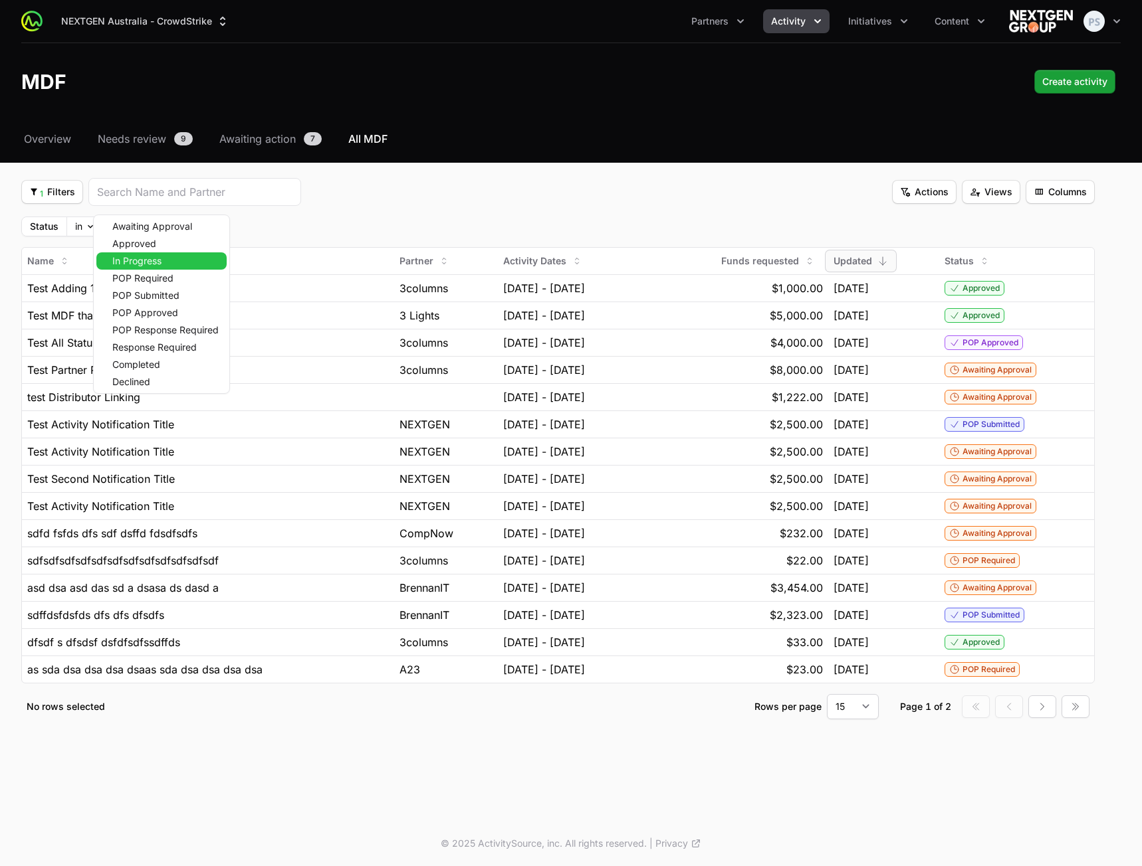
click at [136, 258] on span "In Progress" at bounding box center [136, 260] width 49 height 9
click at [138, 276] on span "POP Required" at bounding box center [142, 278] width 61 height 9
click at [138, 289] on div "POP Submitted" at bounding box center [170, 295] width 149 height 17
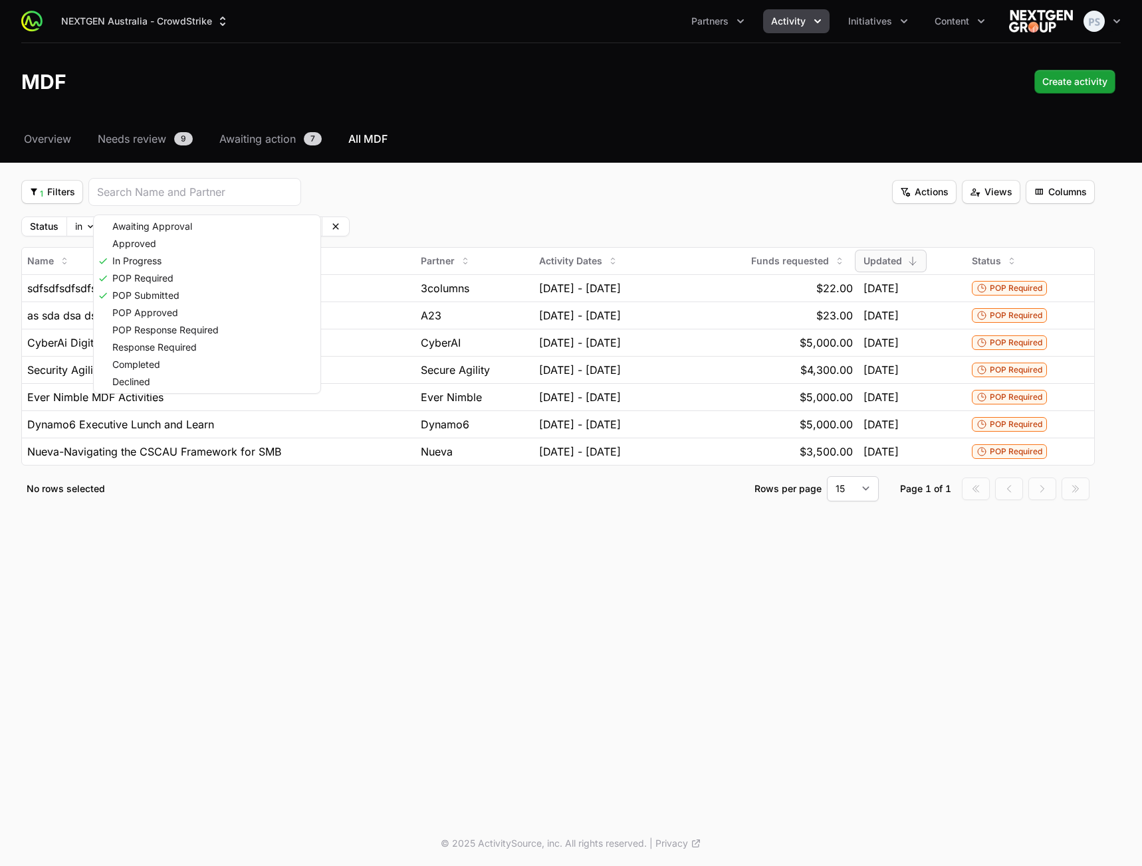
drag, startPoint x: 481, startPoint y: 217, endPoint x: 472, endPoint y: 217, distance: 8.6
click at [479, 215] on html "NEXTGEN Australia - CrowdStrike Partners Activity Initiatives Content Open user…" at bounding box center [571, 433] width 1142 height 866
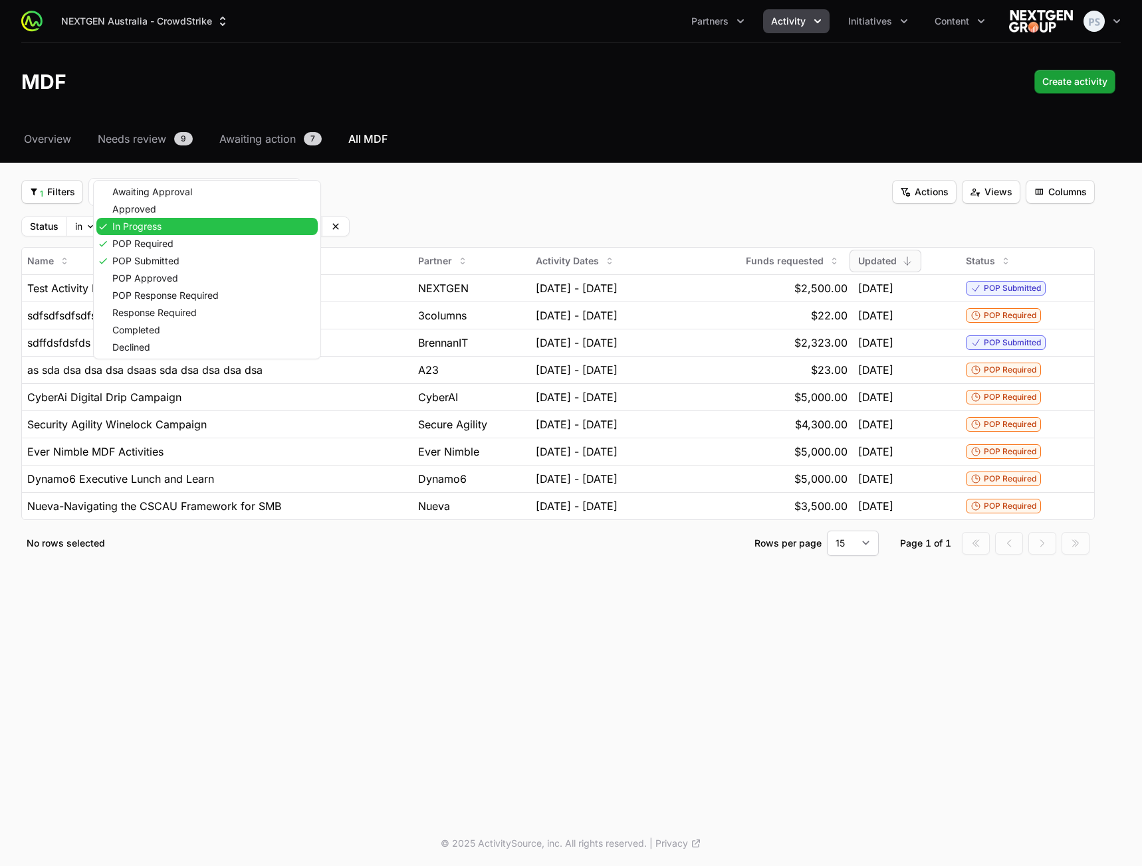
click at [235, 227] on body "NEXTGEN Australia - CrowdStrike Partners Activity Initiatives Content Open user…" at bounding box center [571, 433] width 1142 height 866
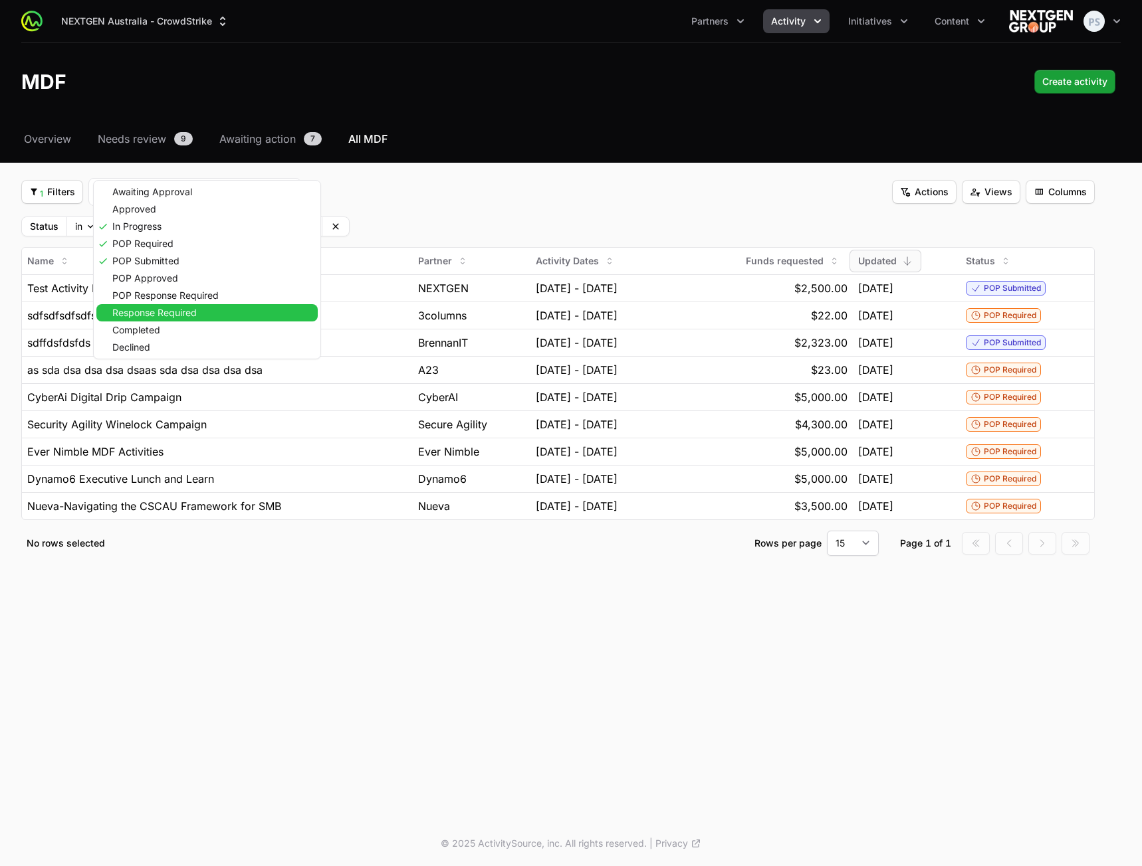
click at [204, 318] on div "Response Required" at bounding box center [206, 312] width 221 height 17
click at [516, 207] on html "NEXTGEN Australia - CrowdStrike Partners Activity Initiatives Content Open user…" at bounding box center [571, 433] width 1142 height 866
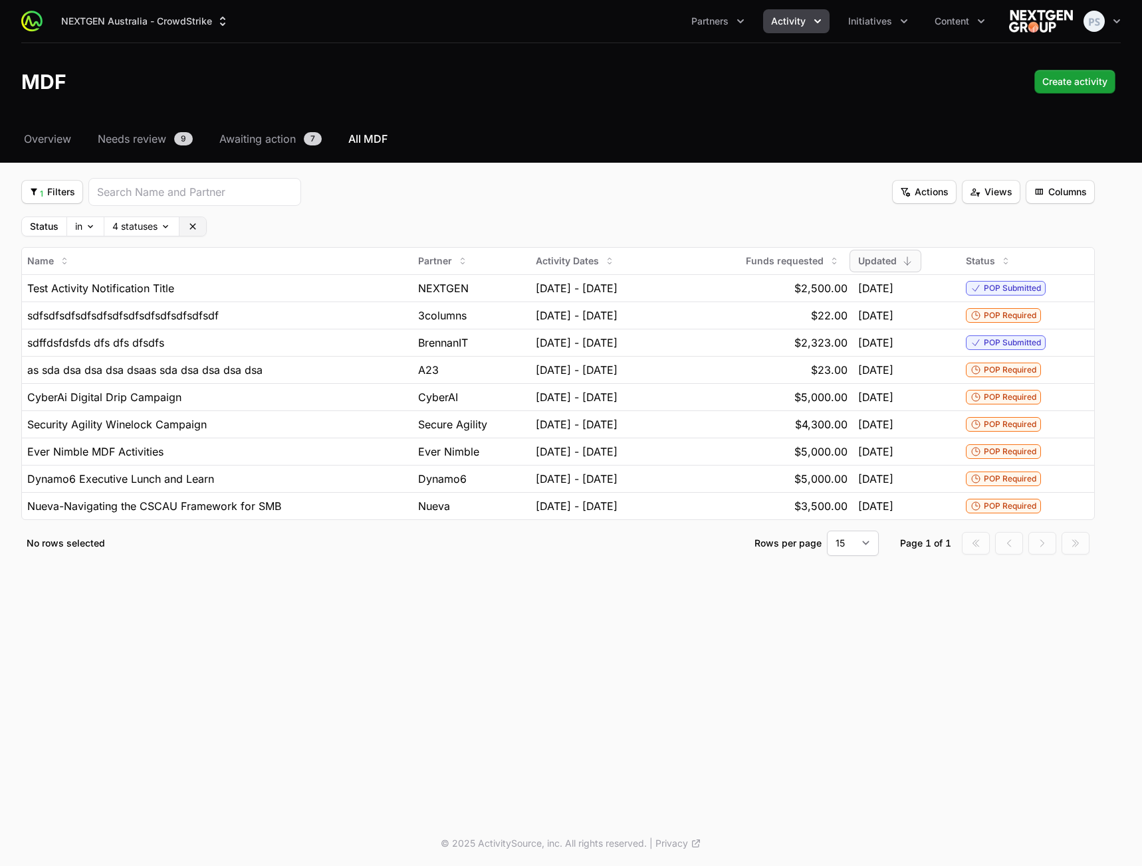
click at [201, 225] on button "Clear" at bounding box center [192, 226] width 27 height 19
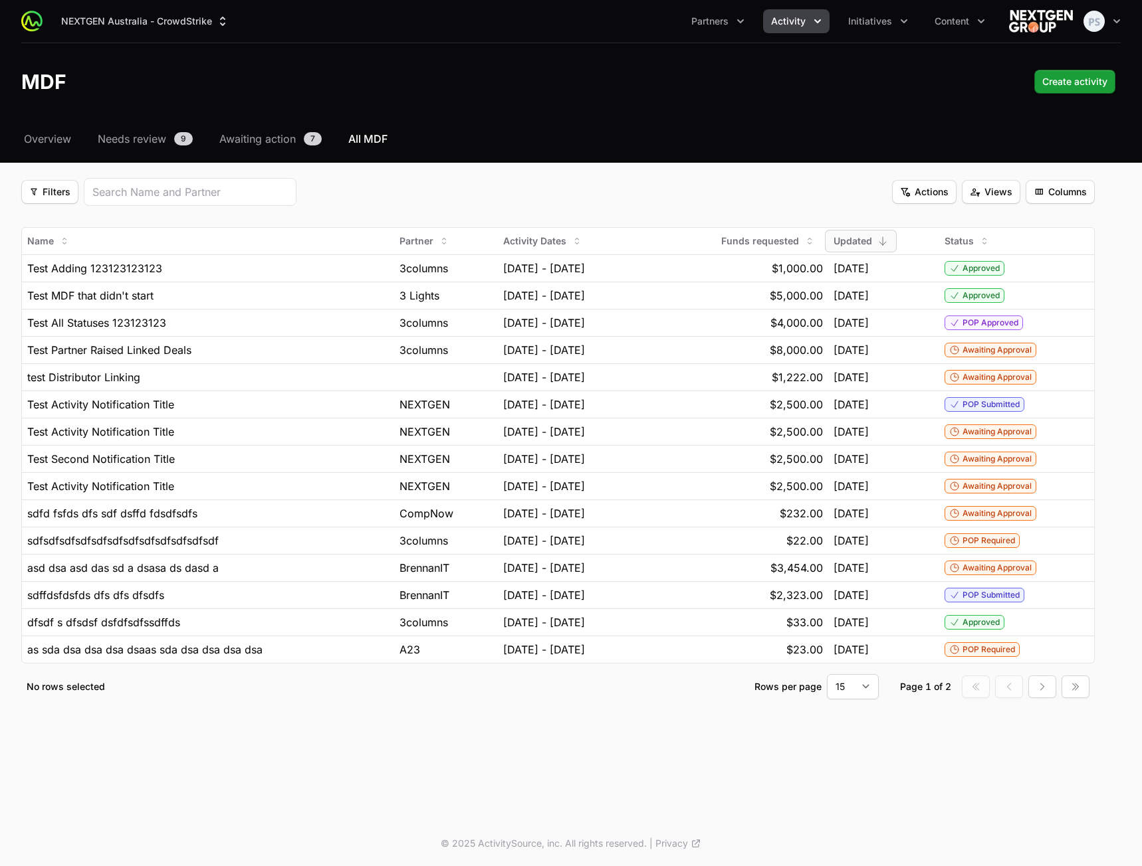
click at [676, 186] on div "Filters Filters Actions Actions Views Views Columns Columns" at bounding box center [557, 192] width 1073 height 28
click at [1076, 197] on span "Columns" at bounding box center [1059, 192] width 53 height 16
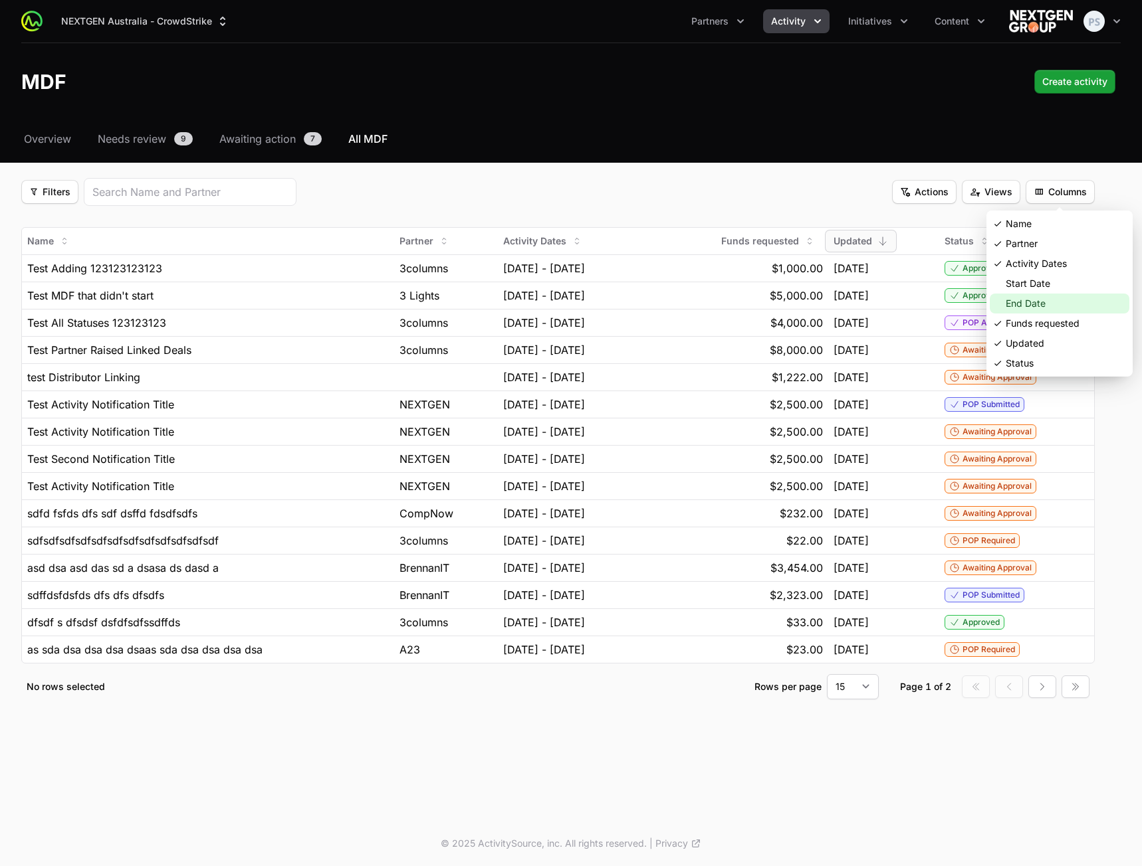
click at [1020, 288] on div "Start Date" at bounding box center [1059, 284] width 140 height 20
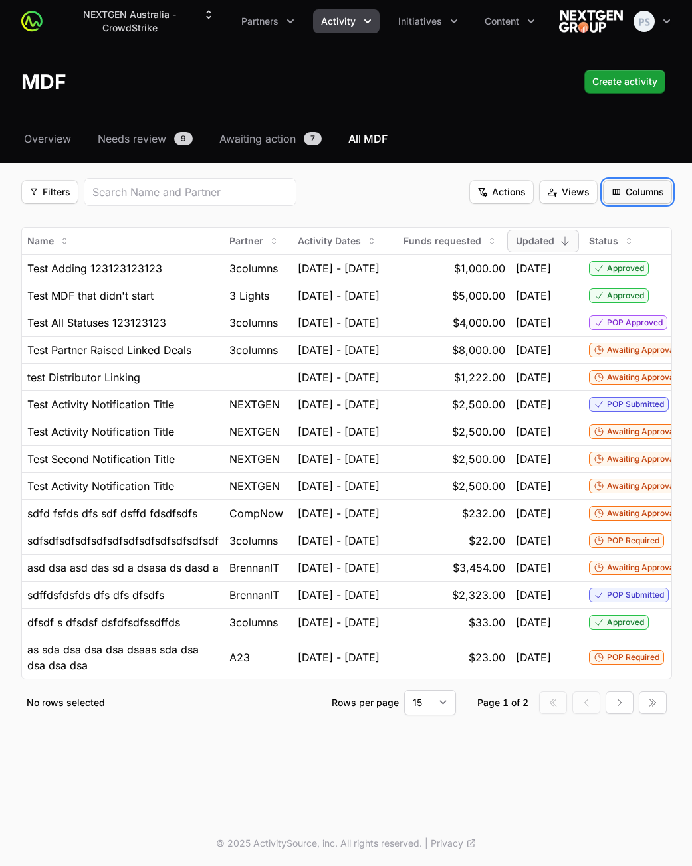
click at [627, 194] on span "Columns" at bounding box center [637, 192] width 53 height 16
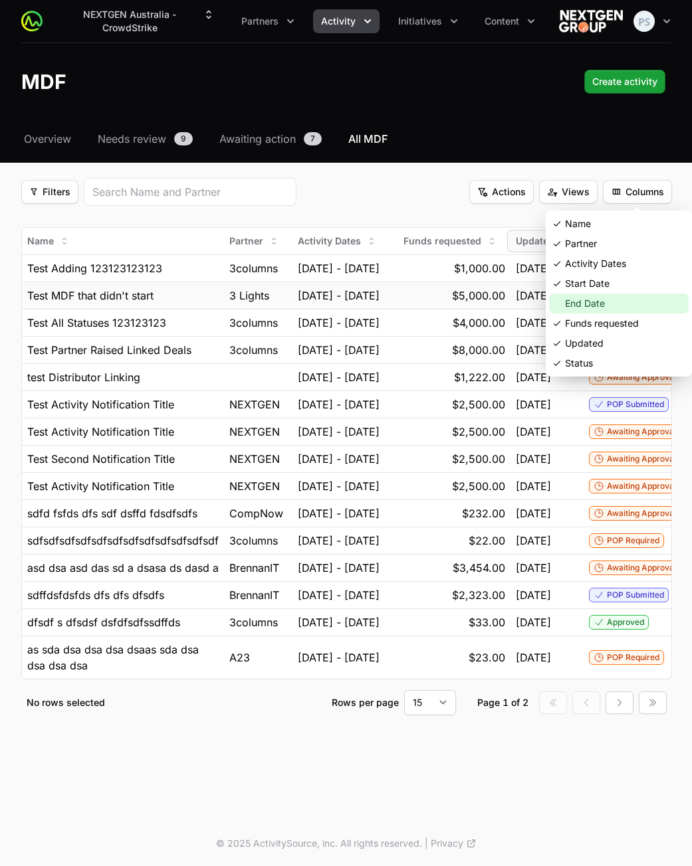
click at [589, 298] on div "End Date" at bounding box center [619, 304] width 140 height 20
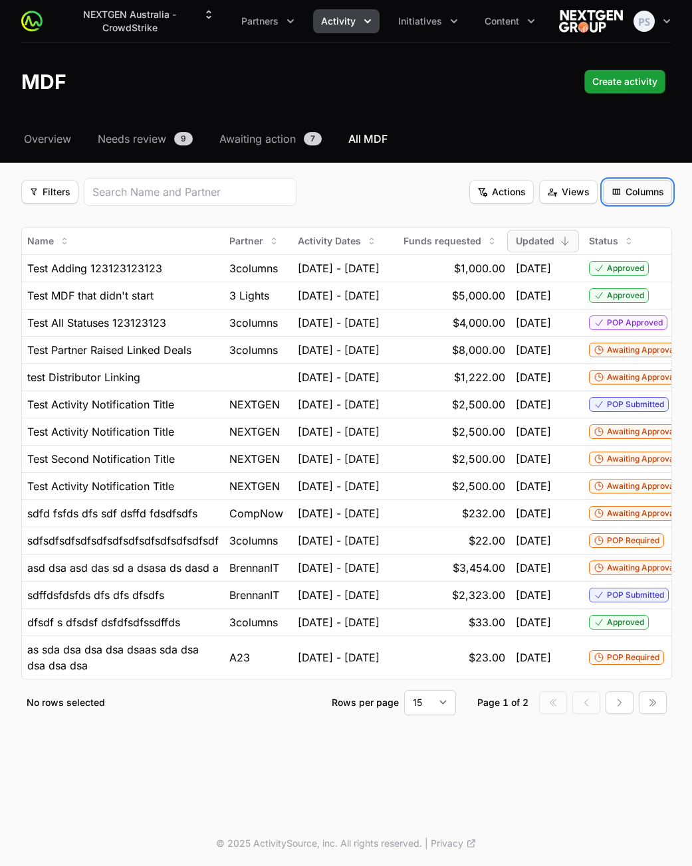
click at [632, 201] on button "Columns Columns" at bounding box center [637, 192] width 69 height 24
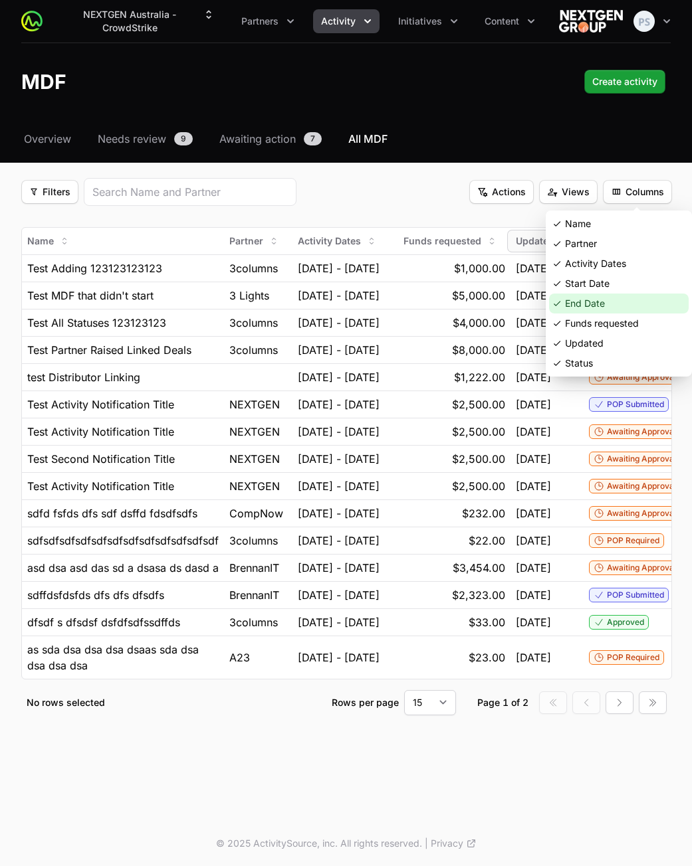
click at [591, 306] on div "End Date" at bounding box center [619, 304] width 140 height 20
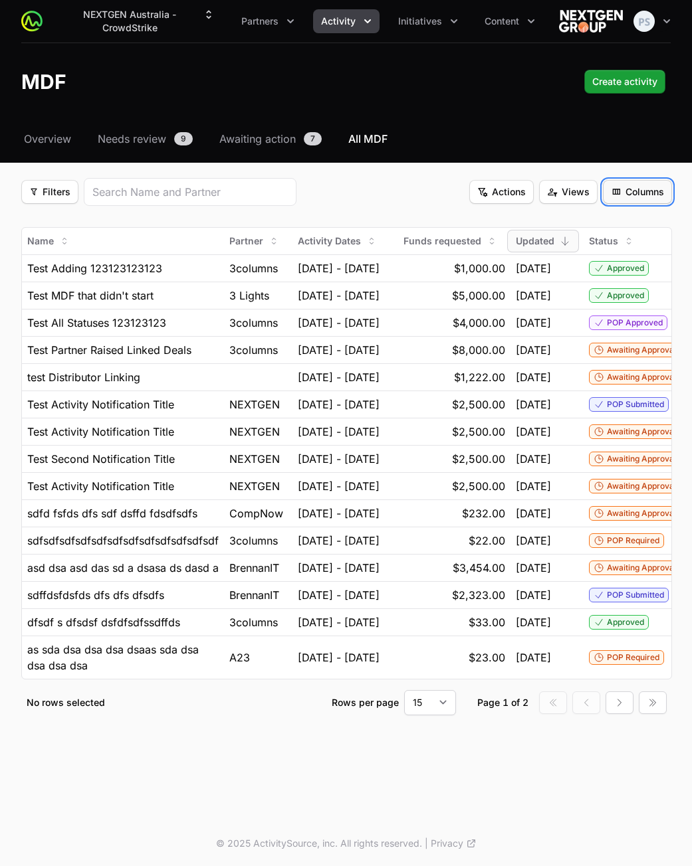
click at [635, 195] on span "Columns" at bounding box center [637, 192] width 53 height 16
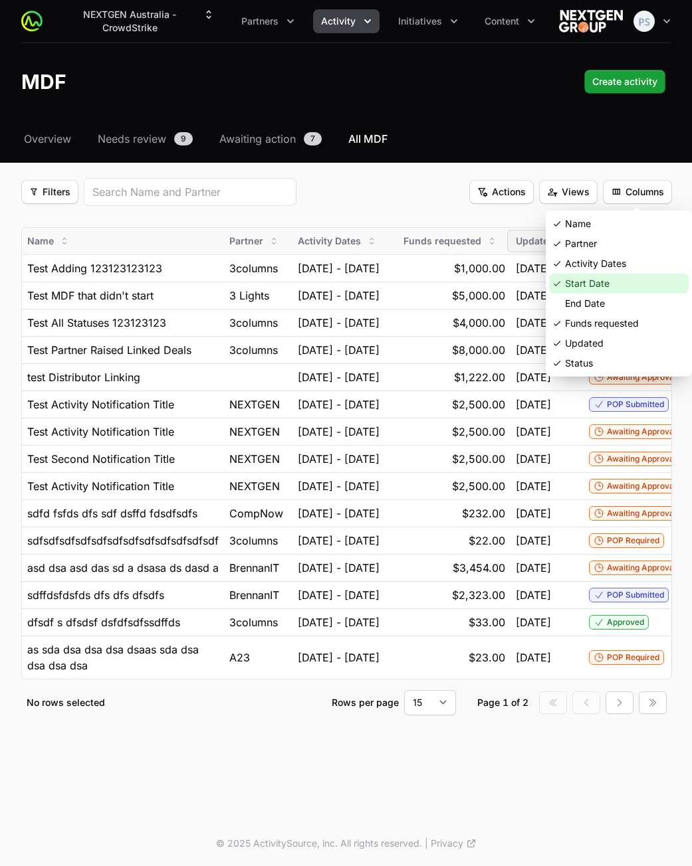
drag, startPoint x: 596, startPoint y: 284, endPoint x: 617, endPoint y: 236, distance: 52.4
click at [597, 282] on div "Start Date" at bounding box center [619, 284] width 140 height 20
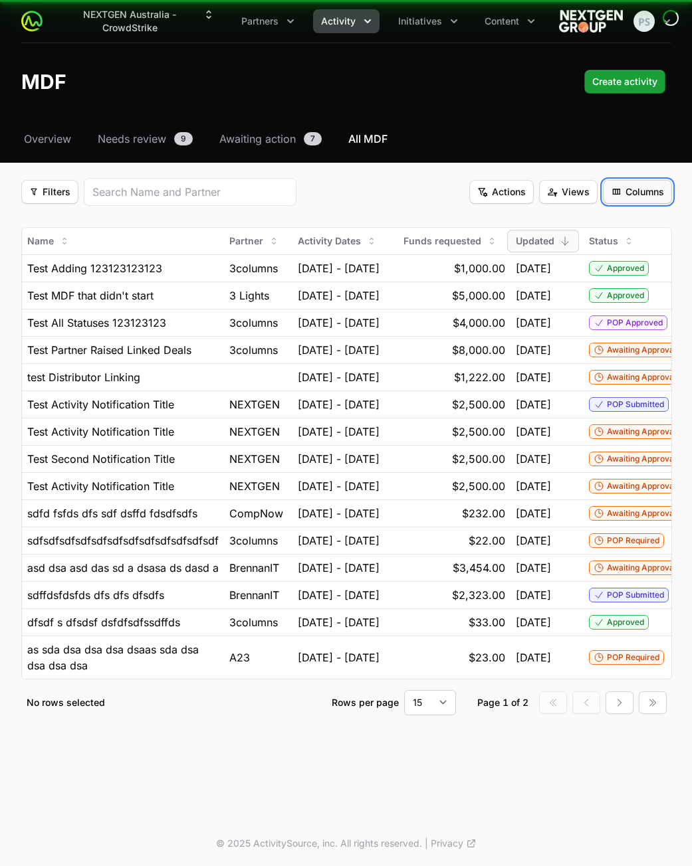
click at [635, 190] on span "Columns" at bounding box center [637, 192] width 53 height 16
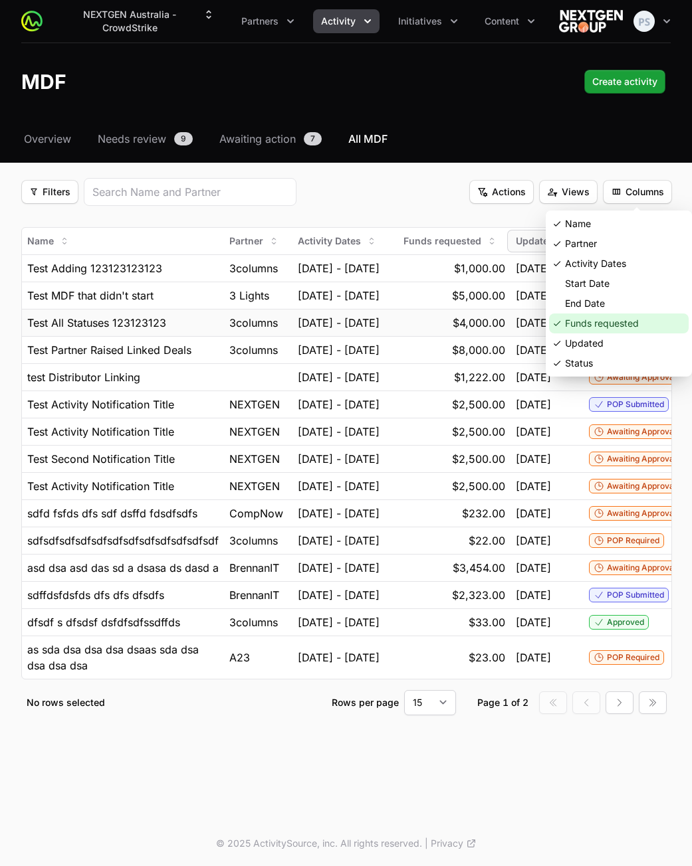
click at [586, 320] on div "Funds requested" at bounding box center [619, 324] width 140 height 20
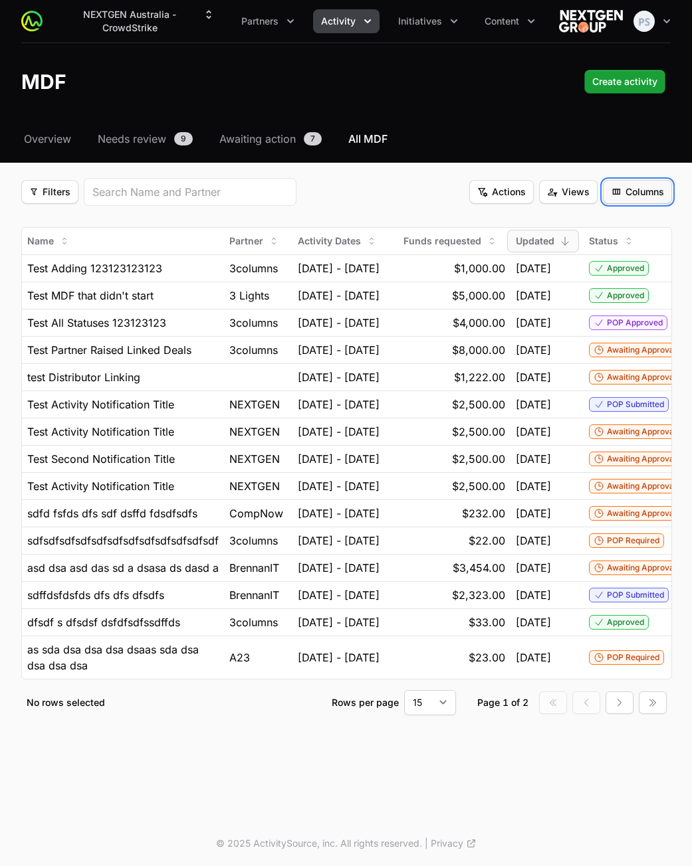
click at [640, 193] on span "Columns" at bounding box center [637, 192] width 53 height 16
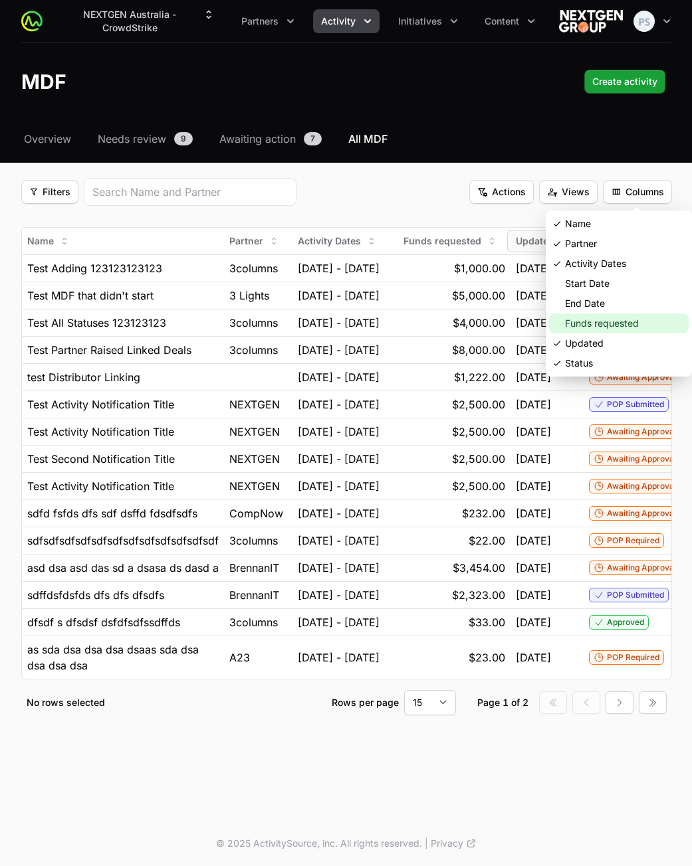
click at [596, 320] on div "Funds requested" at bounding box center [619, 324] width 140 height 20
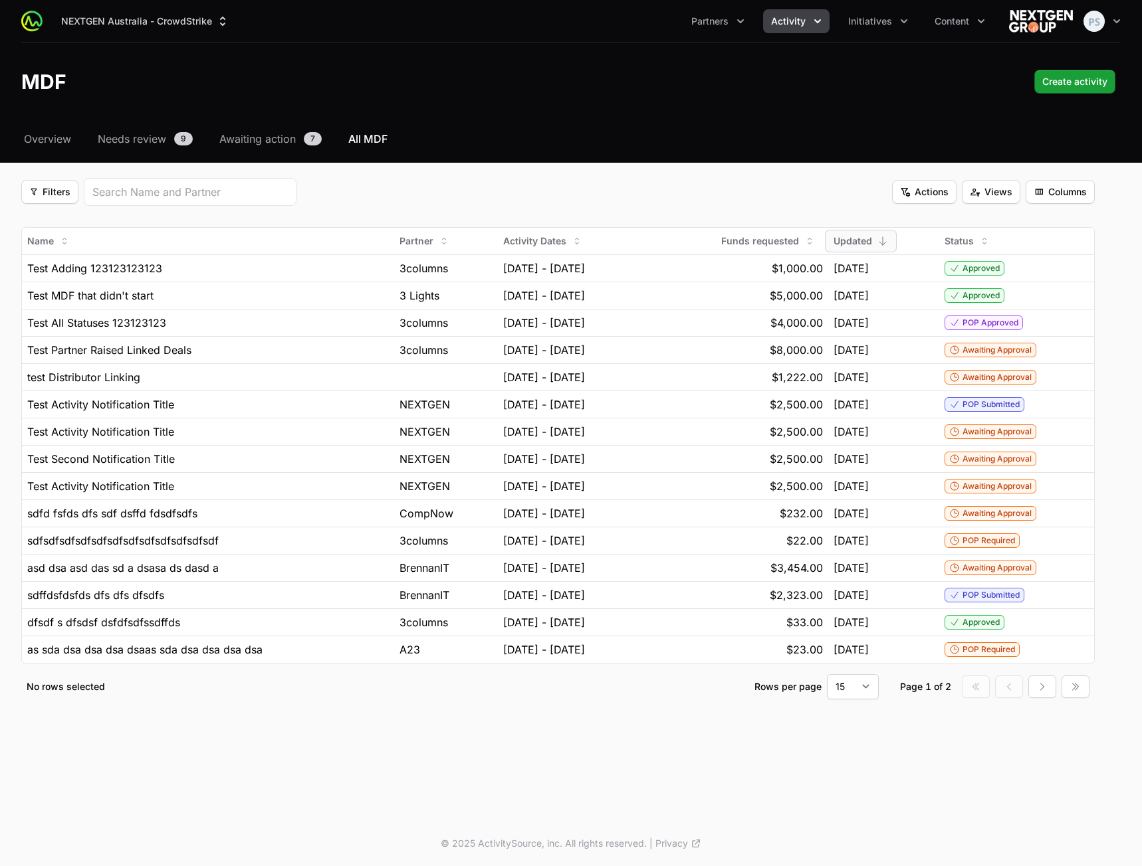
click at [641, 88] on div "MDF Create activity Create activity" at bounding box center [570, 82] width 1099 height 24
click at [1052, 193] on span "Columns" at bounding box center [1059, 192] width 53 height 16
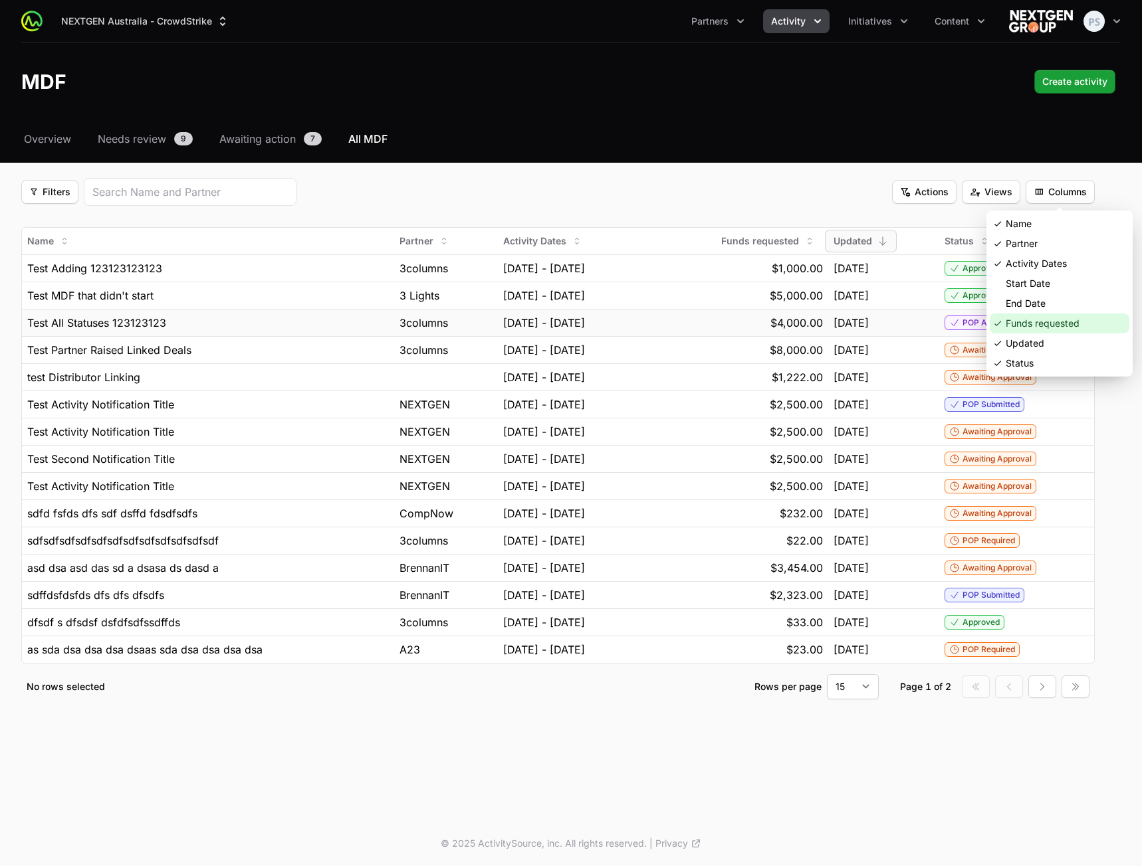
drag, startPoint x: 1019, startPoint y: 323, endPoint x: 1019, endPoint y: 331, distance: 8.0
click at [1019, 324] on div "Funds requested" at bounding box center [1059, 324] width 140 height 20
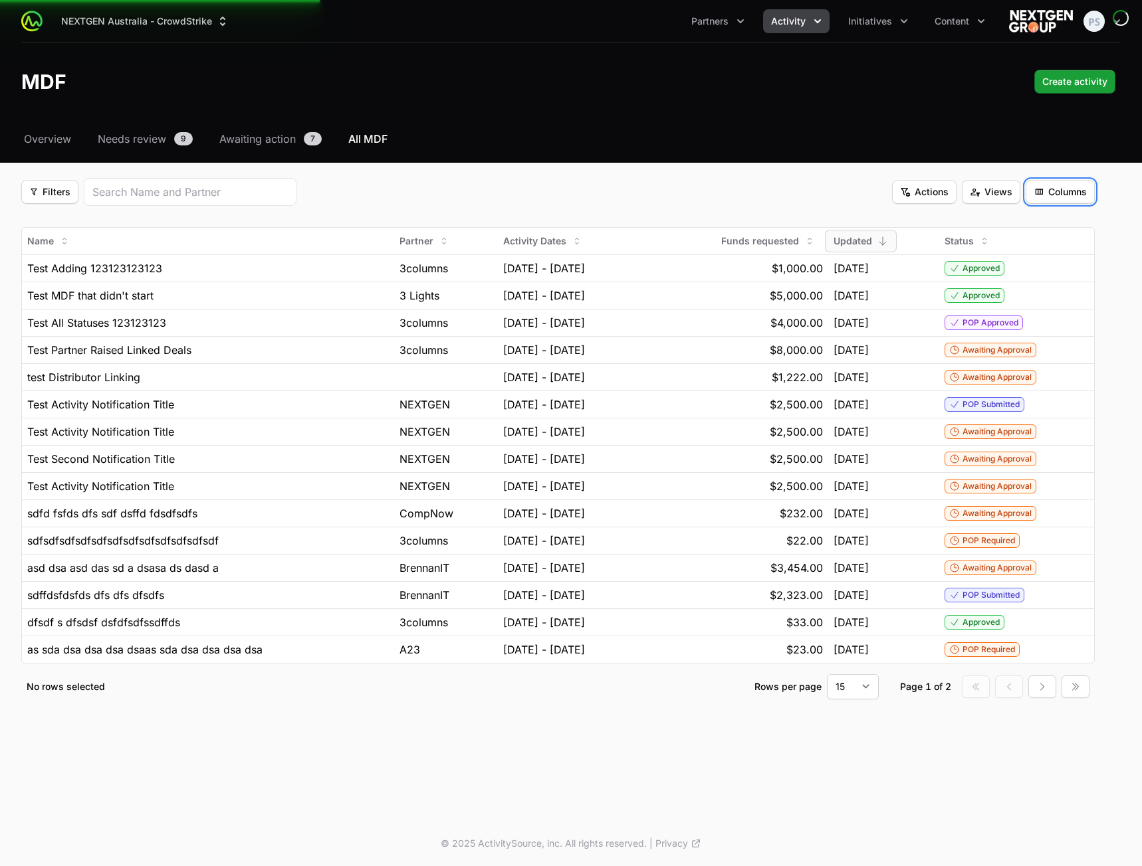
click at [1048, 188] on span "Columns" at bounding box center [1059, 192] width 53 height 16
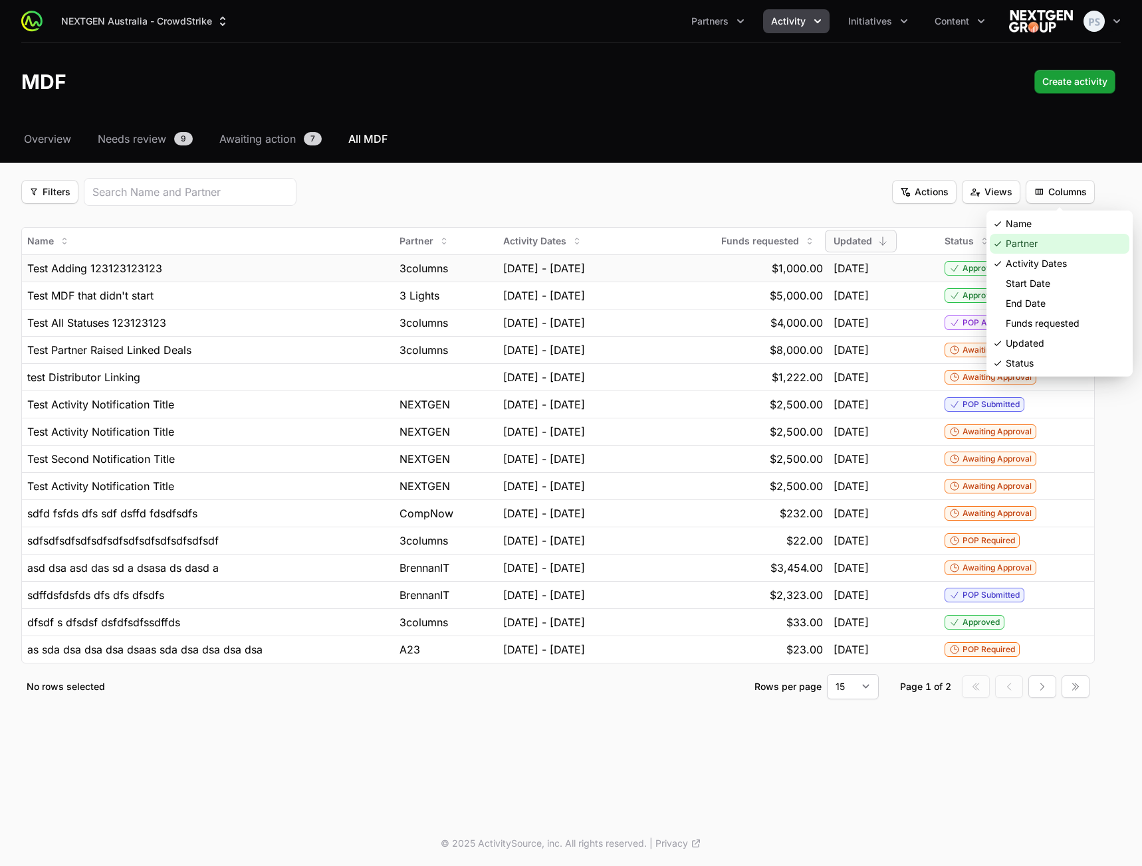
click at [1027, 262] on div "Activity Dates" at bounding box center [1059, 264] width 140 height 20
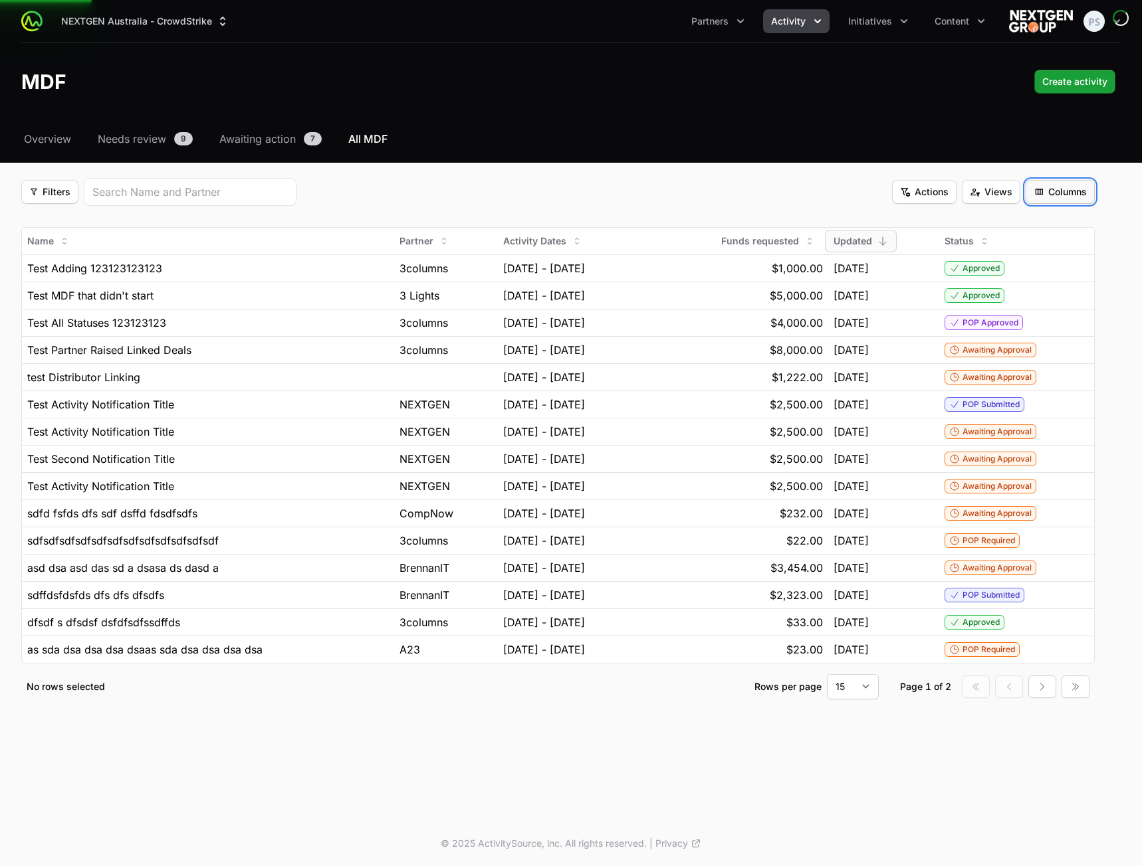
click at [1060, 194] on span "Columns" at bounding box center [1059, 192] width 53 height 16
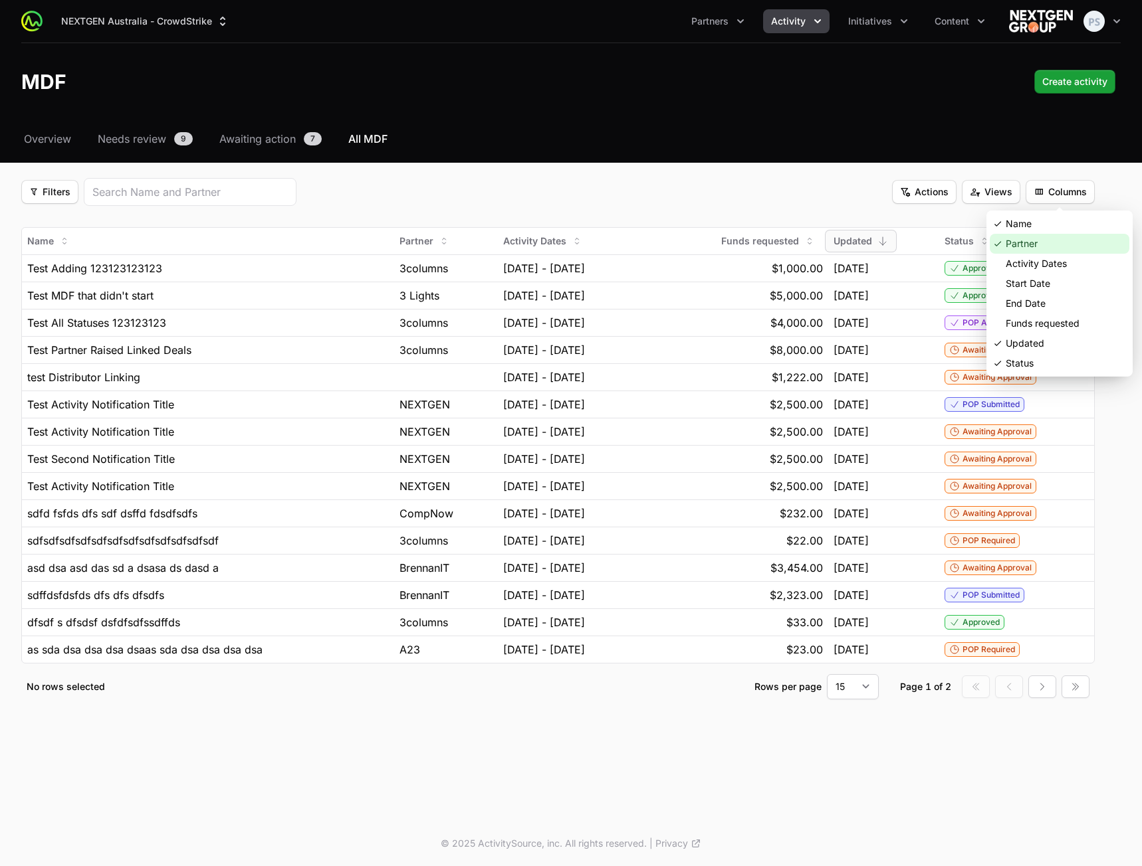
click at [1039, 242] on div "Partner" at bounding box center [1059, 244] width 140 height 20
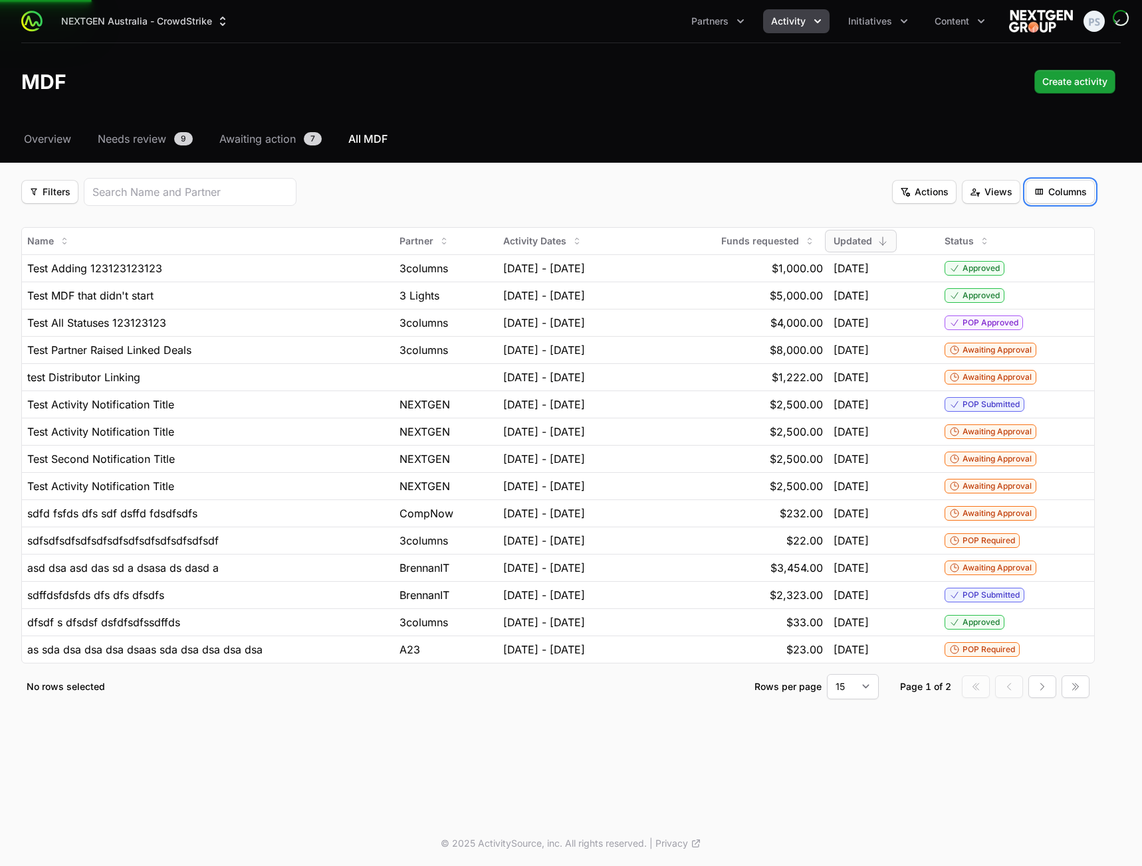
drag, startPoint x: 1069, startPoint y: 185, endPoint x: 1068, endPoint y: 200, distance: 14.7
click at [1067, 185] on span "Columns" at bounding box center [1059, 192] width 53 height 16
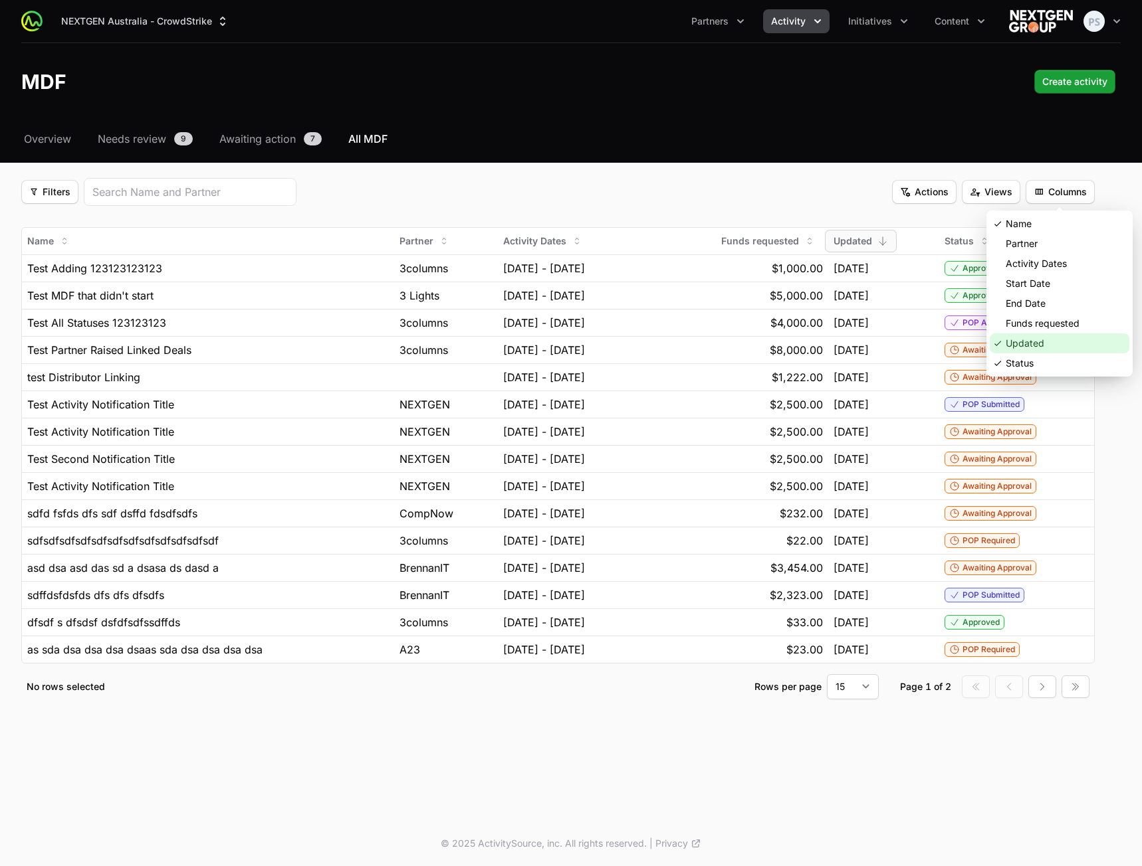
click at [1018, 345] on div "Updated" at bounding box center [1059, 344] width 140 height 20
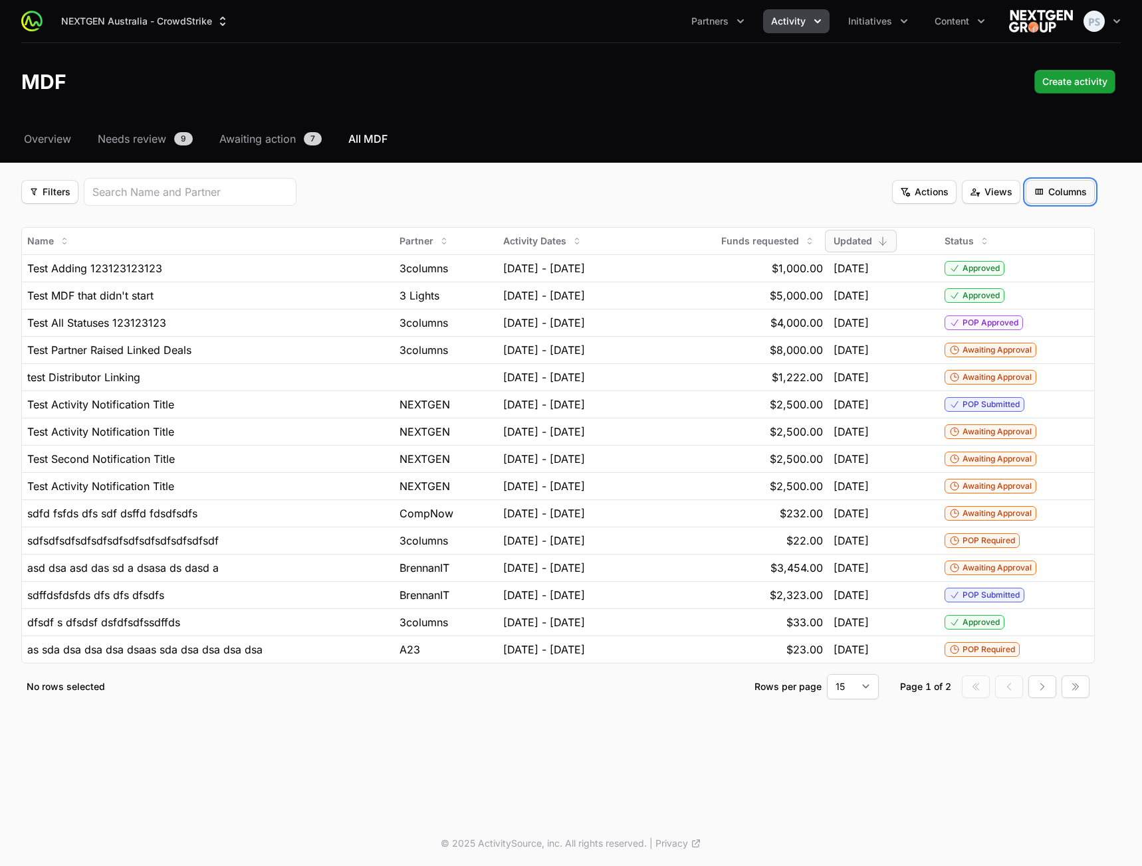
click at [1042, 191] on span "Columns" at bounding box center [1059, 192] width 53 height 16
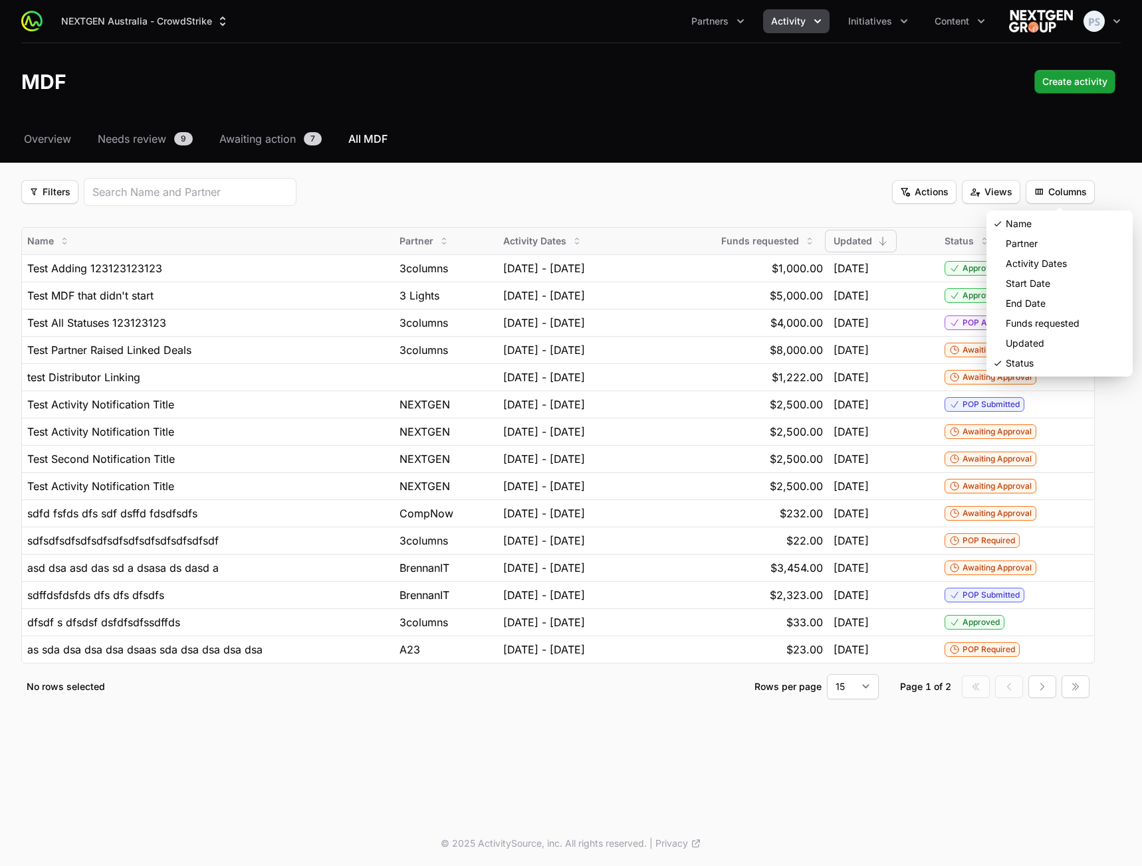
click at [1027, 244] on div "Partner" at bounding box center [1059, 244] width 140 height 20
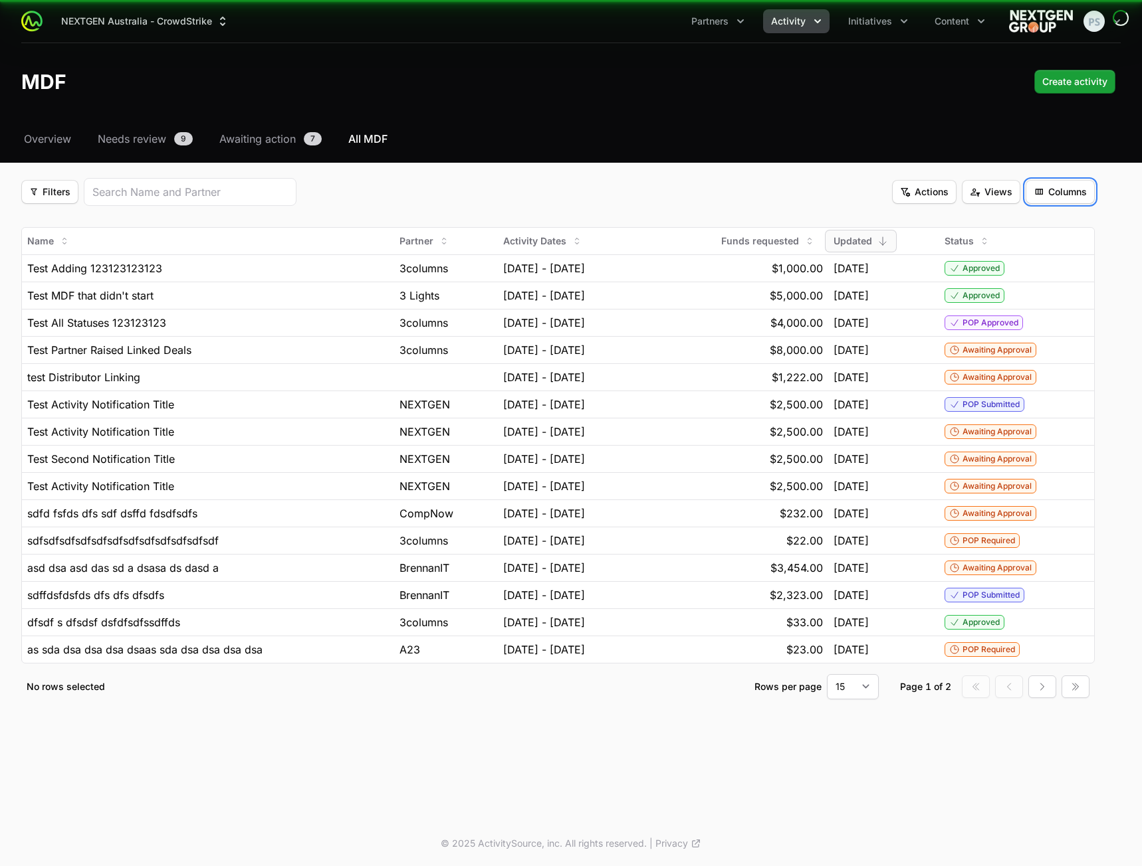
drag, startPoint x: 1048, startPoint y: 188, endPoint x: 1046, endPoint y: 197, distance: 8.7
click at [1046, 197] on span "Columns" at bounding box center [1059, 192] width 53 height 16
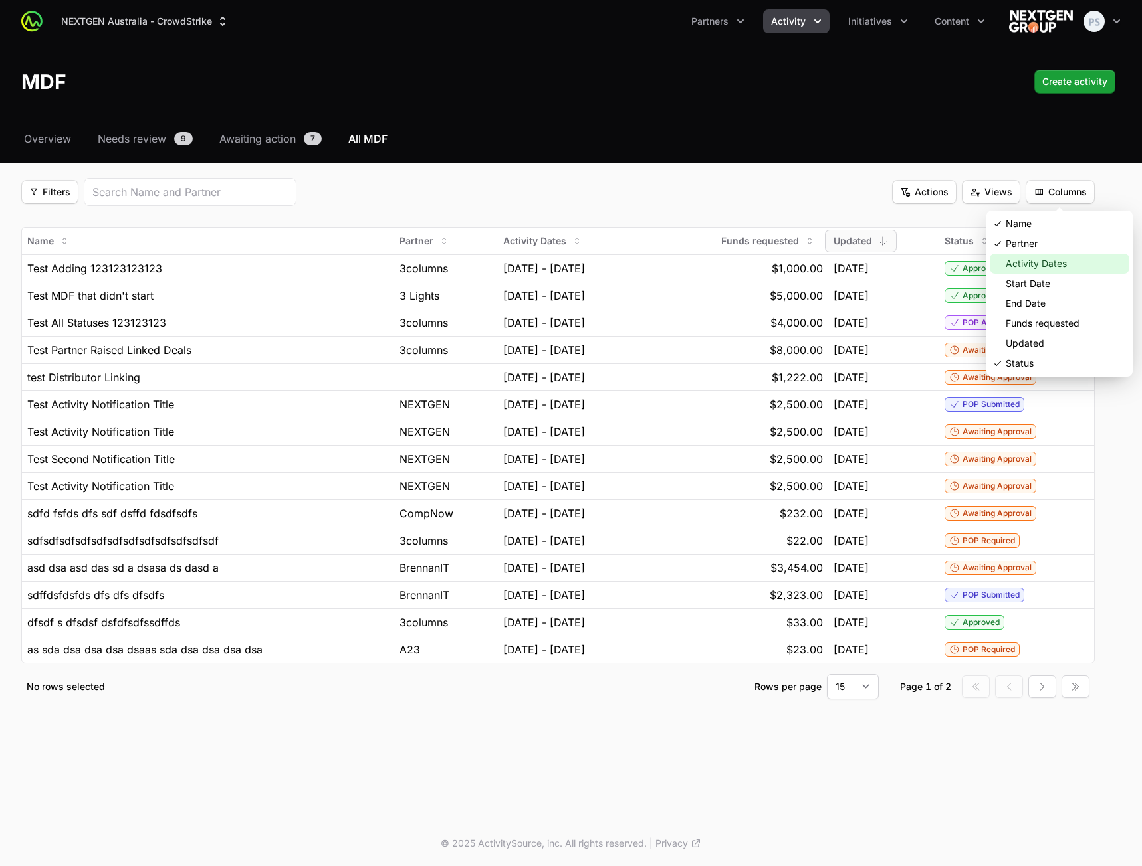
click at [1026, 266] on div "Activity Dates" at bounding box center [1059, 264] width 140 height 20
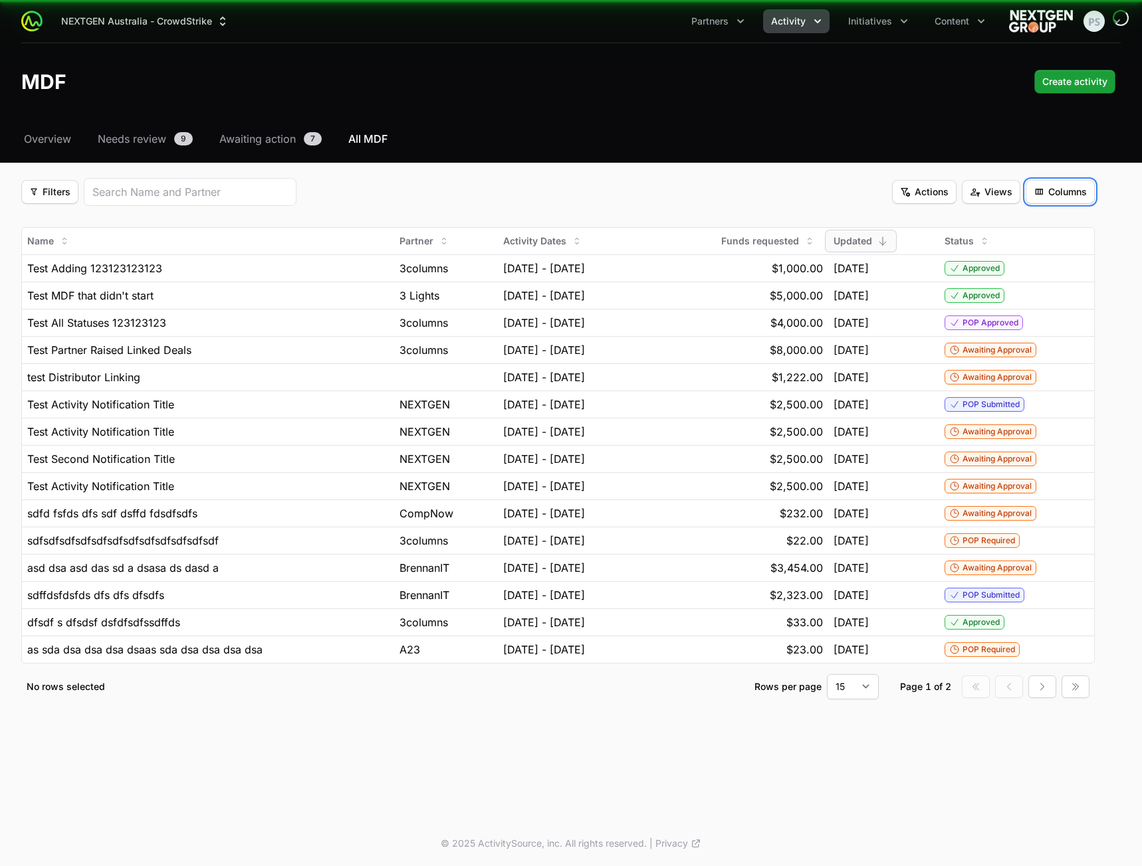
drag, startPoint x: 1070, startPoint y: 189, endPoint x: 1070, endPoint y: 196, distance: 7.3
click at [1070, 191] on span "Columns" at bounding box center [1059, 192] width 53 height 16
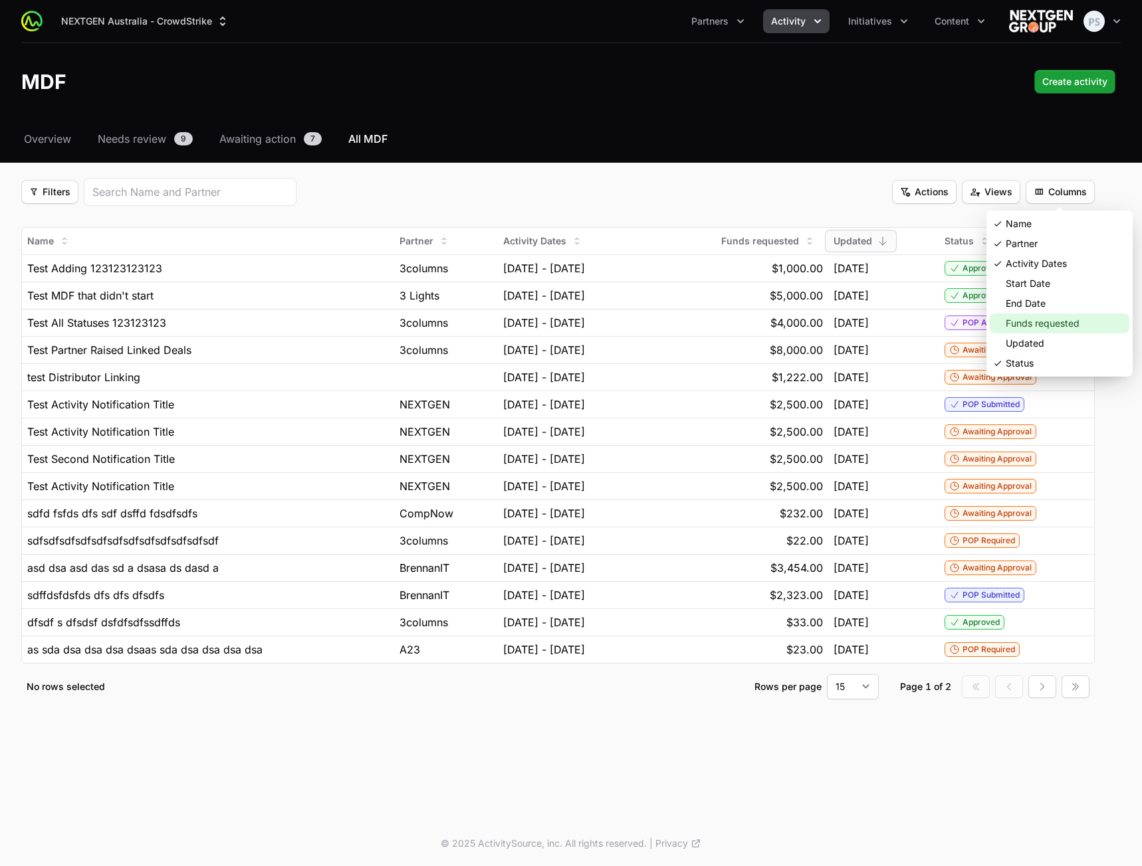
click at [1034, 322] on div "Funds requested" at bounding box center [1059, 324] width 140 height 20
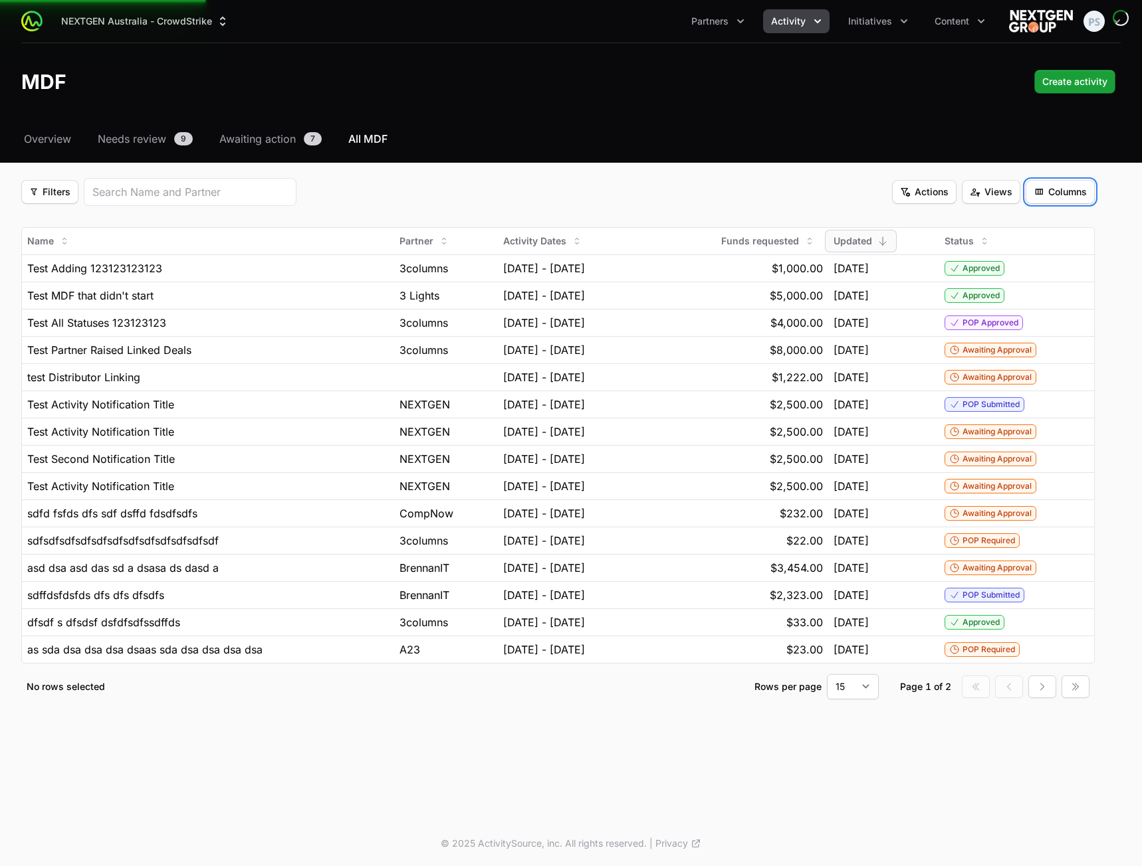
drag, startPoint x: 1056, startPoint y: 189, endPoint x: 1056, endPoint y: 198, distance: 9.3
click at [1056, 192] on span "Columns" at bounding box center [1059, 192] width 53 height 16
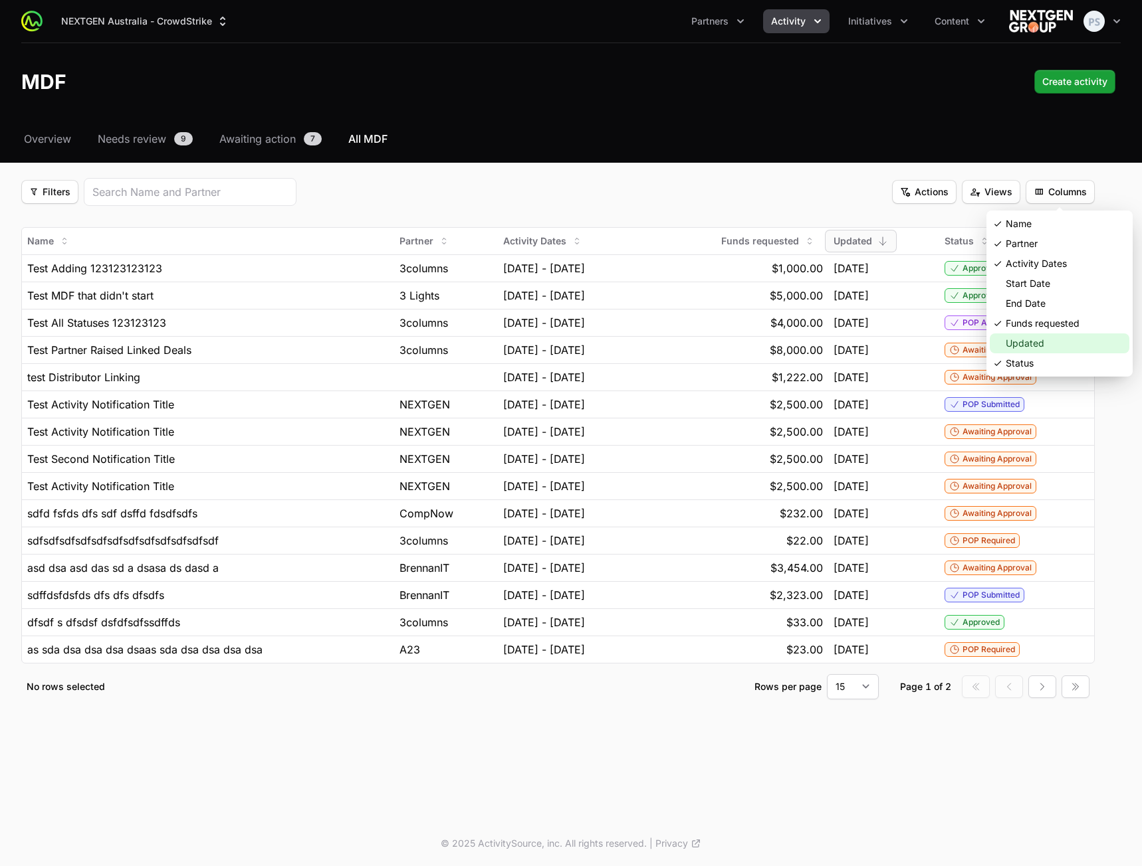
click at [1030, 345] on div "Updated" at bounding box center [1059, 344] width 140 height 20
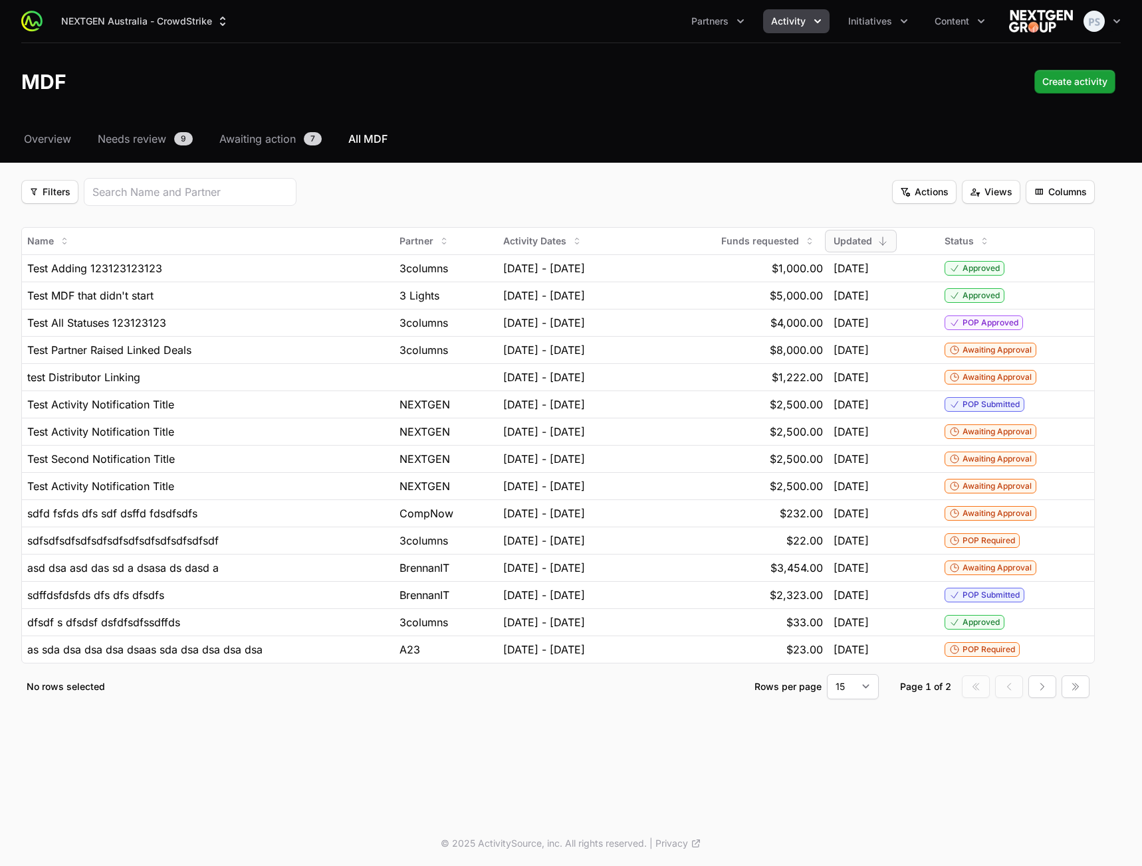
click at [648, 114] on header "MDF Create activity Create activity" at bounding box center [571, 81] width 1142 height 77
click at [205, 771] on div "NEXTGEN Australia - CrowdStrike Partners Activity Initiatives Content Open user…" at bounding box center [571, 410] width 1142 height 821
